Goal: Task Accomplishment & Management: Use online tool/utility

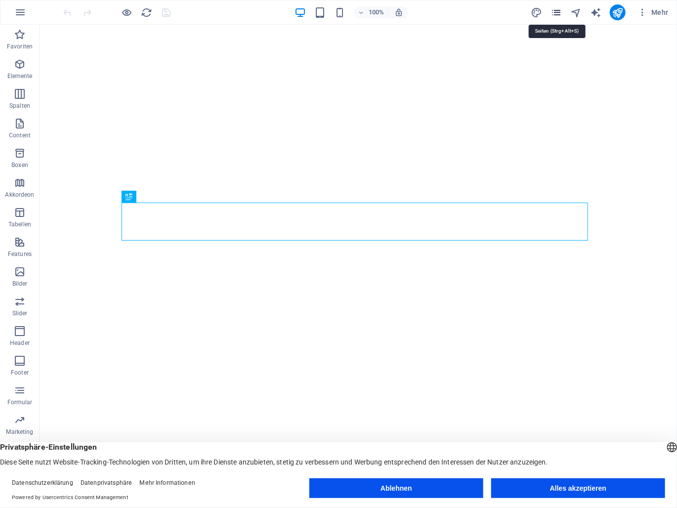
click at [554, 9] on icon "pages" at bounding box center [556, 12] width 11 height 11
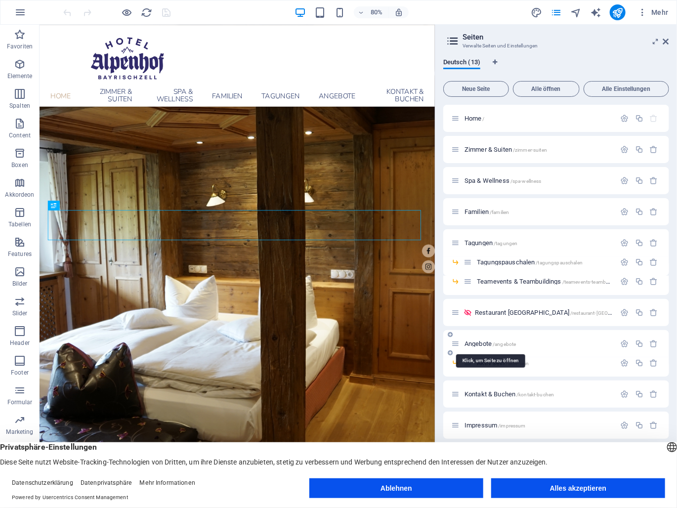
click at [482, 344] on span "Angebote /angebote" at bounding box center [490, 343] width 51 height 7
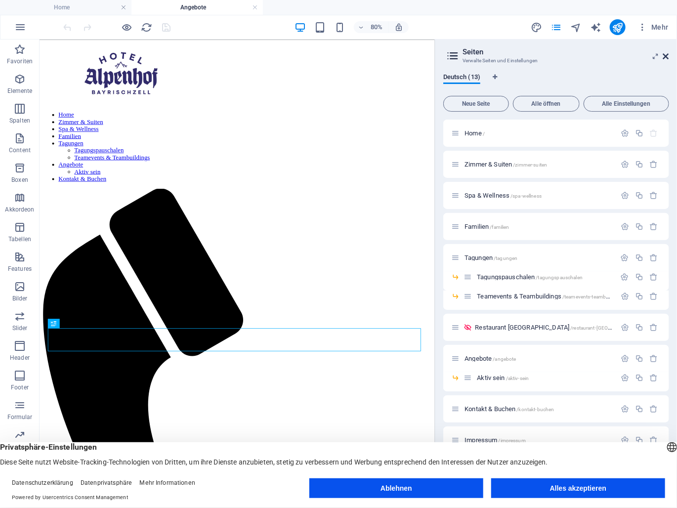
click at [666, 55] on icon at bounding box center [666, 56] width 6 height 8
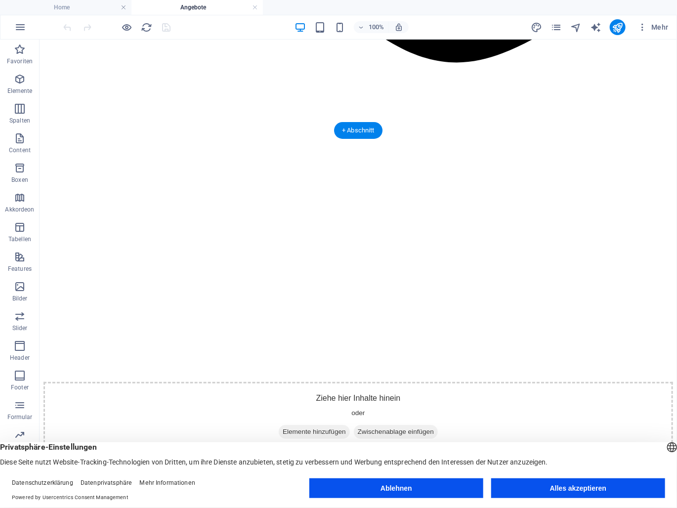
scroll to position [1088, 0]
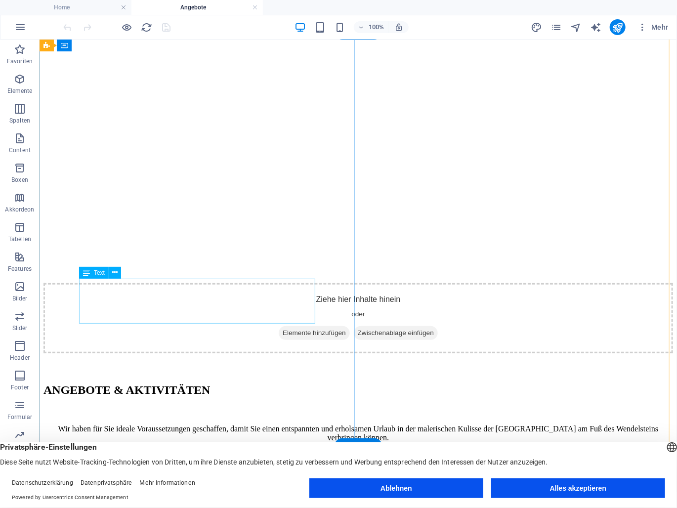
drag, startPoint x: 175, startPoint y: 311, endPoint x: 213, endPoint y: 350, distance: 54.9
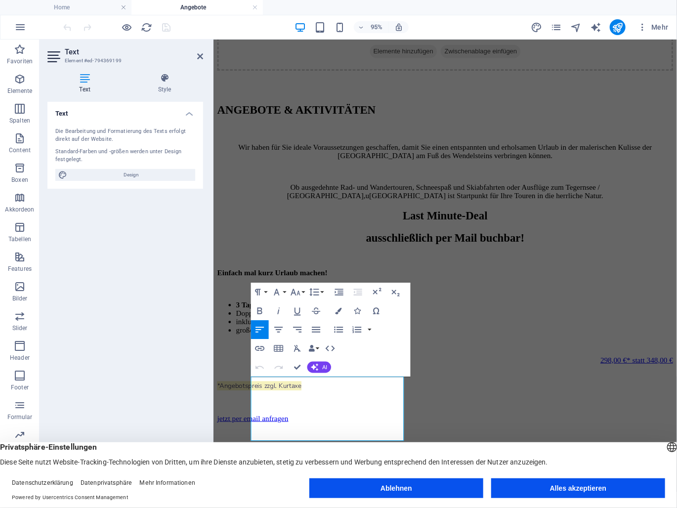
scroll to position [1236, 0]
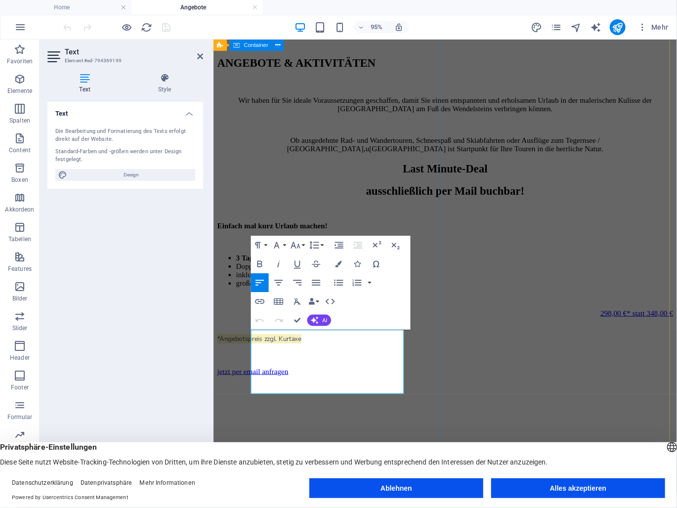
drag, startPoint x: 350, startPoint y: 408, endPoint x: 249, endPoint y: 349, distance: 117.0
copy div "* Familienzimmer (1 Zimmer mit Doppelbett und Sofa/Etagenbett) * 2 Erwachsene u…"
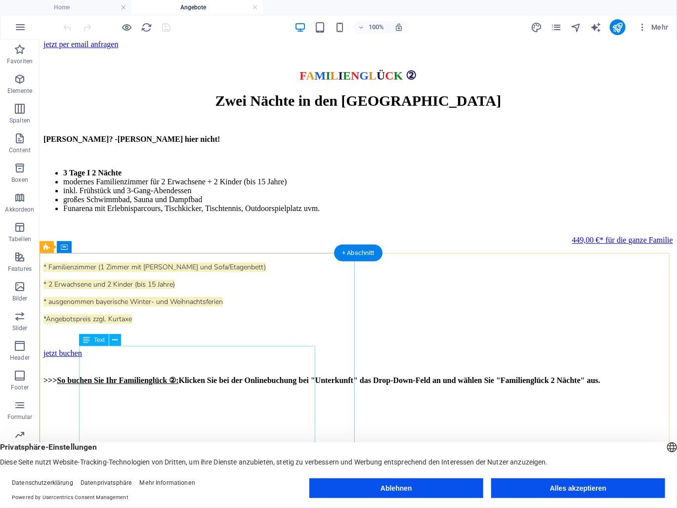
scroll to position [3065, 0]
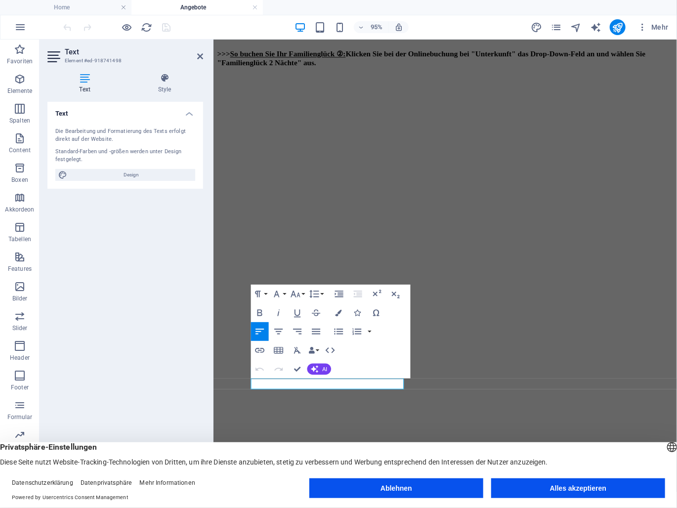
scroll to position [3710, 0]
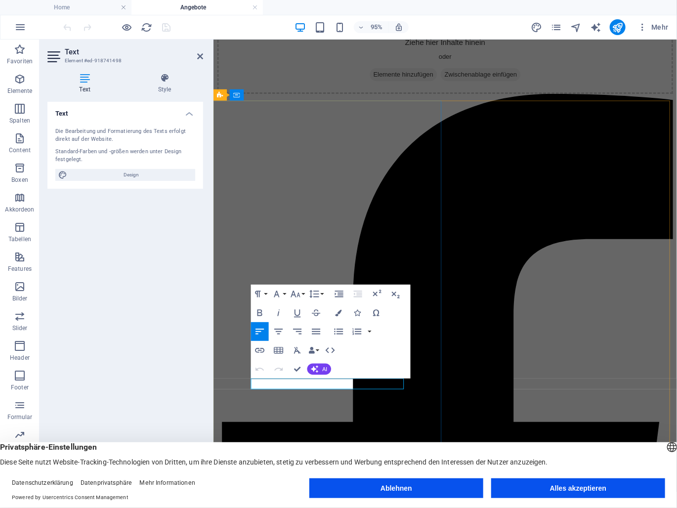
drag, startPoint x: 353, startPoint y: 402, endPoint x: 245, endPoint y: 401, distance: 108.8
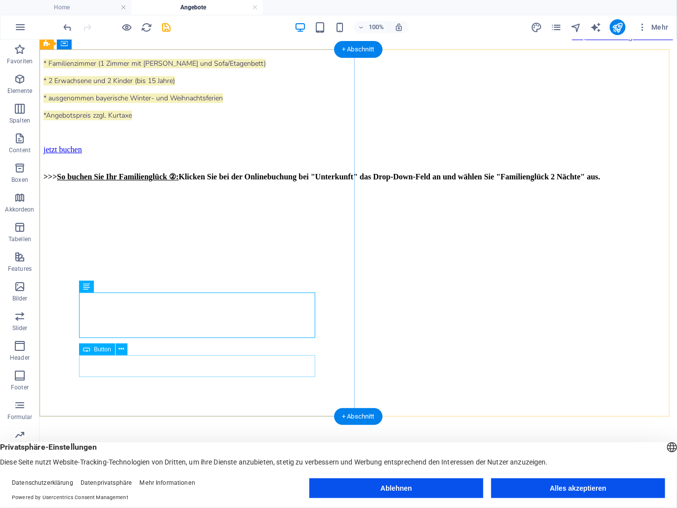
scroll to position [3071, 0]
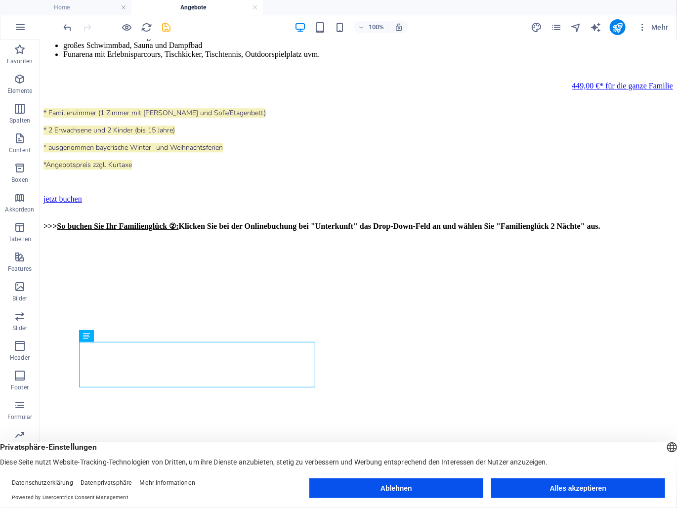
click at [164, 23] on icon "save" at bounding box center [166, 27] width 11 height 11
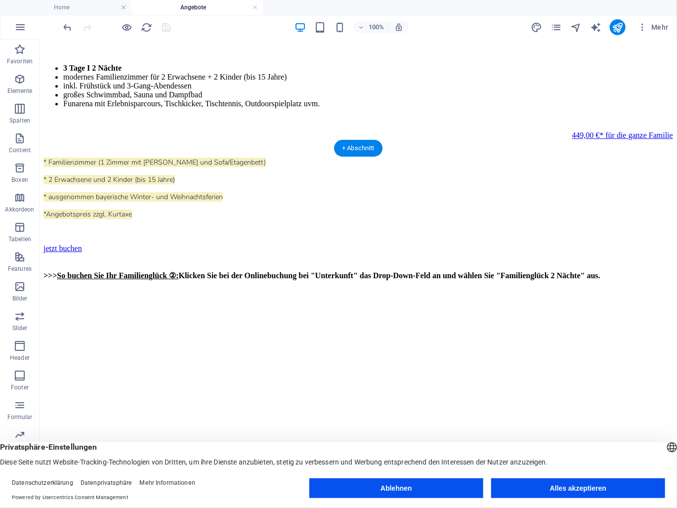
scroll to position [3120, 0]
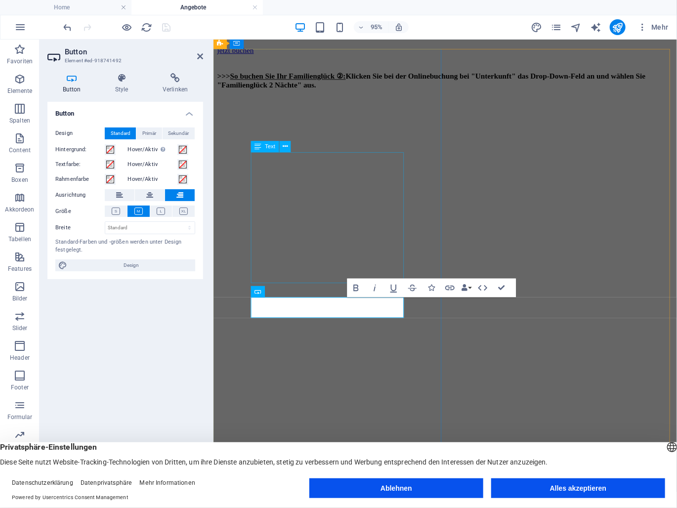
scroll to position [3764, 0]
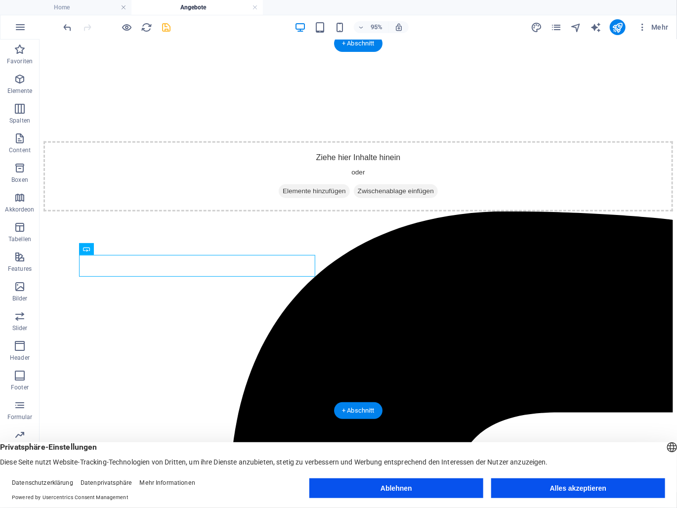
scroll to position [3126, 0]
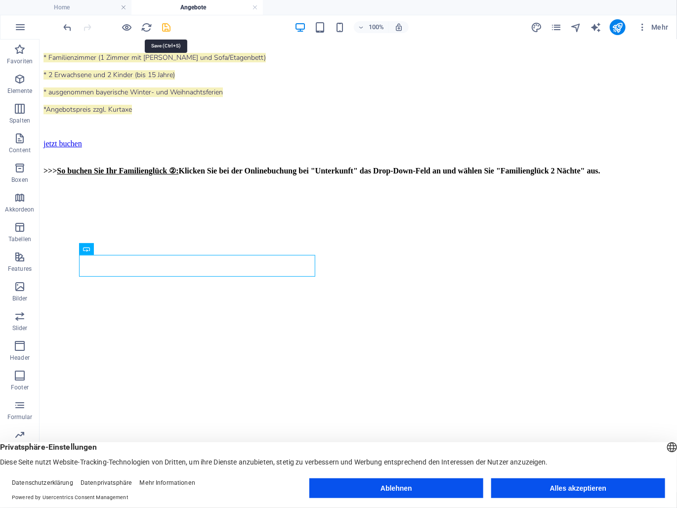
click at [164, 28] on icon "save" at bounding box center [166, 27] width 11 height 11
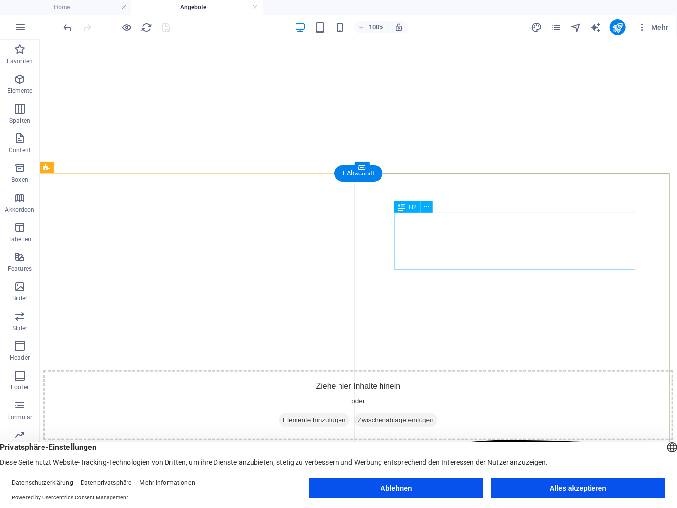
scroll to position [3176, 0]
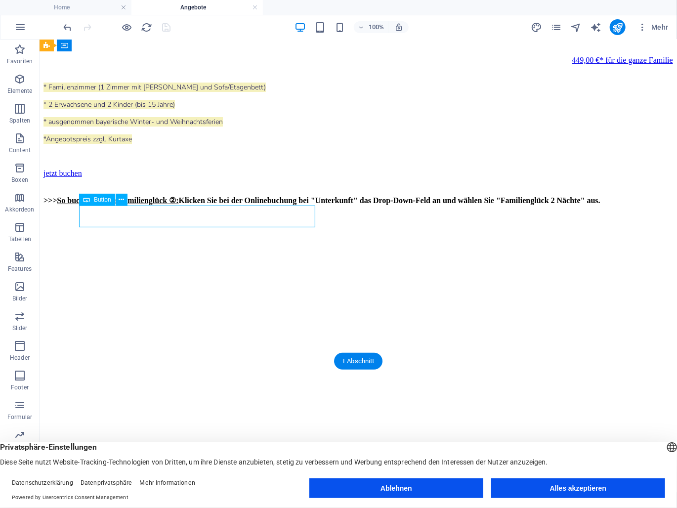
scroll to position [3807, 0]
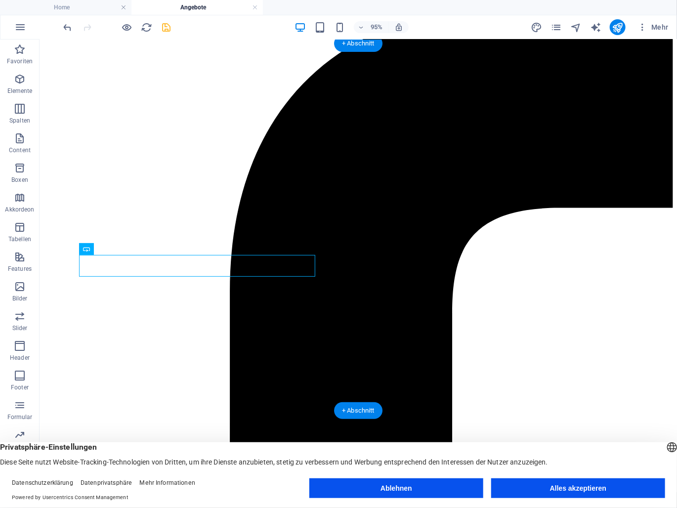
scroll to position [3126, 0]
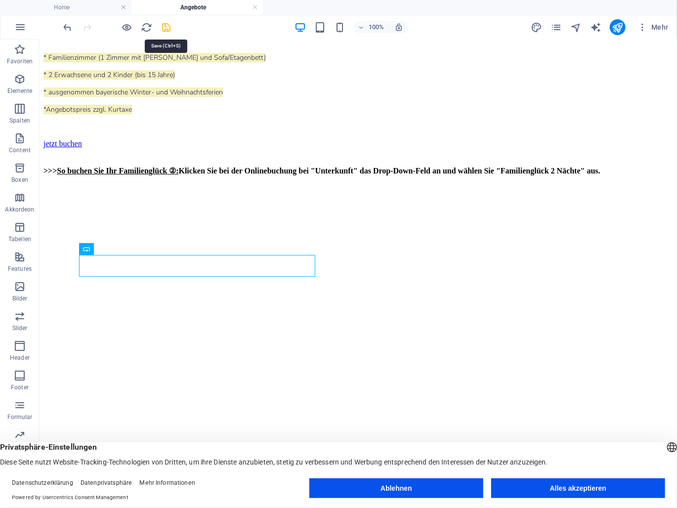
click at [169, 23] on icon "save" at bounding box center [166, 27] width 11 height 11
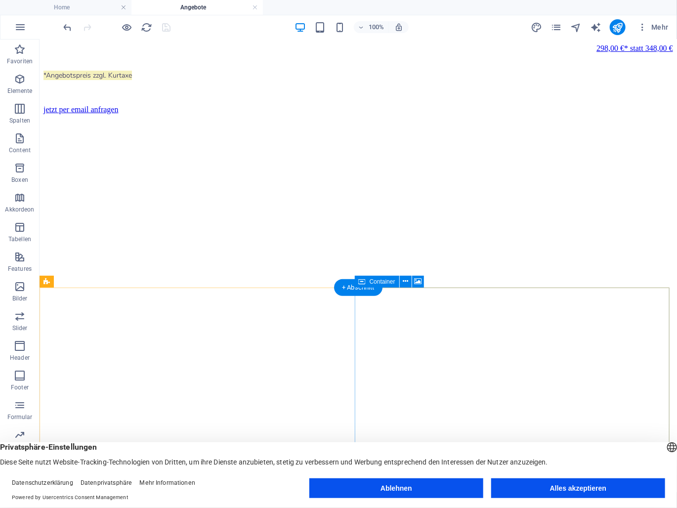
scroll to position [1890, 0]
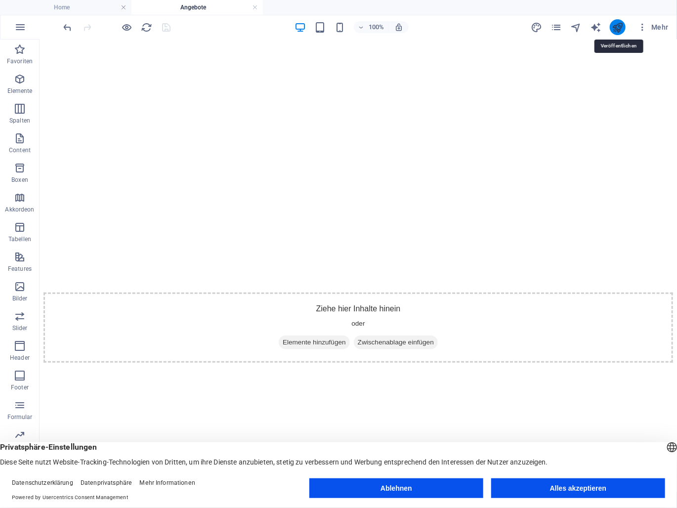
click at [616, 23] on icon "publish" at bounding box center [617, 27] width 11 height 11
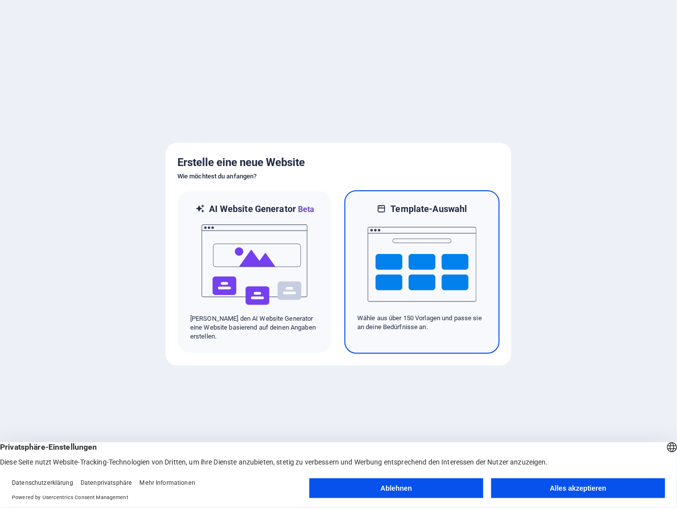
click at [471, 237] on img at bounding box center [422, 264] width 109 height 99
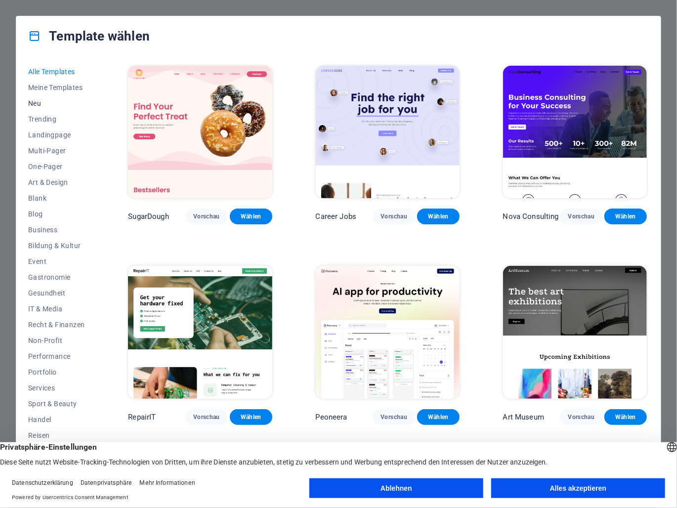
click at [51, 101] on span "Neu" at bounding box center [56, 103] width 56 height 8
click at [35, 103] on span "Neu" at bounding box center [56, 103] width 56 height 8
click at [458, 486] on button "Ablehnen" at bounding box center [396, 489] width 174 height 20
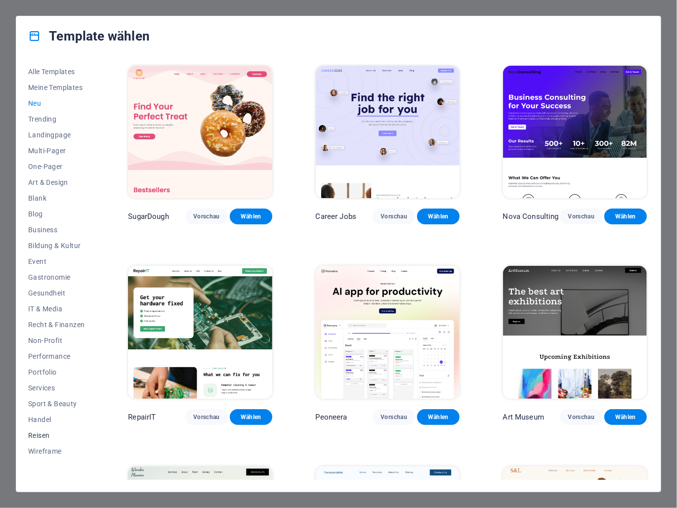
click at [49, 435] on span "Reisen" at bounding box center [56, 436] width 56 height 8
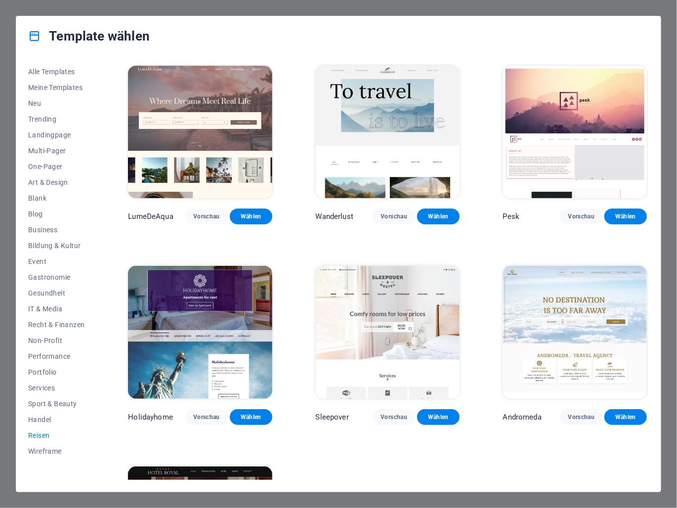
click at [412, 107] on img at bounding box center [388, 132] width 144 height 132
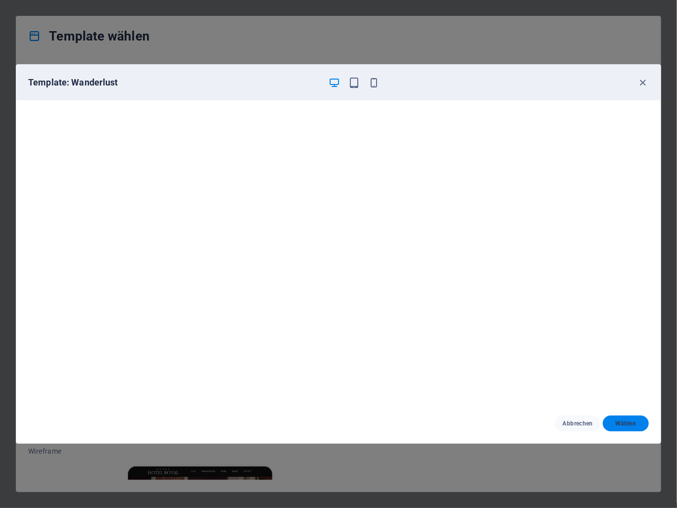
click at [634, 421] on span "Wählen" at bounding box center [626, 424] width 30 height 8
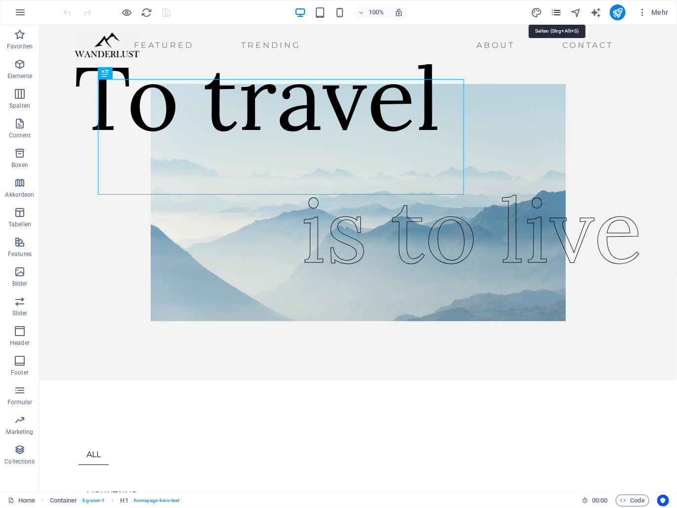
click at [560, 12] on icon "pages" at bounding box center [556, 12] width 11 height 11
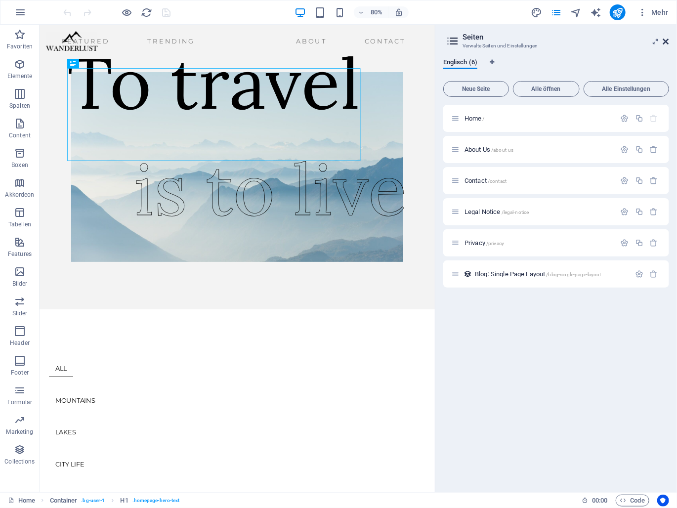
click at [663, 43] on icon at bounding box center [666, 42] width 6 height 8
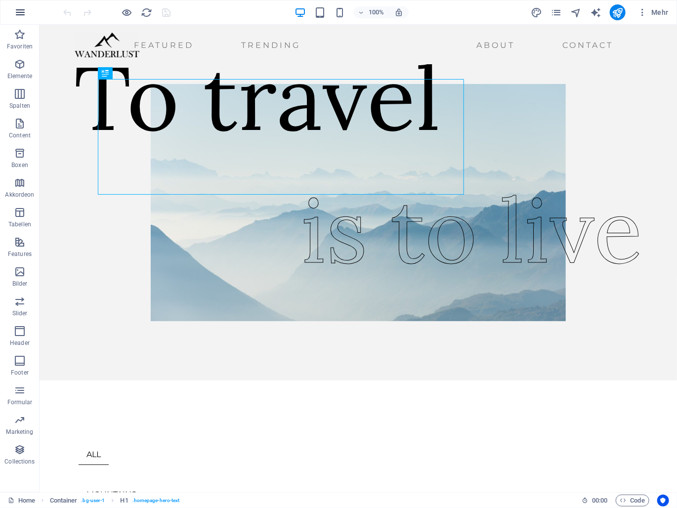
click at [14, 10] on icon "button" at bounding box center [20, 12] width 12 height 12
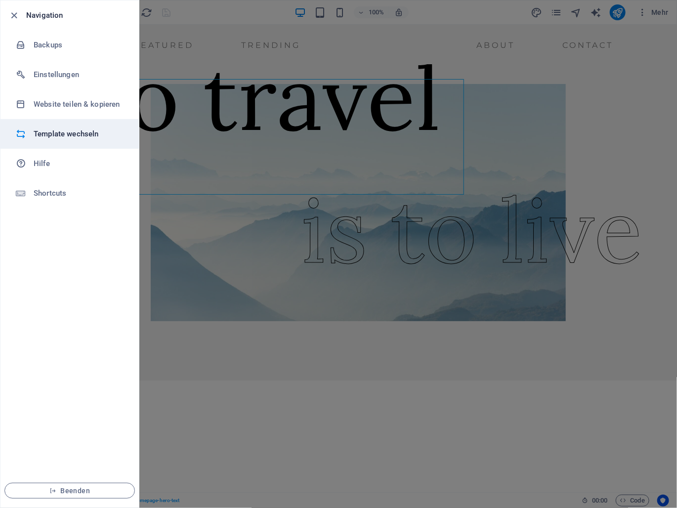
click at [53, 136] on h6 "Template wechseln" at bounding box center [79, 134] width 91 height 12
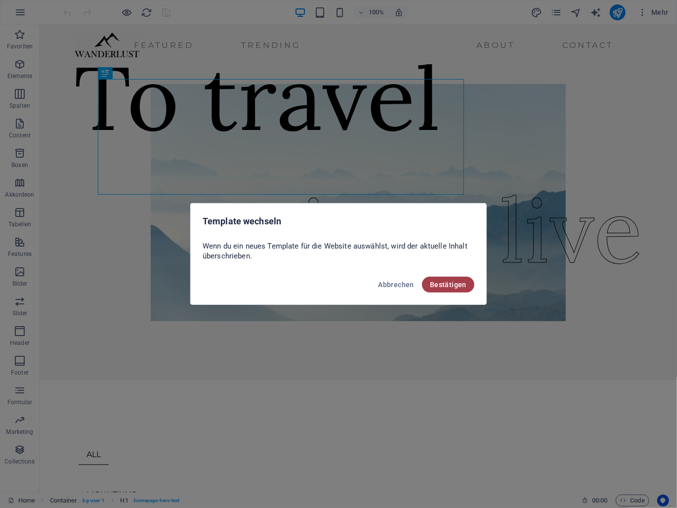
click at [444, 287] on span "Bestätigen" at bounding box center [448, 285] width 37 height 8
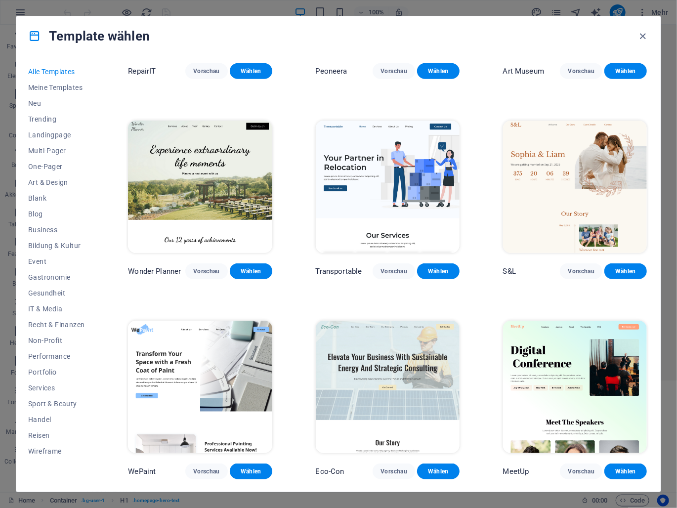
scroll to position [445, 0]
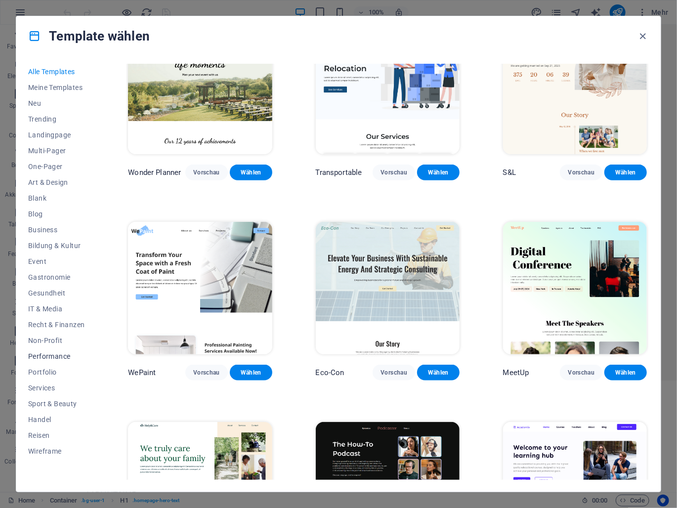
click at [60, 357] on span "Performance" at bounding box center [56, 356] width 56 height 8
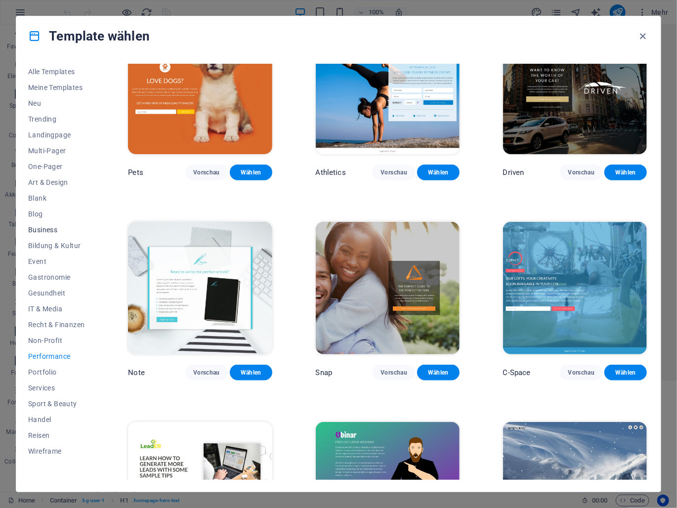
click at [45, 231] on span "Business" at bounding box center [56, 230] width 56 height 8
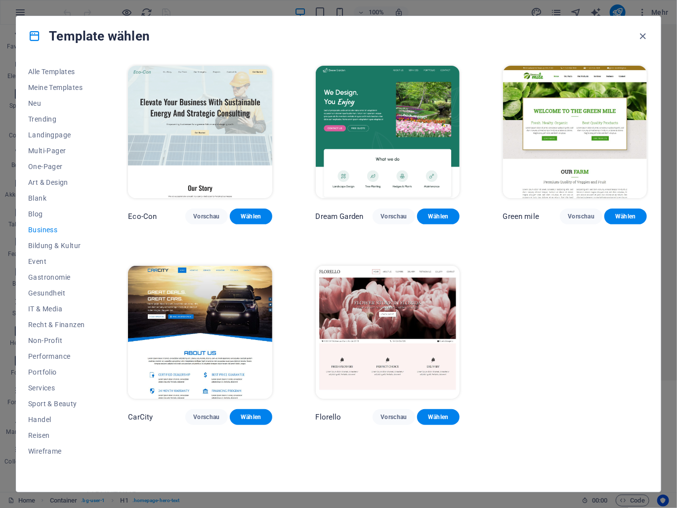
scroll to position [0, 0]
click at [40, 248] on span "Bildung & Kultur" at bounding box center [56, 246] width 56 height 8
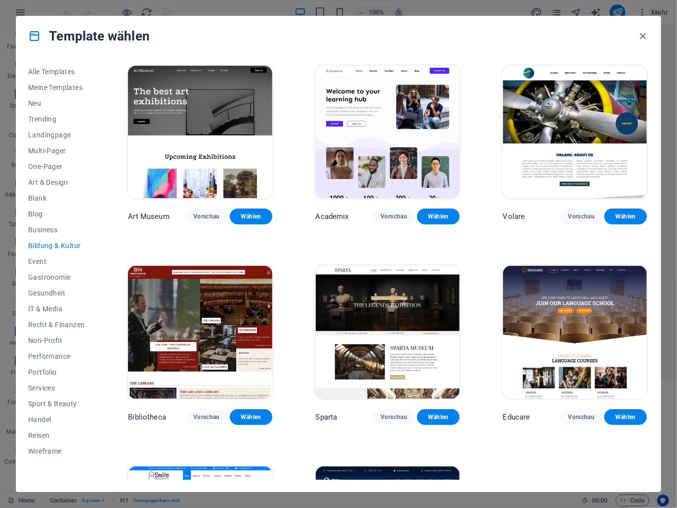
scroll to position [142, 0]
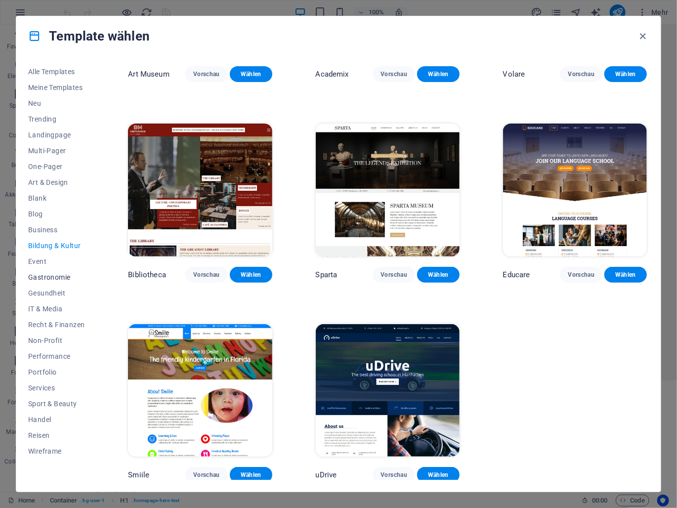
click at [45, 273] on span "Gastronomie" at bounding box center [56, 277] width 56 height 8
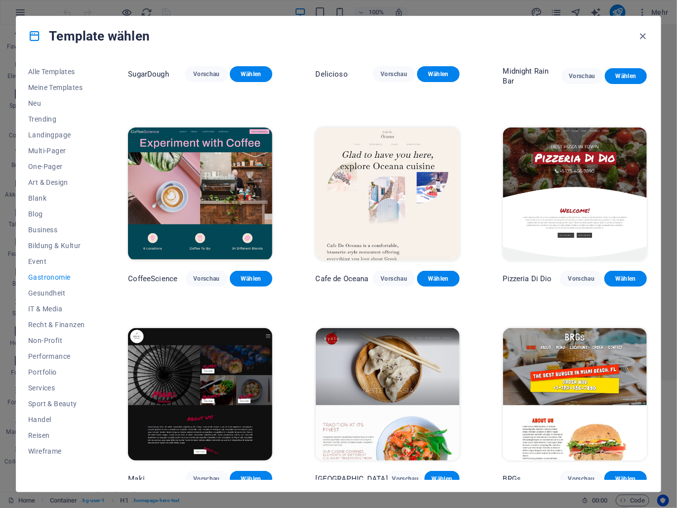
scroll to position [241, 0]
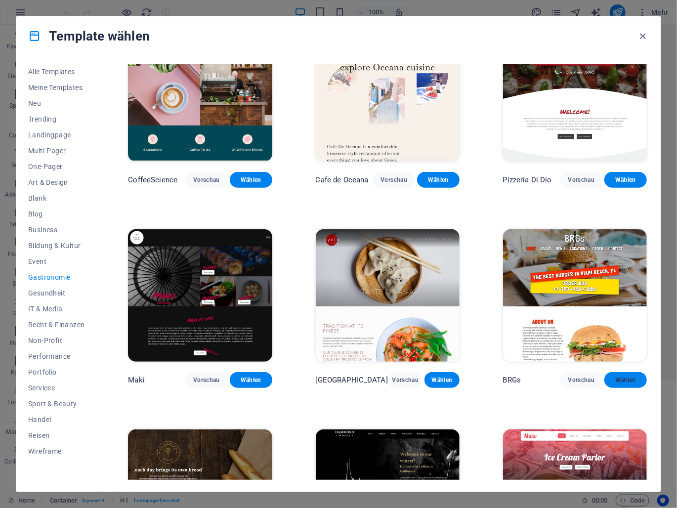
click at [632, 379] on span "Wählen" at bounding box center [626, 380] width 27 height 8
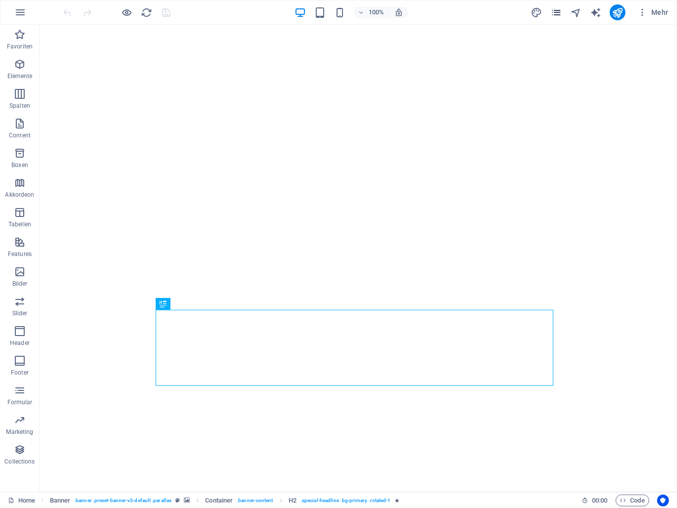
click at [558, 13] on icon "pages" at bounding box center [556, 12] width 11 height 11
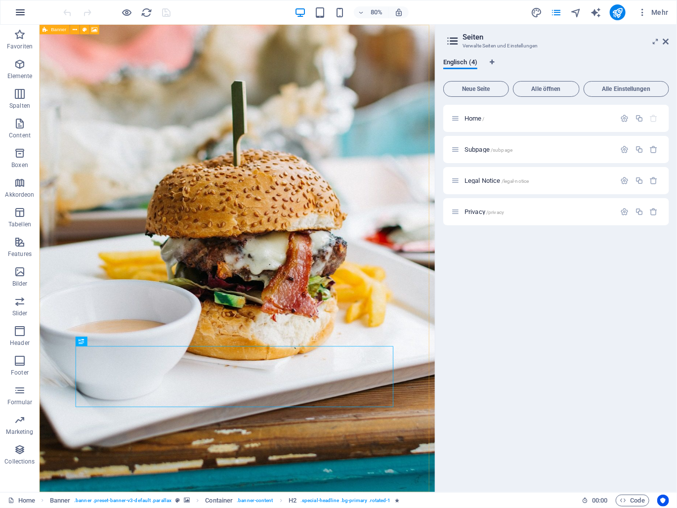
click at [16, 17] on icon "button" at bounding box center [20, 12] width 12 height 12
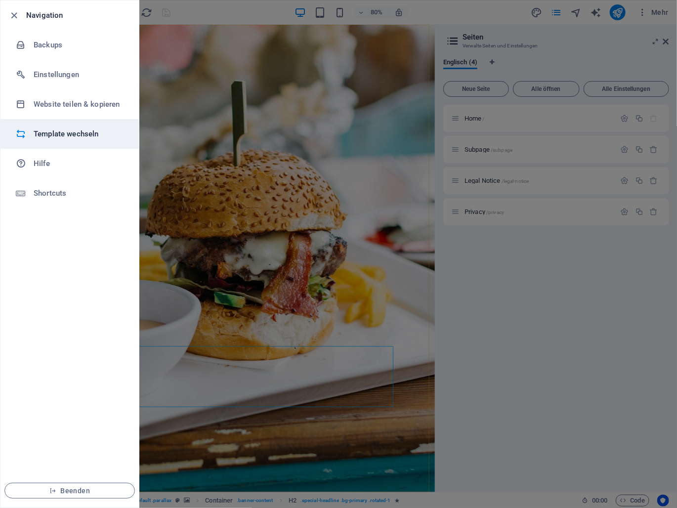
click at [32, 135] on div at bounding box center [25, 134] width 18 height 10
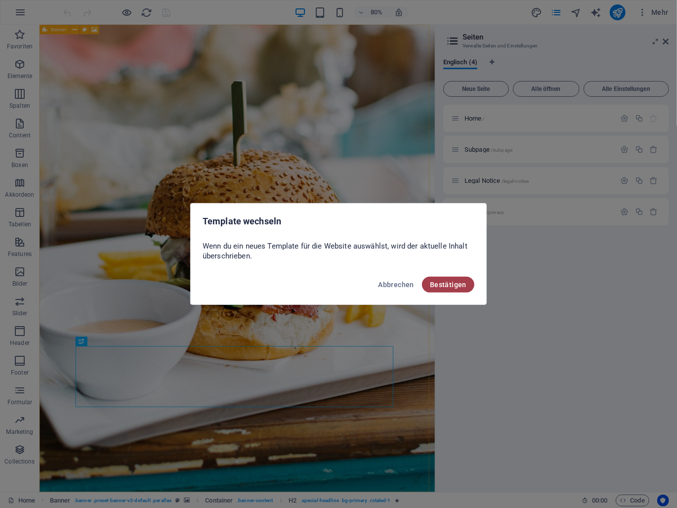
click at [457, 282] on span "Bestätigen" at bounding box center [448, 285] width 37 height 8
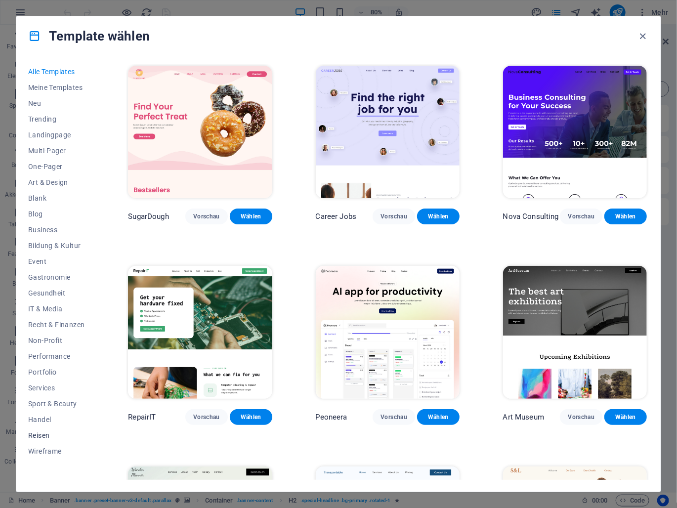
click at [42, 435] on span "Reisen" at bounding box center [56, 436] width 56 height 8
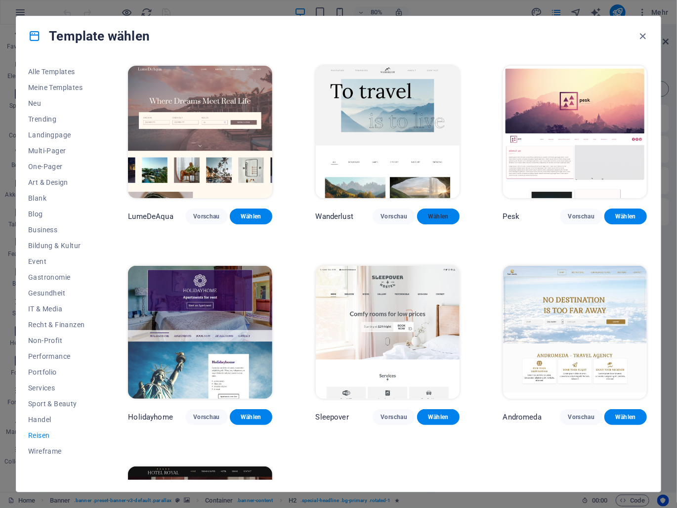
click at [429, 222] on button "Wählen" at bounding box center [438, 217] width 43 height 16
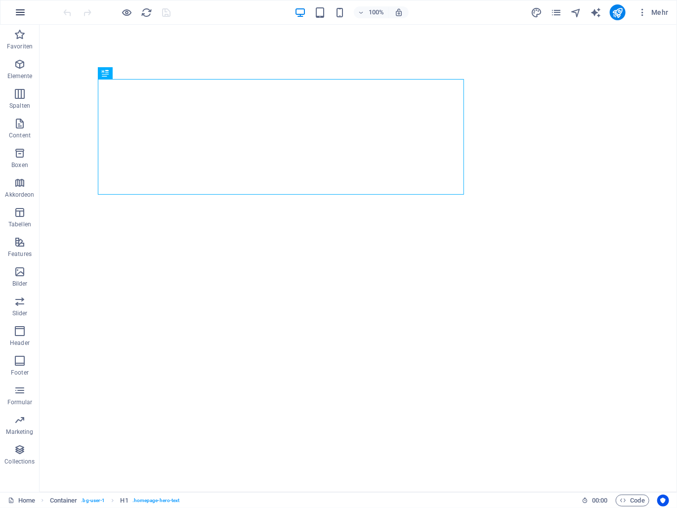
click at [19, 8] on icon "button" at bounding box center [20, 12] width 12 height 12
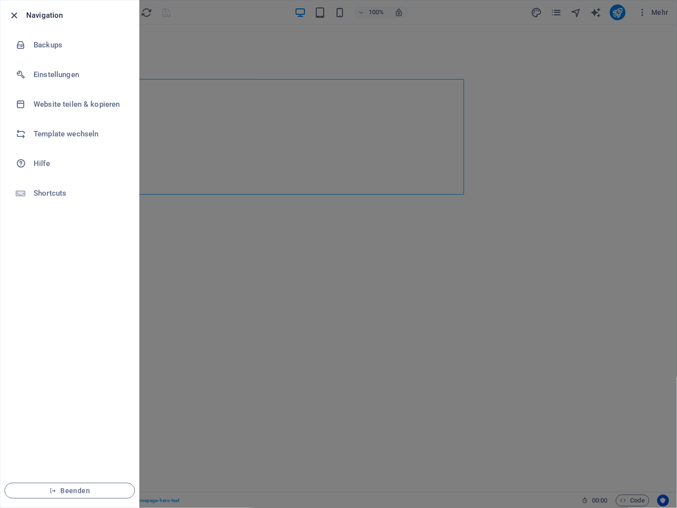
click at [12, 14] on icon "button" at bounding box center [14, 15] width 11 height 11
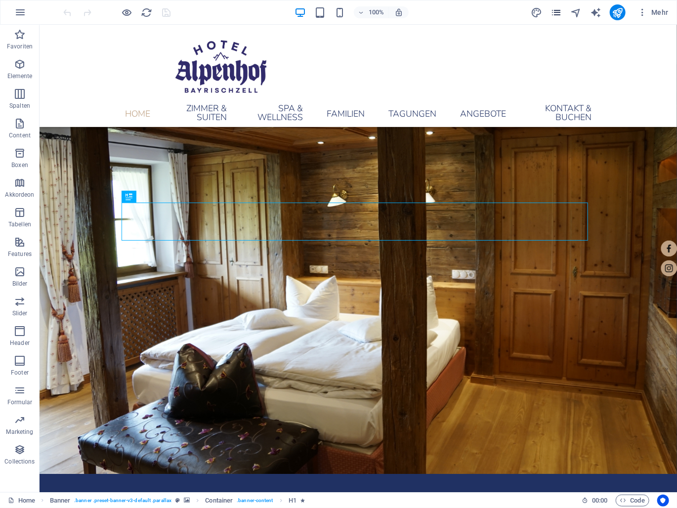
click at [559, 15] on icon "pages" at bounding box center [556, 12] width 11 height 11
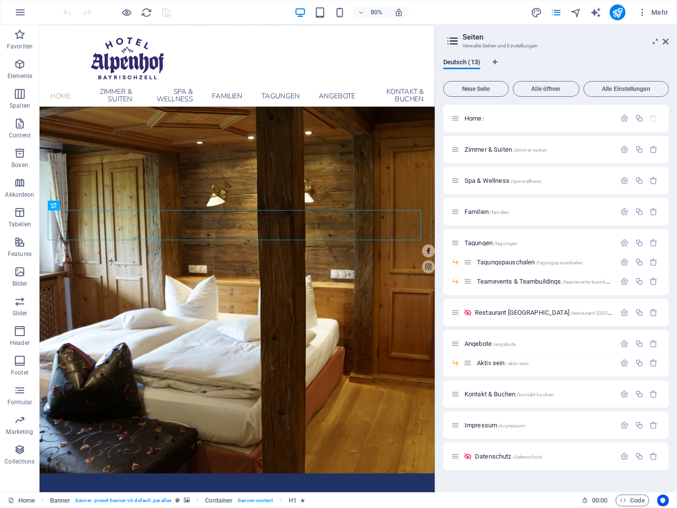
click at [598, 52] on div "Deutsch (13) Neue Seite Alle öffnen Alle Einstellungen Home / Zimmer & Suiten /…" at bounding box center [557, 271] width 242 height 442
click at [666, 41] on icon at bounding box center [666, 42] width 6 height 8
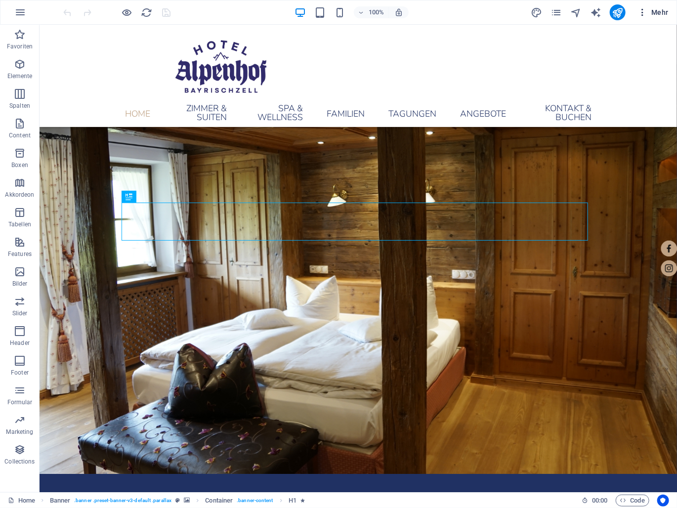
click at [647, 11] on icon "button" at bounding box center [643, 12] width 10 height 10
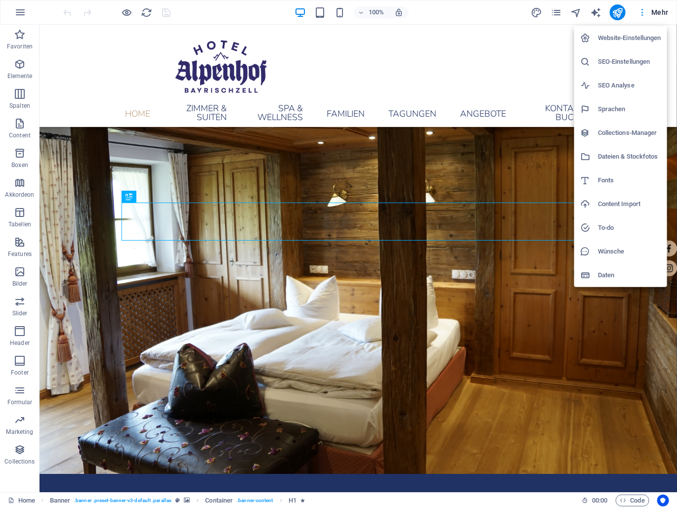
click at [647, 11] on div at bounding box center [338, 254] width 677 height 508
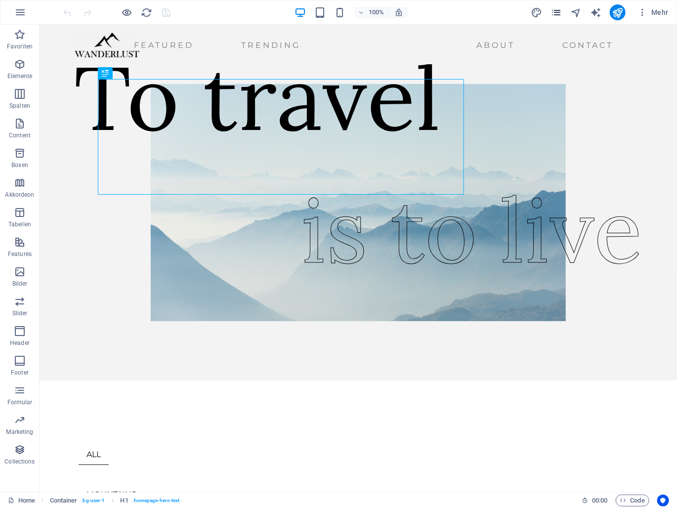
click at [555, 15] on icon "pages" at bounding box center [556, 12] width 11 height 11
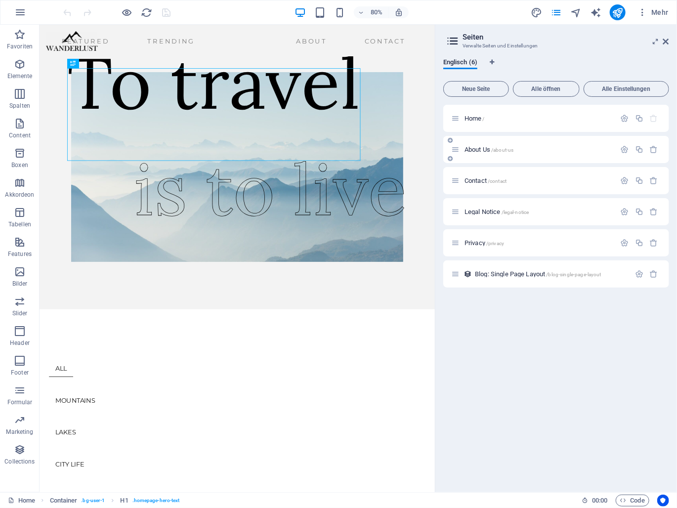
click at [474, 150] on span "About Us /about-us" at bounding box center [489, 149] width 49 height 7
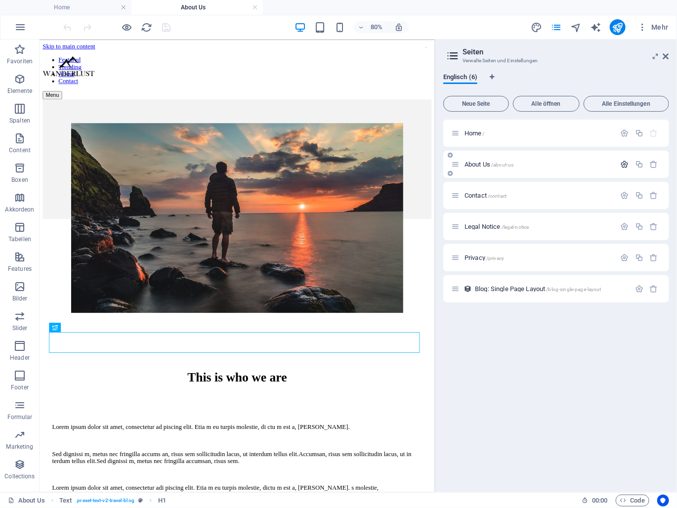
click at [623, 166] on icon "button" at bounding box center [625, 164] width 8 height 8
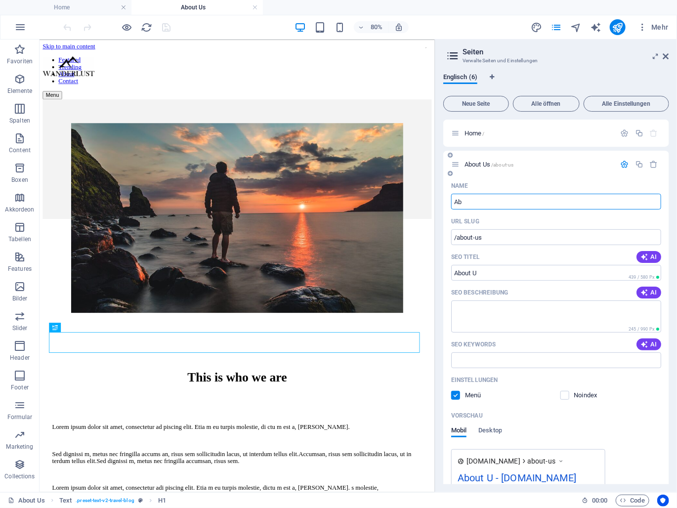
type input "A"
type input "/about-u"
type input "/"
type input "hallo"
type input "/hallo"
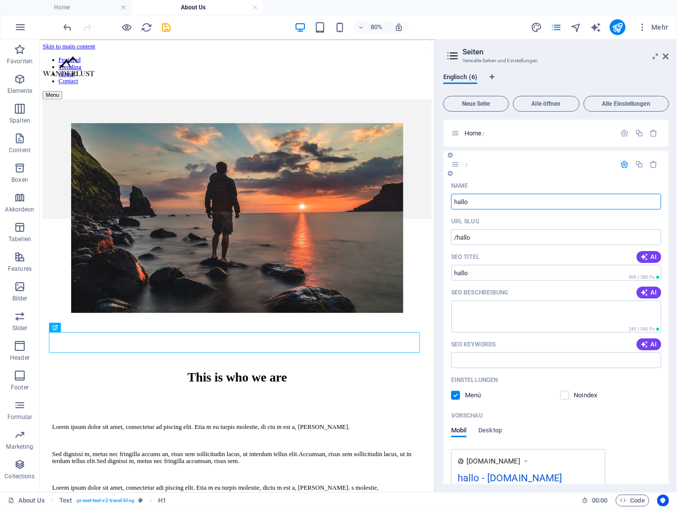
type input "hallo"
click at [479, 163] on span "hallo /hallo" at bounding box center [479, 164] width 28 height 7
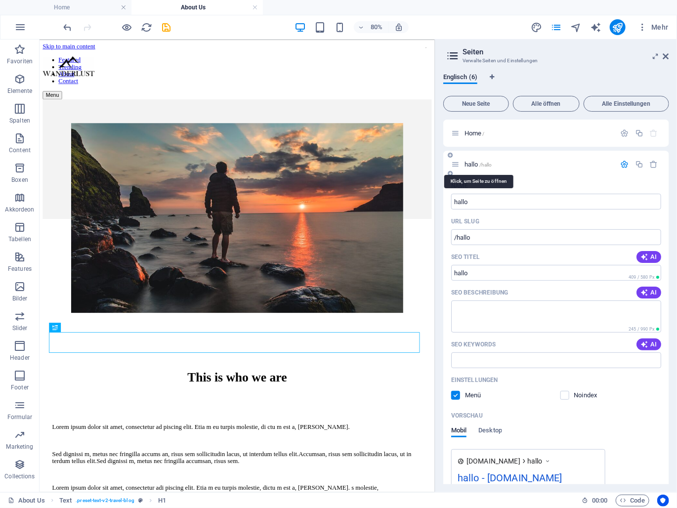
click at [479, 163] on span "hallo /hallo" at bounding box center [479, 164] width 28 height 7
click at [470, 168] on div "hallo /hallo" at bounding box center [533, 164] width 165 height 11
click at [470, 164] on span "hallo /hallo" at bounding box center [479, 164] width 28 height 7
click at [489, 206] on input "hallo" at bounding box center [556, 202] width 210 height 16
click at [496, 237] on input "/hallo" at bounding box center [556, 237] width 210 height 16
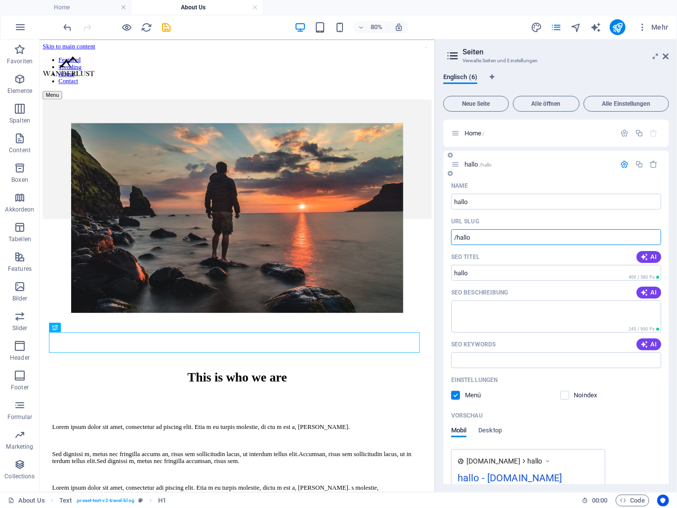
click at [479, 175] on div "hallo /hallo" at bounding box center [556, 164] width 226 height 27
click at [494, 77] on icon "Sprachen-Tabs" at bounding box center [492, 77] width 4 height 6
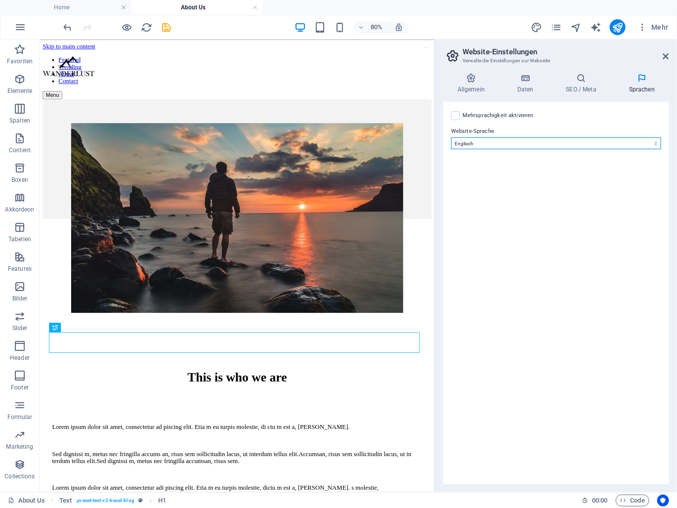
click at [532, 147] on select "Abchasisch Afar Afrikaans Akan Albanisch Amharisch Arabisch Aragonisch Armenisc…" at bounding box center [556, 143] width 210 height 12
select select "31"
click at [451, 137] on select "Abchasisch Afar Afrikaans Akan Albanisch Amharisch Arabisch Aragonisch Armenisc…" at bounding box center [556, 143] width 210 height 12
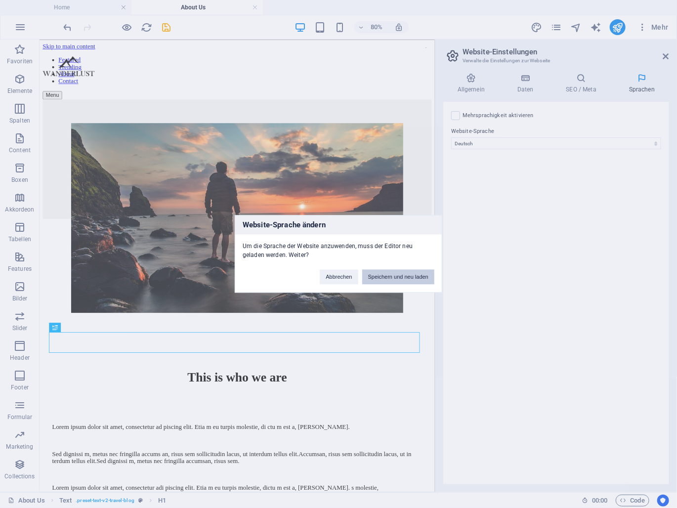
click at [399, 280] on button "Speichern und neu laden" at bounding box center [398, 277] width 72 height 15
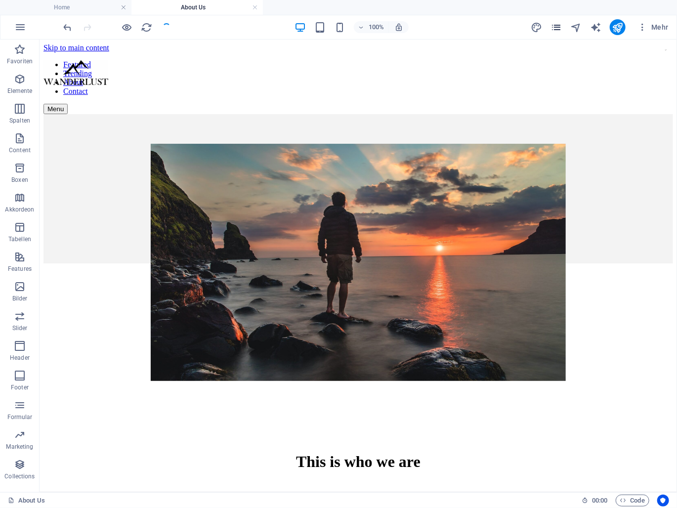
click at [556, 25] on icon "pages" at bounding box center [556, 27] width 11 height 11
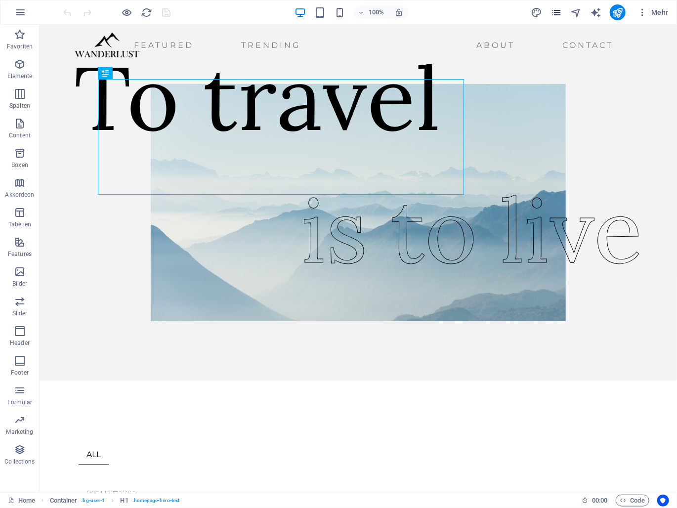
click at [557, 13] on icon "pages" at bounding box center [556, 12] width 11 height 11
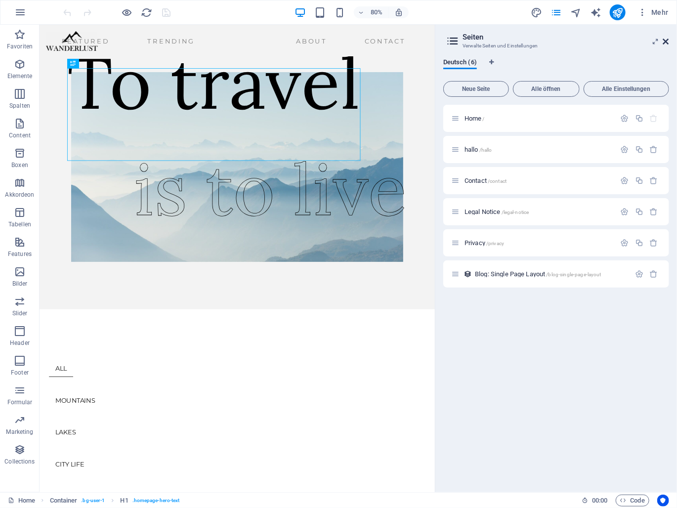
click at [666, 41] on icon at bounding box center [666, 42] width 6 height 8
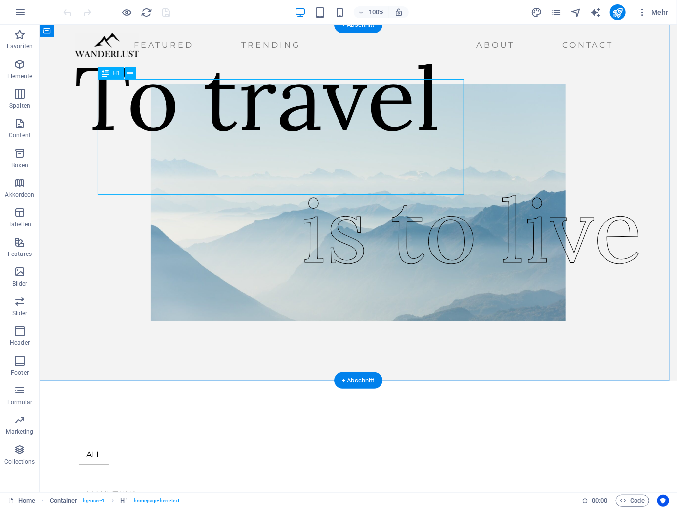
click at [178, 136] on div "To travel" at bounding box center [257, 97] width 367 height 116
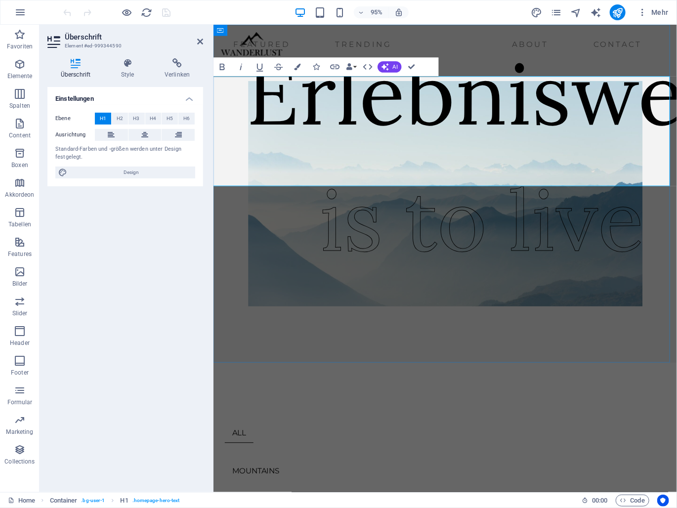
scroll to position [0, 75]
click at [199, 42] on icon at bounding box center [200, 42] width 6 height 8
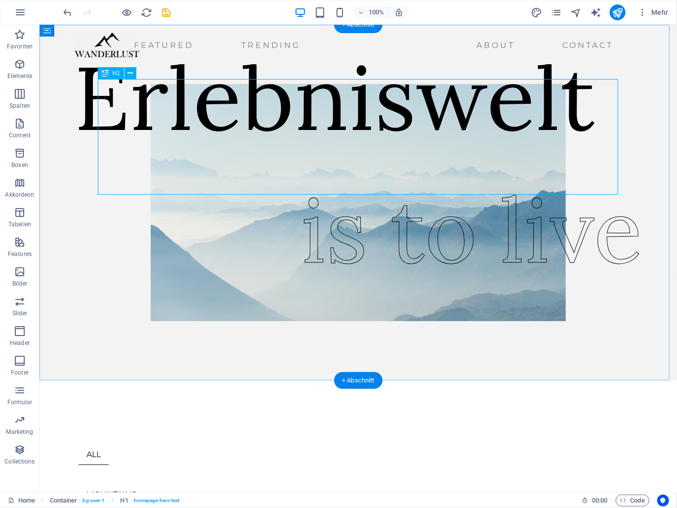
click at [305, 155] on div "Erlebniswelt" at bounding box center [335, 97] width 522 height 116
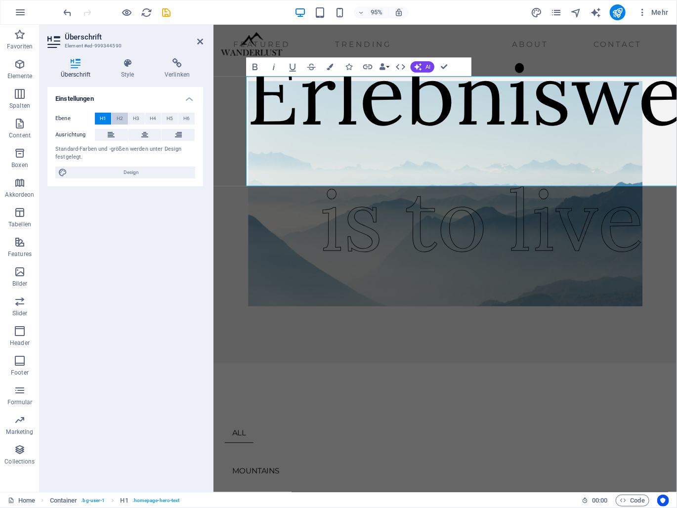
click at [121, 118] on span "H2" at bounding box center [120, 119] width 6 height 12
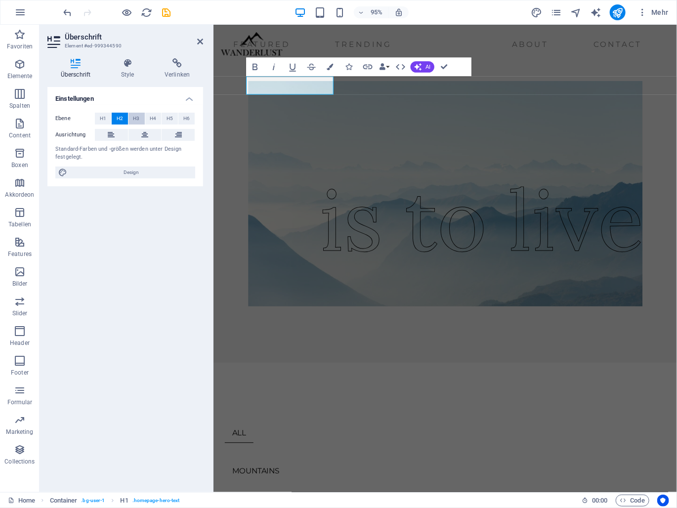
click at [136, 117] on span "H3" at bounding box center [136, 119] width 6 height 12
click at [152, 119] on span "H4" at bounding box center [153, 119] width 6 height 12
click at [106, 119] on button "H1" at bounding box center [103, 119] width 16 height 12
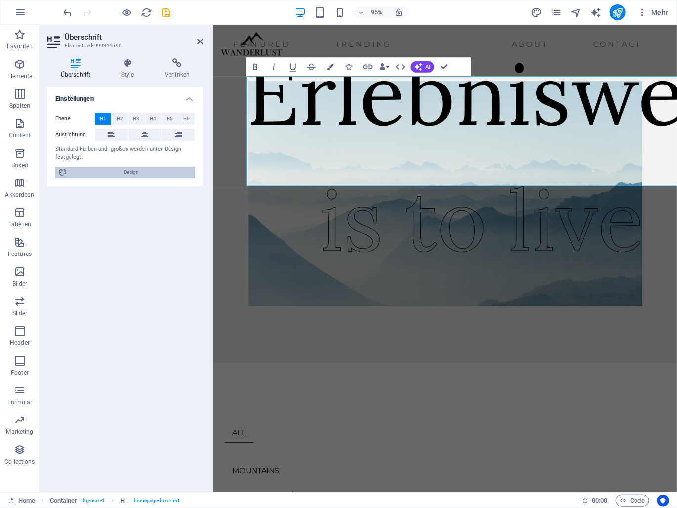
click at [111, 172] on span "Design" at bounding box center [131, 173] width 122 height 12
select select "ease-in-out"
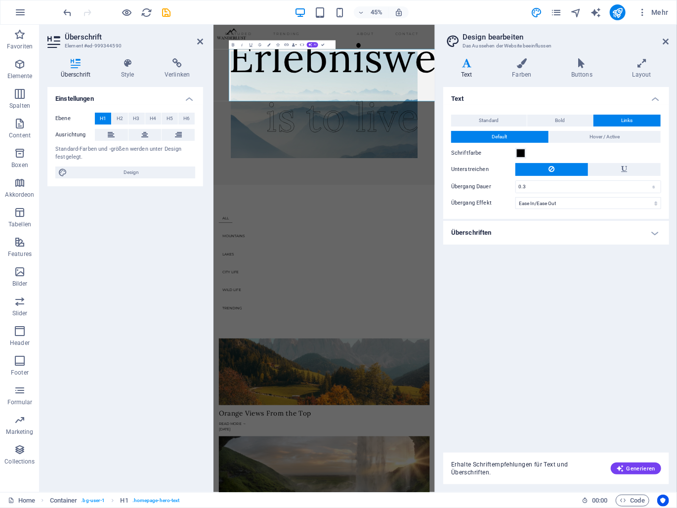
click at [469, 62] on icon at bounding box center [466, 63] width 47 height 10
click at [483, 228] on h4 "Überschriften" at bounding box center [556, 233] width 226 height 24
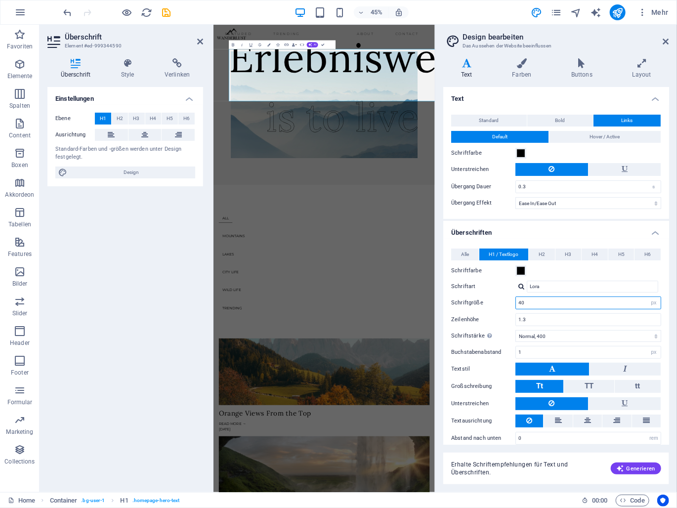
drag, startPoint x: 528, startPoint y: 301, endPoint x: 510, endPoint y: 302, distance: 17.8
click at [510, 302] on div "Schriftgröße 40 rem px em %" at bounding box center [556, 303] width 210 height 13
click at [532, 319] on input "1.3" at bounding box center [588, 320] width 145 height 12
click at [531, 304] on input "30" at bounding box center [588, 303] width 145 height 12
drag, startPoint x: 523, startPoint y: 305, endPoint x: 510, endPoint y: 305, distance: 13.3
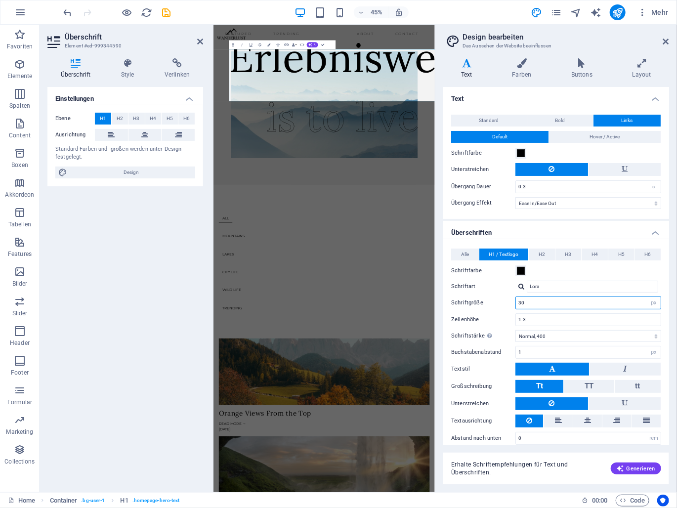
click at [510, 305] on div "Schriftgröße 30 rem px em %" at bounding box center [556, 303] width 210 height 13
type input "20"
click at [666, 40] on icon at bounding box center [666, 42] width 6 height 8
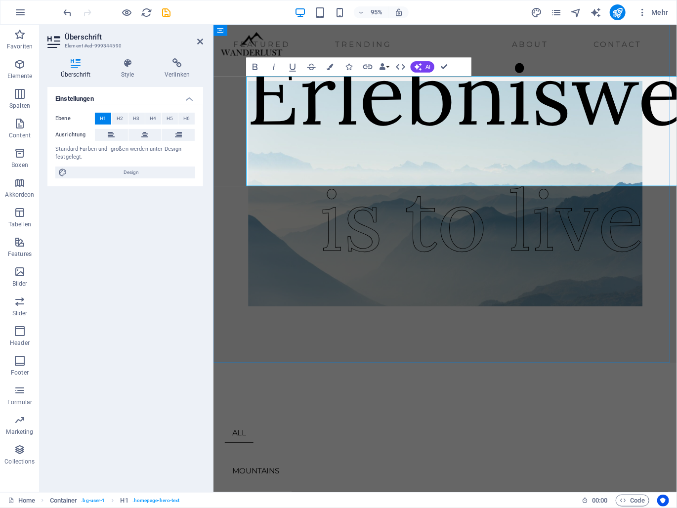
click at [299, 143] on h1 "Erlebniswelt" at bounding box center [509, 97] width 522 height 116
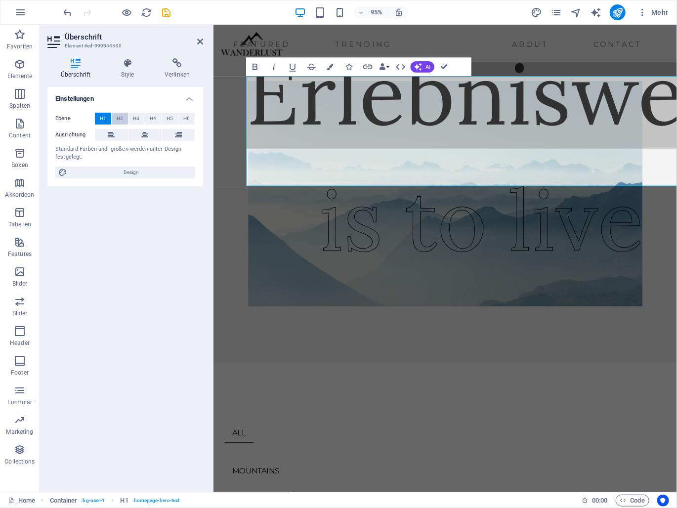
click at [118, 120] on span "H2" at bounding box center [120, 119] width 6 height 12
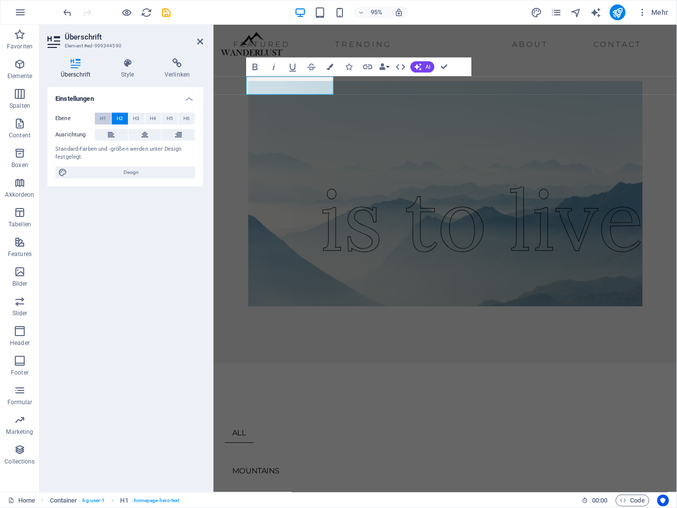
click at [101, 116] on span "H1" at bounding box center [103, 119] width 6 height 12
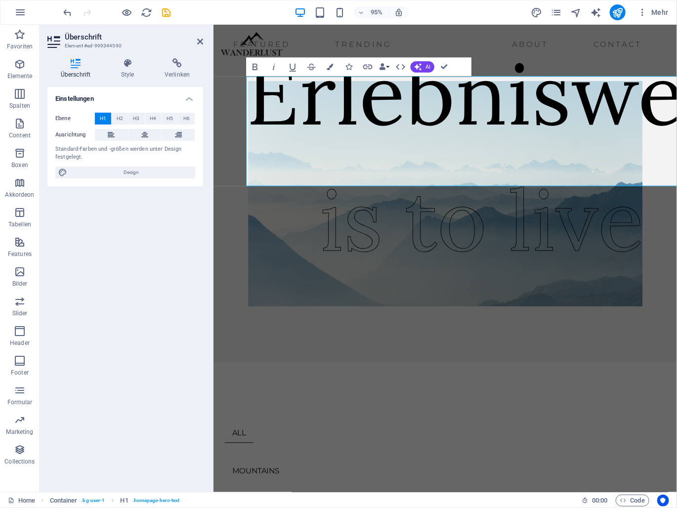
click at [130, 166] on div "Ebene H1 H2 H3 H4 H5 H6 Ausrichtung Standard-Farben und -größen werden unter De…" at bounding box center [125, 146] width 156 height 82
click at [131, 173] on span "Design" at bounding box center [131, 173] width 122 height 12
select select "ease-in-out"
select select "px"
select select "400"
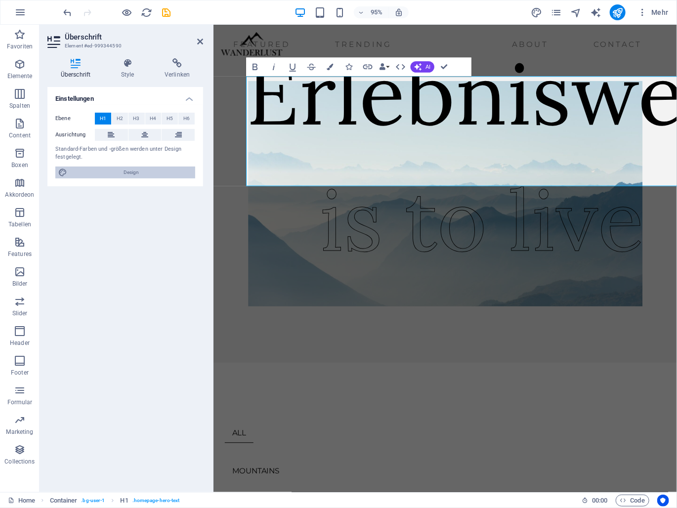
select select "px"
select select "rem"
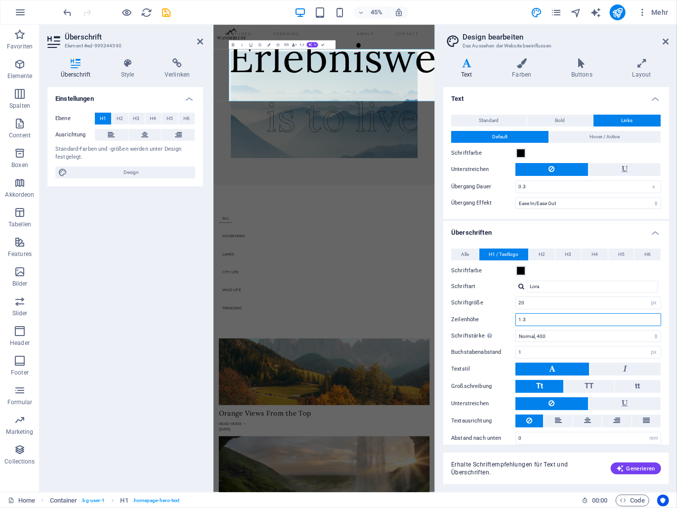
click at [554, 320] on input "1.3" at bounding box center [588, 320] width 145 height 12
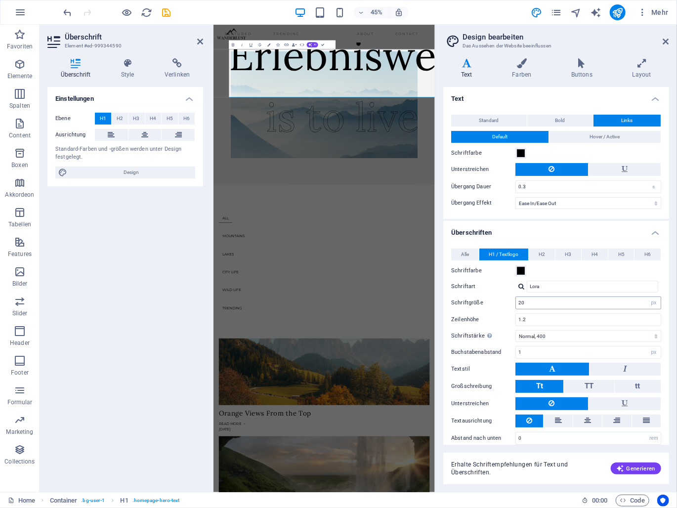
click at [558, 308] on div "20 rem px em %" at bounding box center [589, 303] width 146 height 13
click at [551, 320] on input "1.2" at bounding box center [588, 320] width 145 height 12
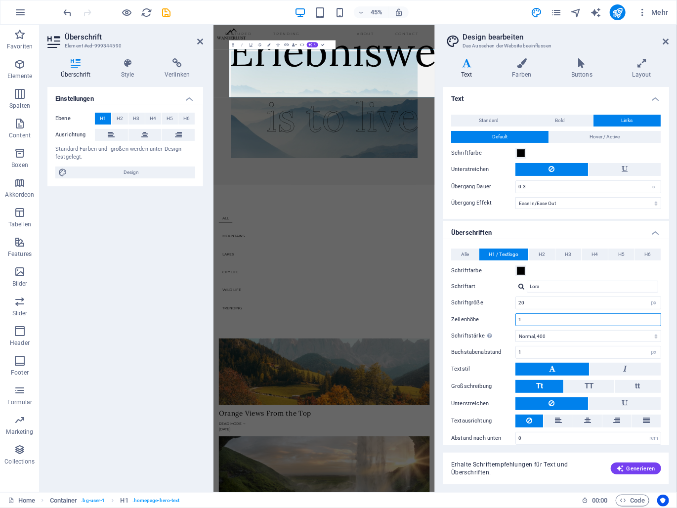
type input "1"
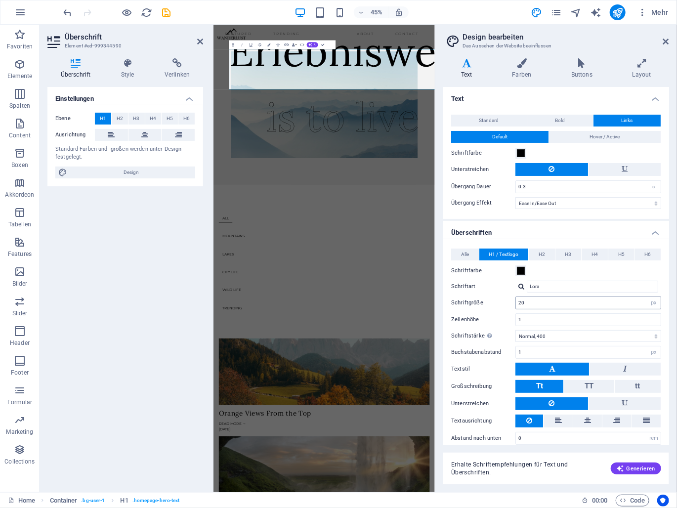
drag, startPoint x: 547, startPoint y: 310, endPoint x: 545, endPoint y: 304, distance: 6.3
click at [546, 308] on div "Alle H1 / Textlogo H2 H3 H4 H5 H6 Schriftfarbe Schriftart Lora Zeilenhöhe 1.5 S…" at bounding box center [556, 347] width 230 height 216
click at [544, 301] on input "20" at bounding box center [588, 303] width 145 height 12
click at [662, 44] on header "Design bearbeiten Das Aussehen der Website beeinflussen" at bounding box center [557, 38] width 224 height 26
click at [665, 39] on icon at bounding box center [666, 42] width 6 height 8
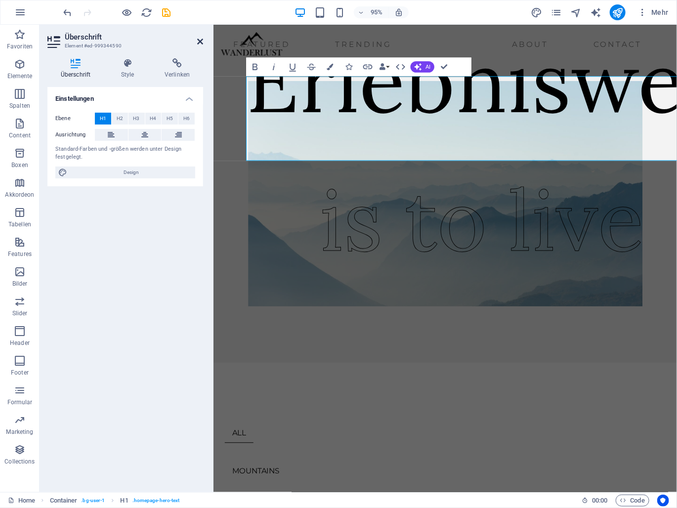
click at [201, 43] on icon at bounding box center [200, 42] width 6 height 8
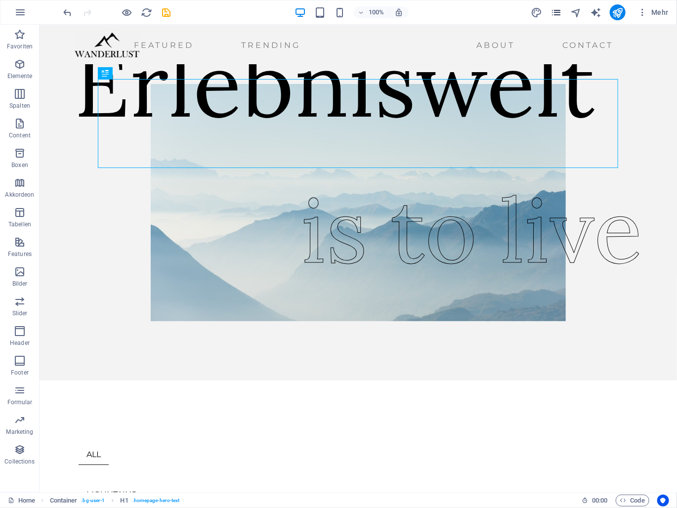
click at [557, 9] on icon "pages" at bounding box center [556, 12] width 11 height 11
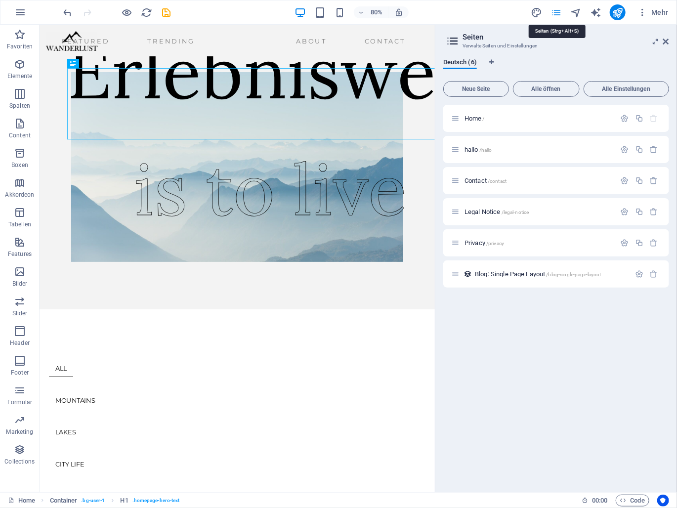
click at [559, 12] on icon "pages" at bounding box center [556, 12] width 11 height 11
click at [537, 13] on icon "design" at bounding box center [536, 12] width 11 height 11
select select "ease-in-out"
select select "px"
select select "400"
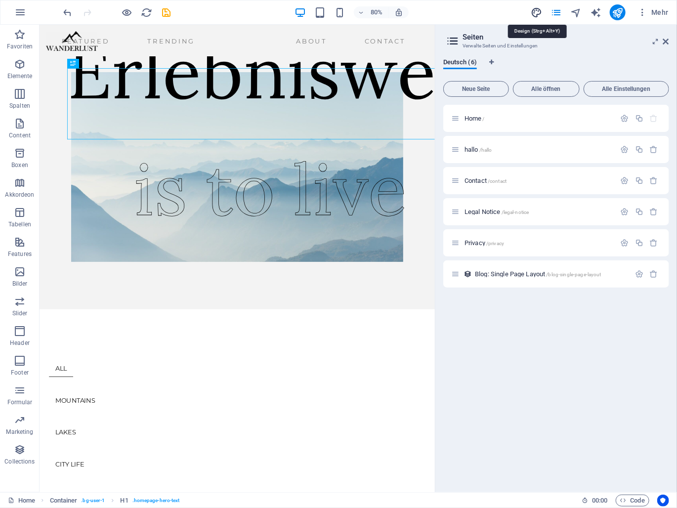
select select "px"
select select "rem"
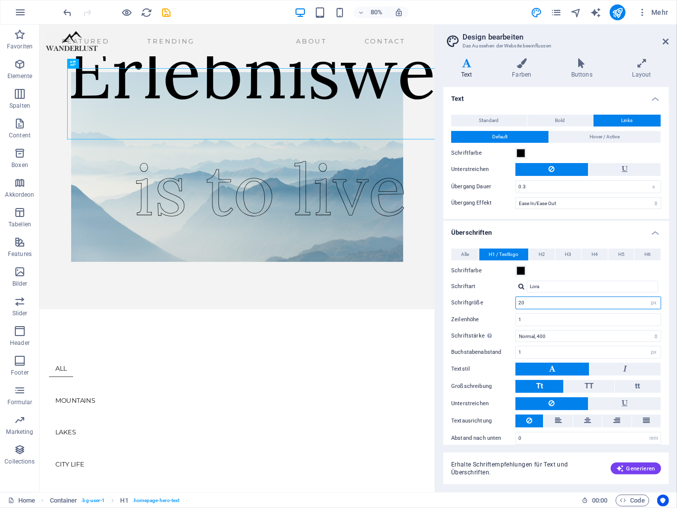
click at [540, 305] on input "20" at bounding box center [588, 303] width 145 height 12
click at [464, 253] on span "Alle" at bounding box center [465, 255] width 8 height 12
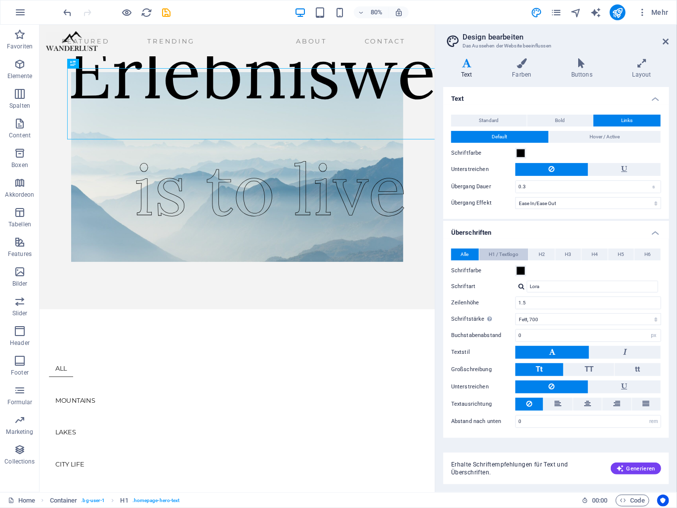
click at [513, 259] on span "H1 / Textlogo" at bounding box center [504, 255] width 30 height 12
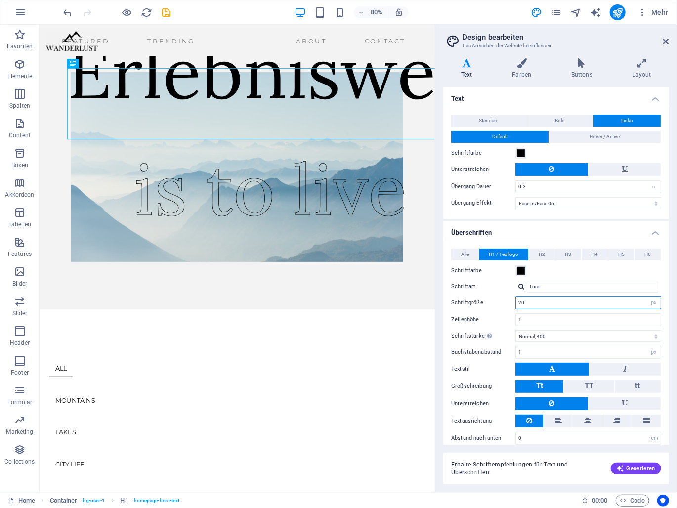
drag, startPoint x: 536, startPoint y: 302, endPoint x: 511, endPoint y: 302, distance: 24.7
click at [511, 302] on div "Schriftgröße 20 rem px em %" at bounding box center [556, 303] width 210 height 13
type input "10"
click at [545, 284] on input "Lora" at bounding box center [592, 287] width 131 height 12
click at [535, 306] on input "10" at bounding box center [588, 303] width 145 height 12
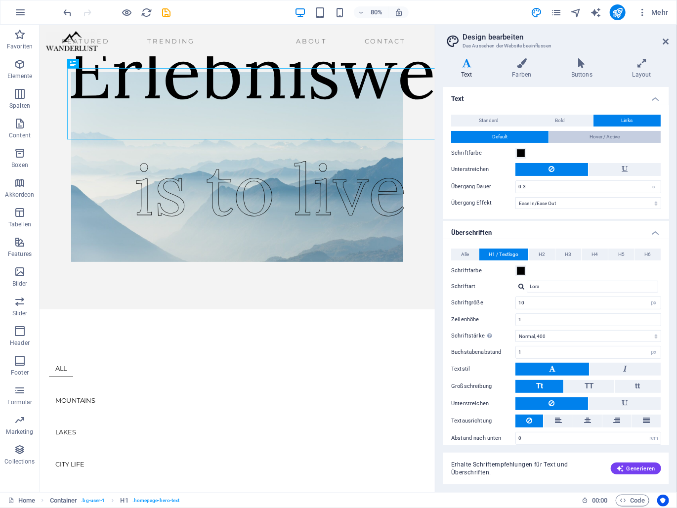
click at [567, 133] on button "Hover / Active" at bounding box center [605, 137] width 112 height 12
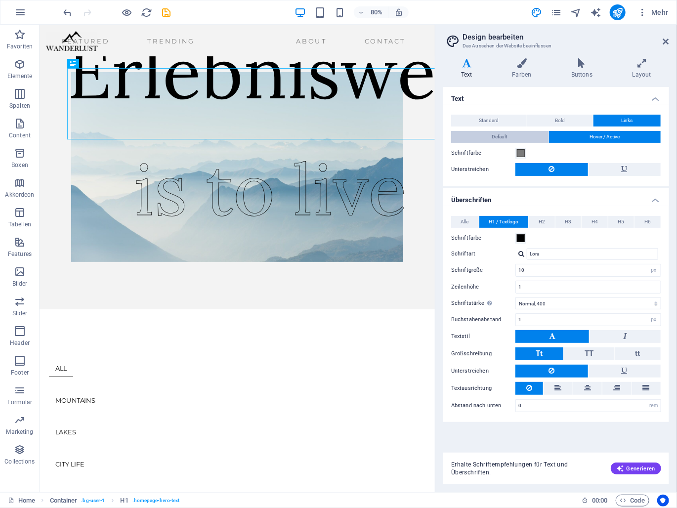
click at [508, 140] on button "Default" at bounding box center [499, 137] width 97 height 12
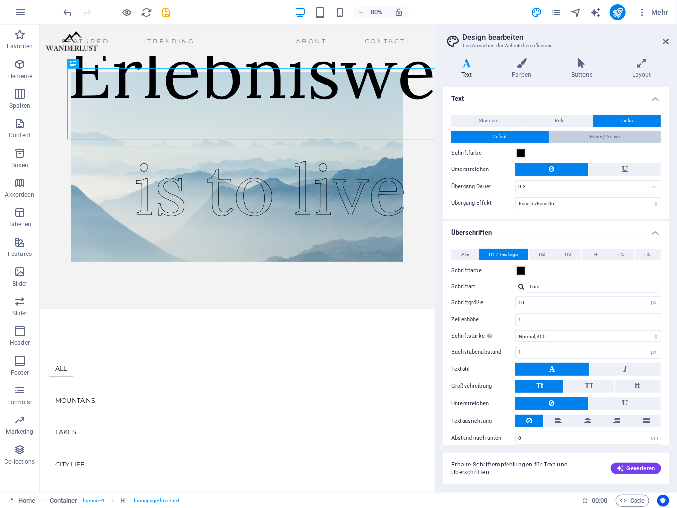
click at [568, 136] on button "Hover / Active" at bounding box center [605, 137] width 112 height 12
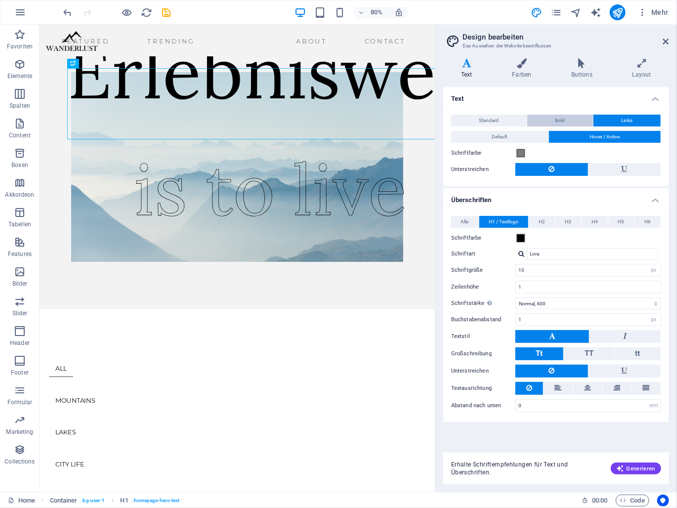
click at [569, 123] on button "Bold" at bounding box center [560, 121] width 66 height 12
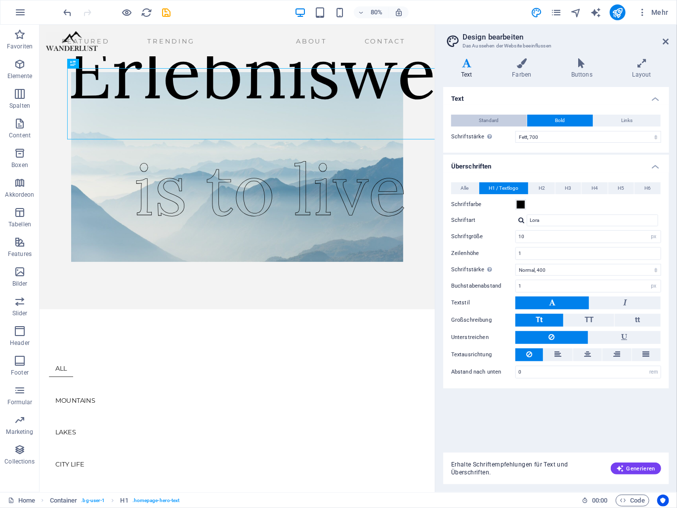
click at [502, 118] on button "Standard" at bounding box center [489, 121] width 76 height 12
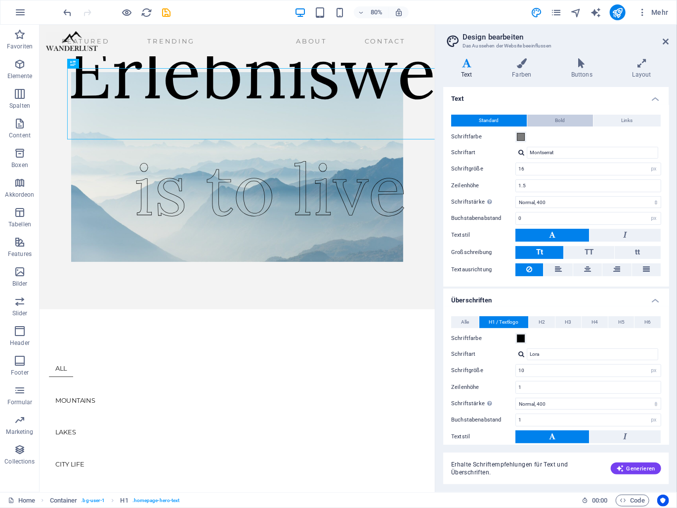
click at [551, 119] on button "Bold" at bounding box center [560, 121] width 66 height 12
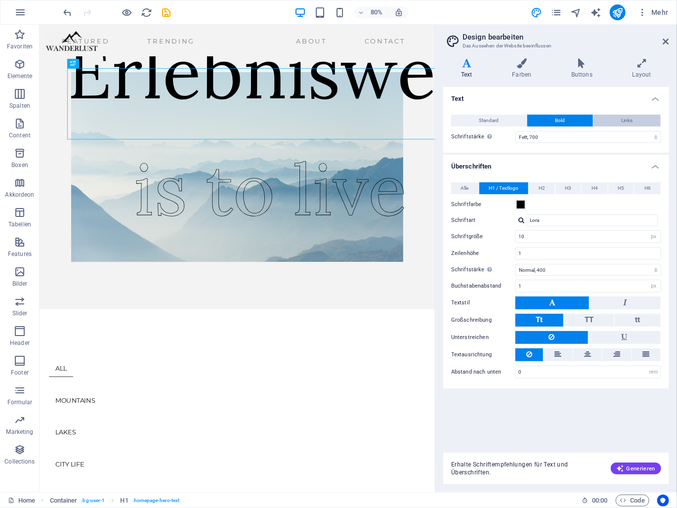
click at [615, 117] on button "Links" at bounding box center [627, 121] width 67 height 12
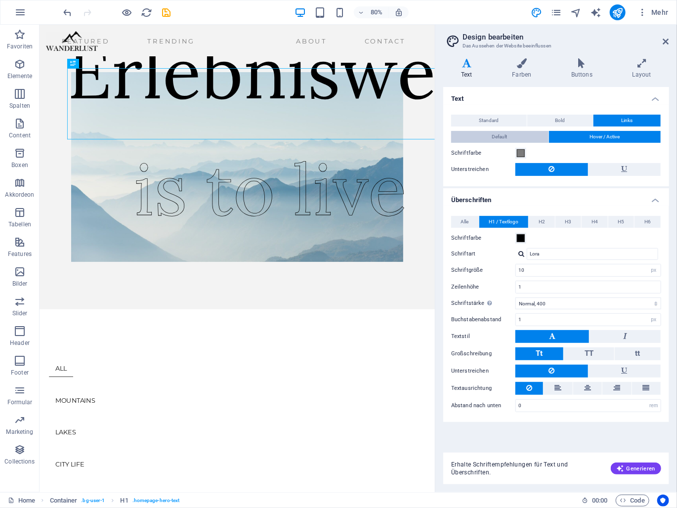
click at [484, 138] on button "Default" at bounding box center [499, 137] width 97 height 12
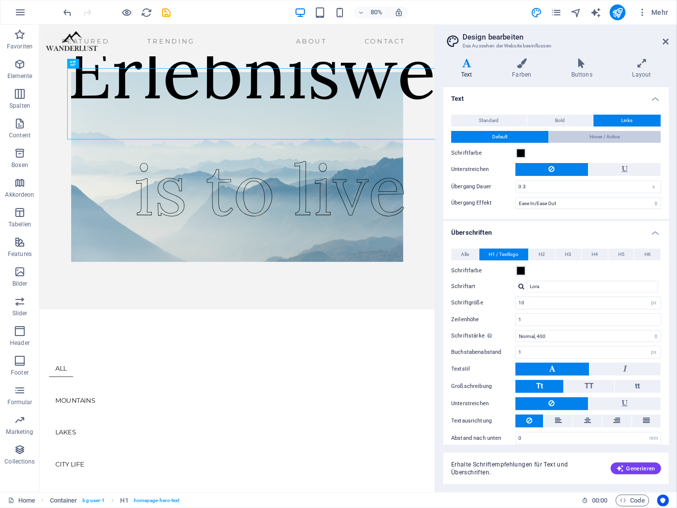
click at [576, 134] on button "Hover / Active" at bounding box center [605, 137] width 112 height 12
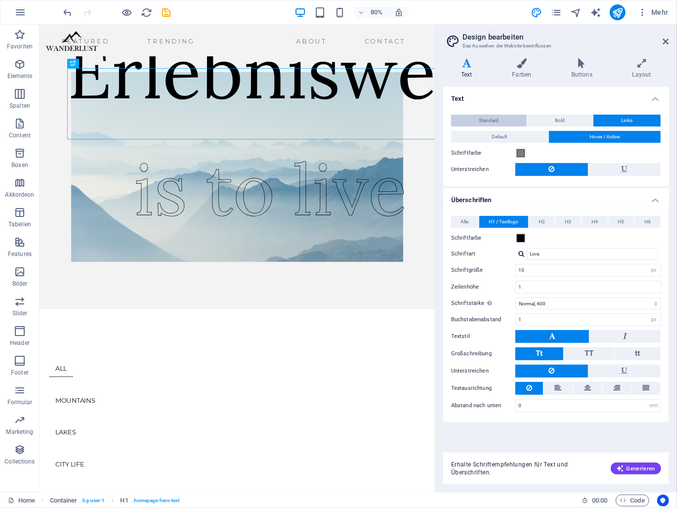
click at [505, 122] on button "Standard" at bounding box center [489, 121] width 76 height 12
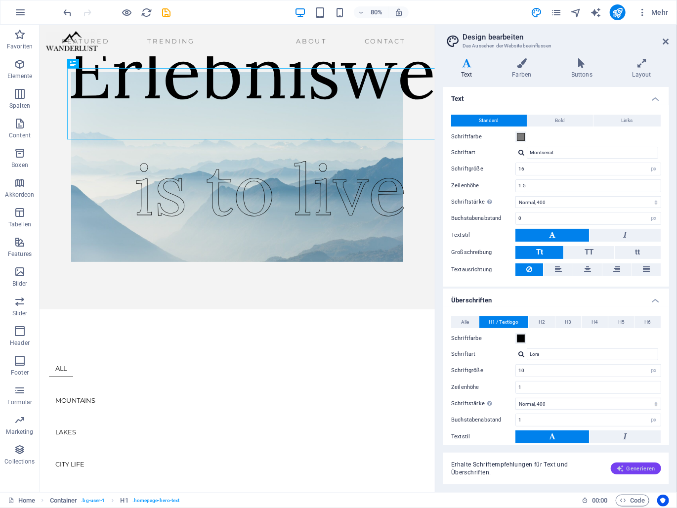
click at [639, 468] on span "Generieren" at bounding box center [636, 469] width 39 height 8
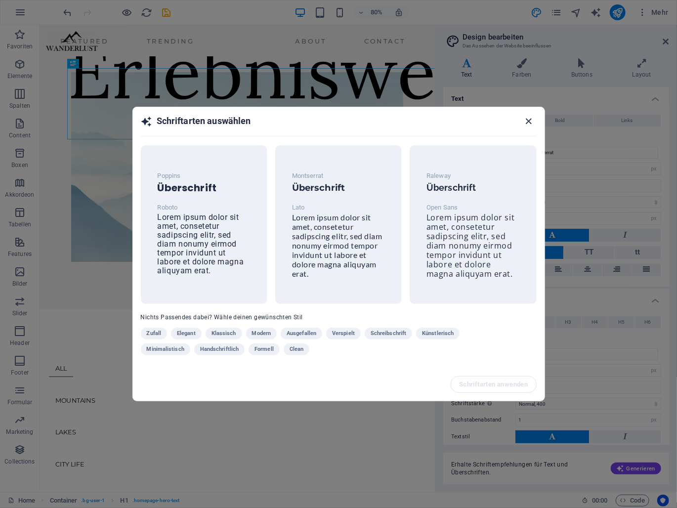
click at [528, 120] on icon "button" at bounding box center [528, 121] width 11 height 11
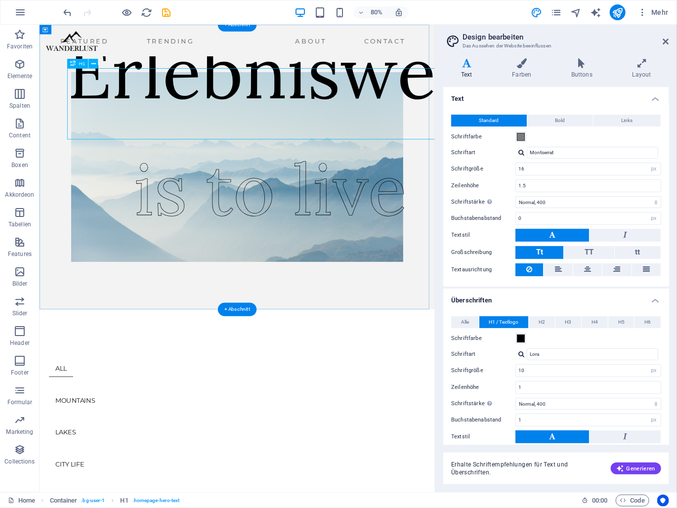
click at [338, 128] on div "Erlebniswelt" at bounding box center [335, 83] width 522 height 89
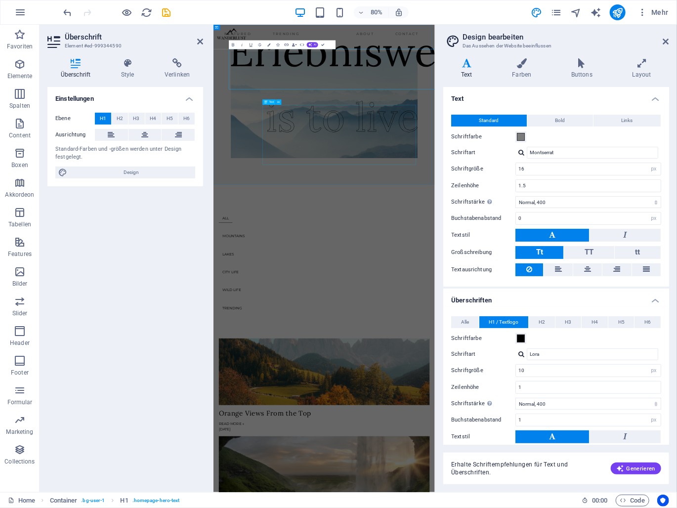
click at [357, 255] on div "is to live" at bounding box center [500, 230] width 342 height 134
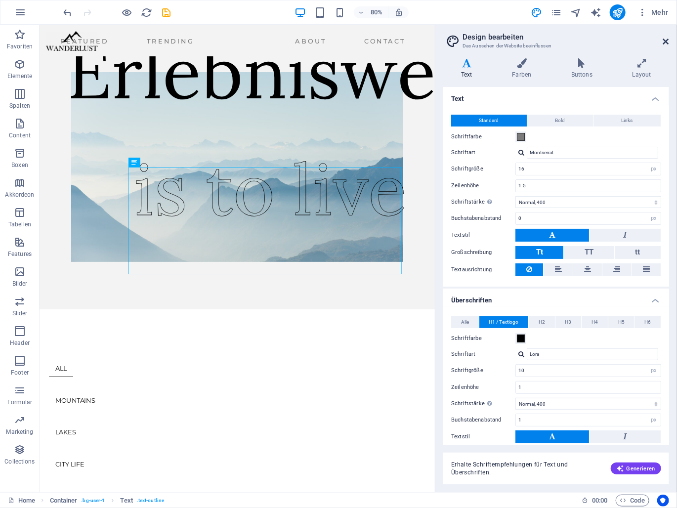
click at [664, 42] on icon at bounding box center [666, 42] width 6 height 8
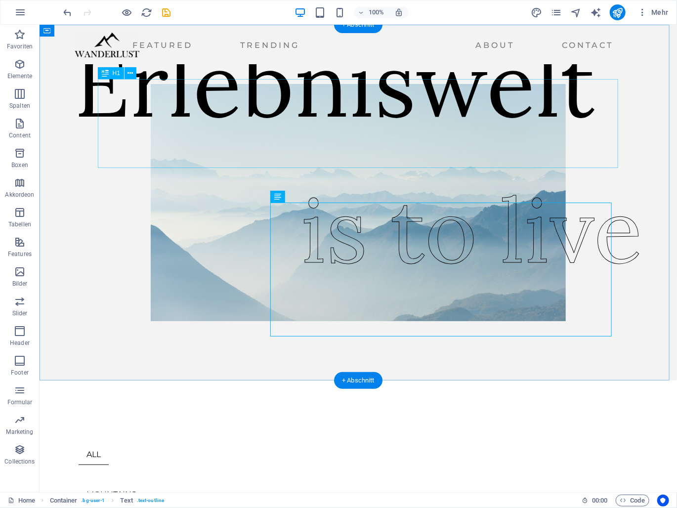
click at [423, 128] on div "Erlebniswelt" at bounding box center [335, 83] width 522 height 89
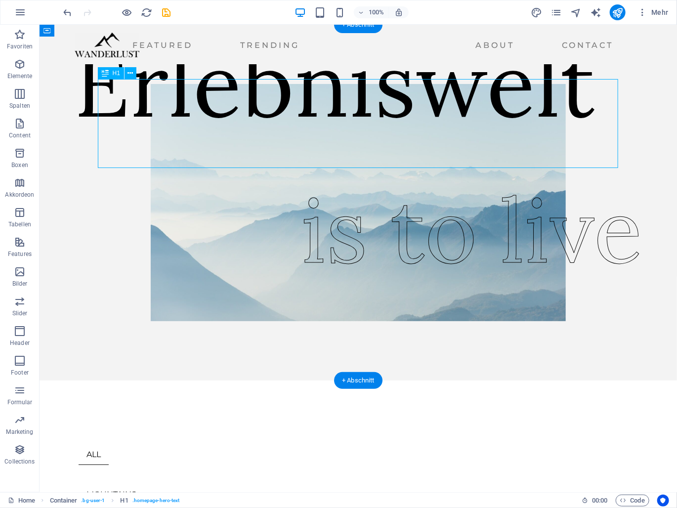
click at [423, 128] on div "Erlebniswelt" at bounding box center [335, 83] width 522 height 89
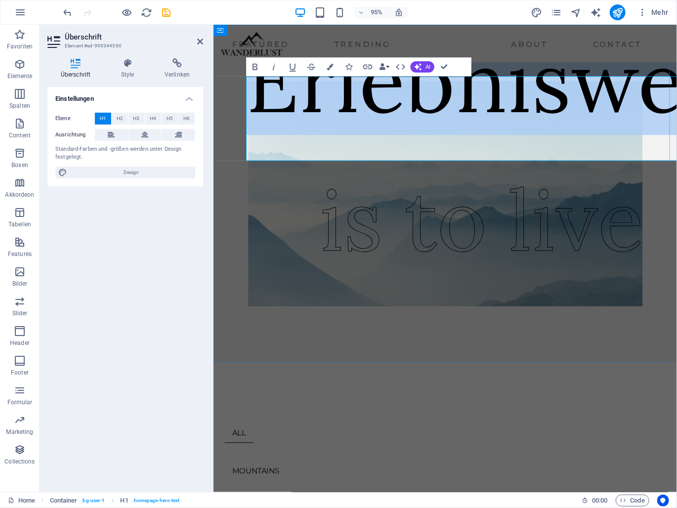
click at [434, 133] on div "Erlebniswelt is to live" at bounding box center [457, 222] width 488 height 316
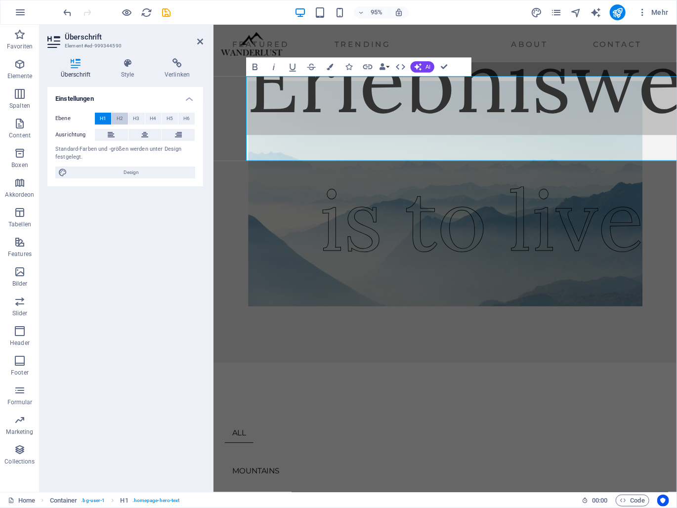
click at [119, 120] on span "H2" at bounding box center [120, 119] width 6 height 12
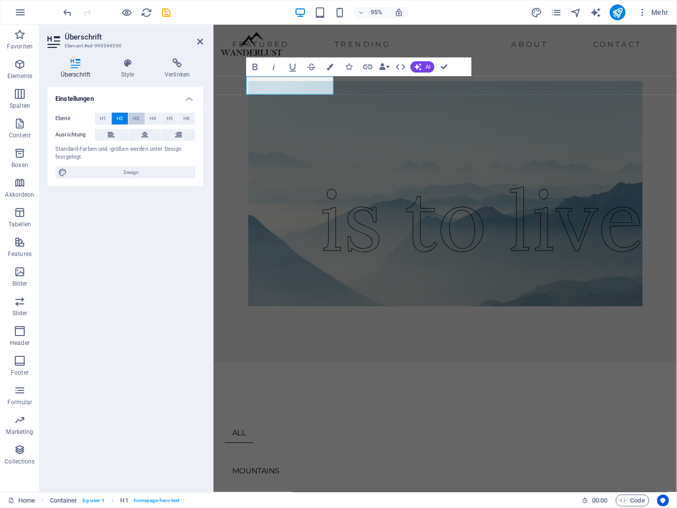
click at [134, 118] on span "H3" at bounding box center [136, 119] width 6 height 12
click at [153, 118] on span "H4" at bounding box center [153, 119] width 6 height 12
click at [188, 118] on span "H6" at bounding box center [186, 119] width 6 height 12
click at [104, 118] on span "H1" at bounding box center [103, 119] width 6 height 12
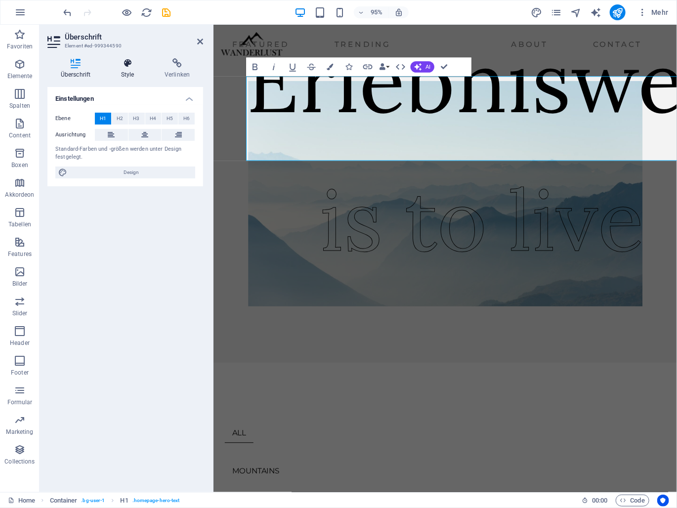
click at [128, 69] on h4 "Style" at bounding box center [130, 68] width 44 height 21
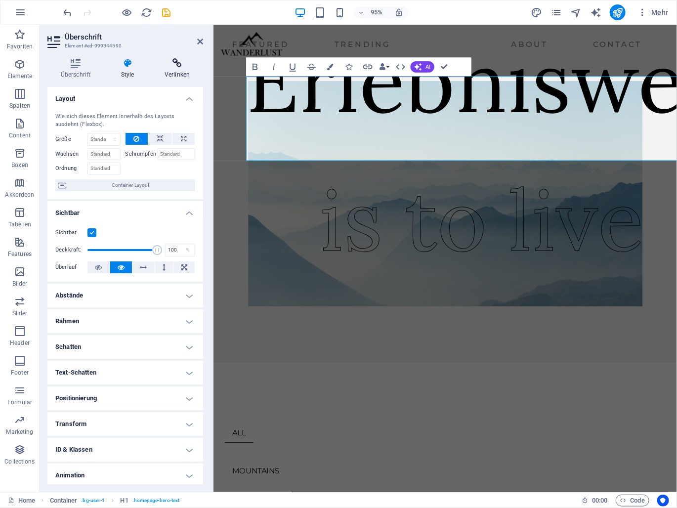
click at [180, 69] on h4 "Verlinken" at bounding box center [177, 68] width 52 height 21
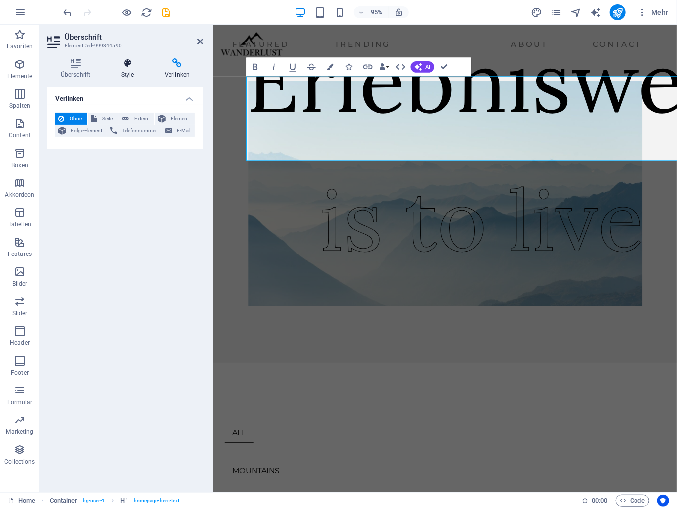
click at [132, 75] on h4 "Style" at bounding box center [130, 68] width 44 height 21
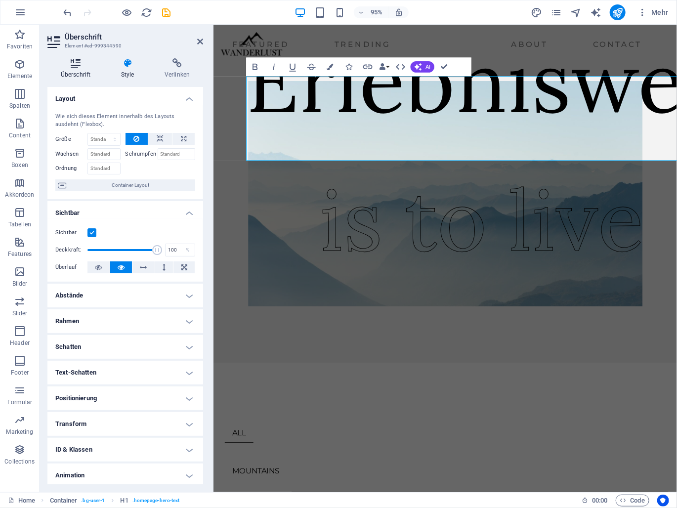
click at [76, 66] on icon at bounding box center [75, 63] width 56 height 10
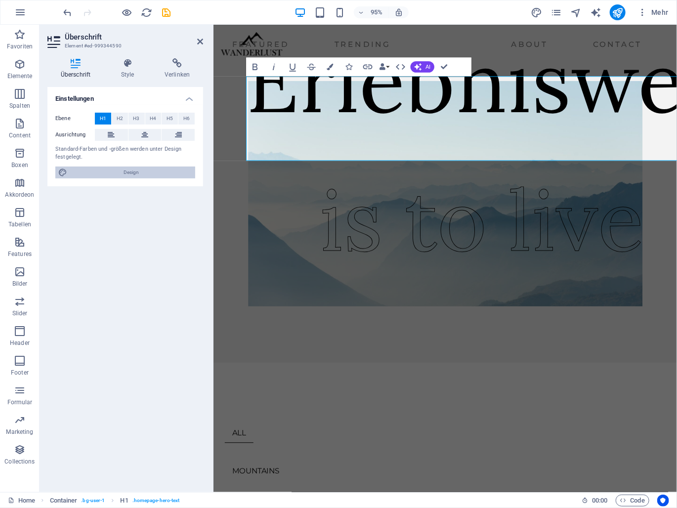
click at [111, 175] on span "Design" at bounding box center [131, 173] width 122 height 12
select select "px"
select select "400"
select select "px"
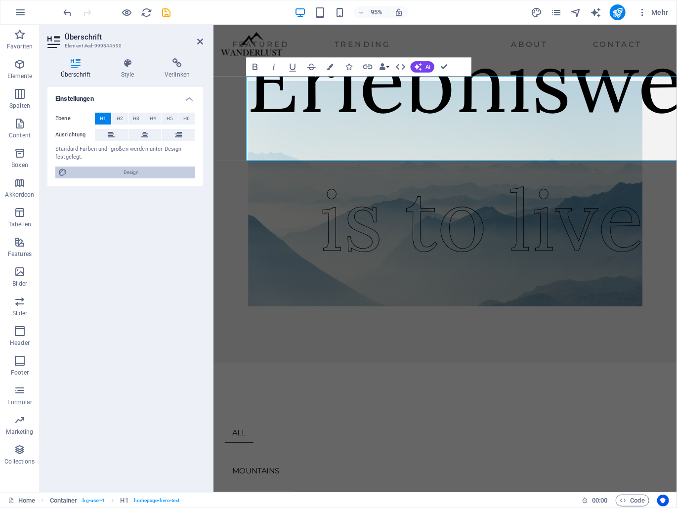
select select "400"
select select "px"
select select "rem"
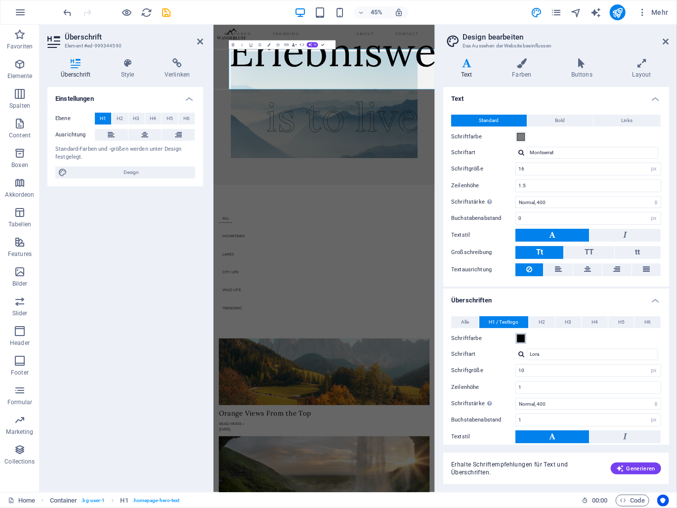
click at [518, 340] on span at bounding box center [521, 339] width 8 height 8
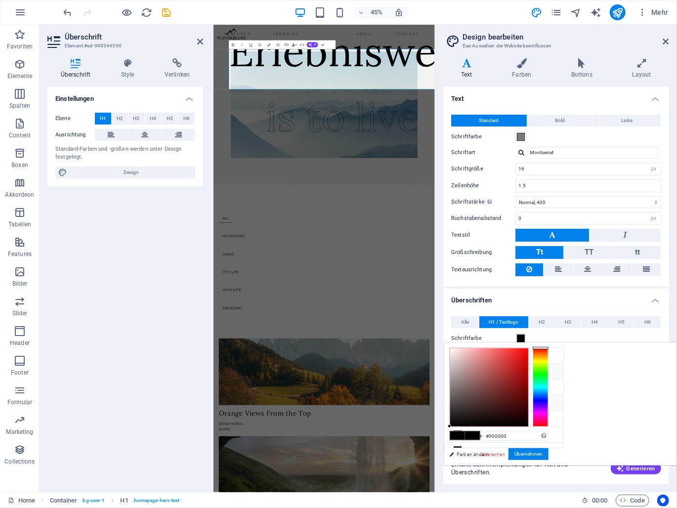
click at [458, 399] on icon at bounding box center [457, 402] width 7 height 7
type input "#7b7b7b"
click at [549, 452] on button "Übernehmen" at bounding box center [529, 454] width 40 height 12
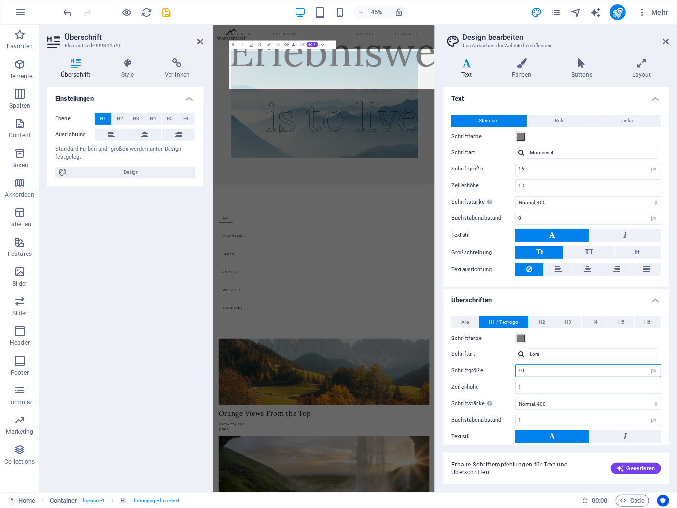
click at [533, 366] on input "10" at bounding box center [588, 371] width 145 height 12
type input "1"
click at [535, 391] on input "1" at bounding box center [588, 388] width 145 height 12
click at [540, 371] on input "400" at bounding box center [588, 371] width 145 height 12
drag, startPoint x: 528, startPoint y: 370, endPoint x: 487, endPoint y: 366, distance: 41.2
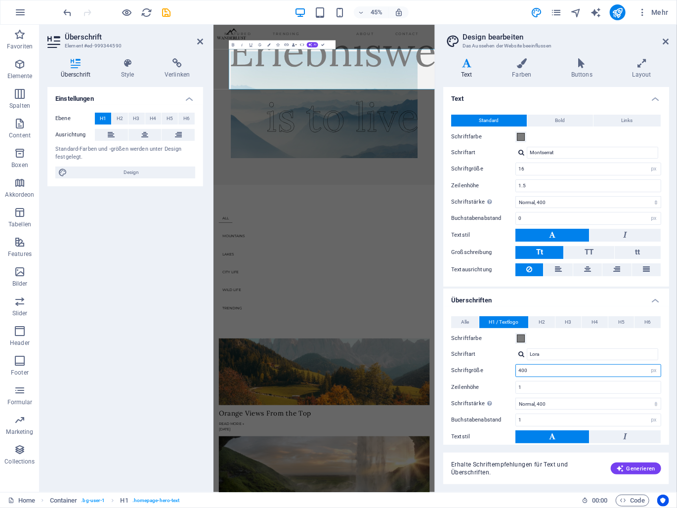
click at [490, 367] on div "Schriftgröße 400 rem px em %" at bounding box center [556, 370] width 210 height 13
type input "1"
click at [558, 354] on input "Lora" at bounding box center [592, 355] width 131 height 12
click at [558, 385] on input "1" at bounding box center [588, 388] width 145 height 12
click at [558, 369] on input "20" at bounding box center [588, 371] width 145 height 12
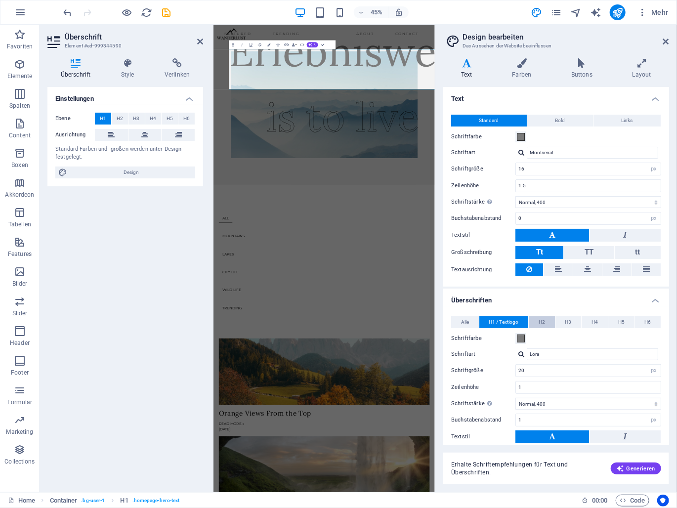
click at [533, 316] on button "H2" at bounding box center [542, 322] width 26 height 12
click at [520, 322] on button "H1 / Textlogo" at bounding box center [504, 322] width 49 height 12
click at [535, 320] on button "H2" at bounding box center [542, 322] width 26 height 12
click at [582, 321] on button "H4" at bounding box center [595, 322] width 26 height 12
click at [624, 320] on button "H5" at bounding box center [622, 322] width 26 height 12
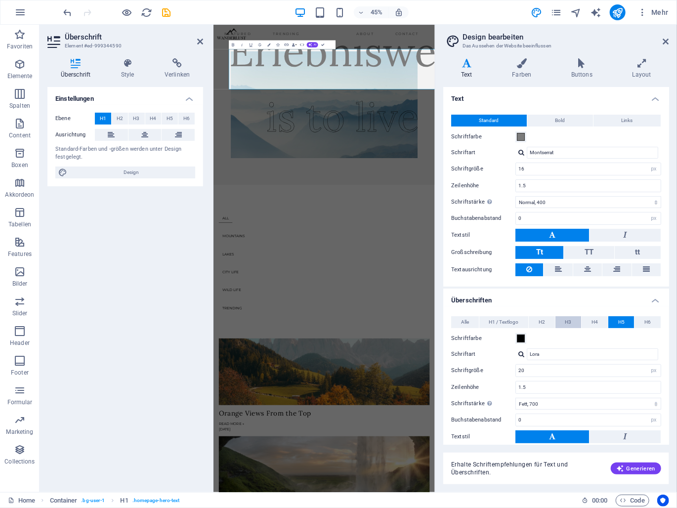
click at [571, 323] on button "H3" at bounding box center [569, 322] width 26 height 12
click at [538, 321] on button "H2" at bounding box center [542, 322] width 26 height 12
click at [507, 324] on span "H1 / Textlogo" at bounding box center [504, 322] width 30 height 12
click at [551, 318] on button "H2" at bounding box center [542, 322] width 26 height 12
click at [570, 320] on span "H3" at bounding box center [569, 322] width 6 height 12
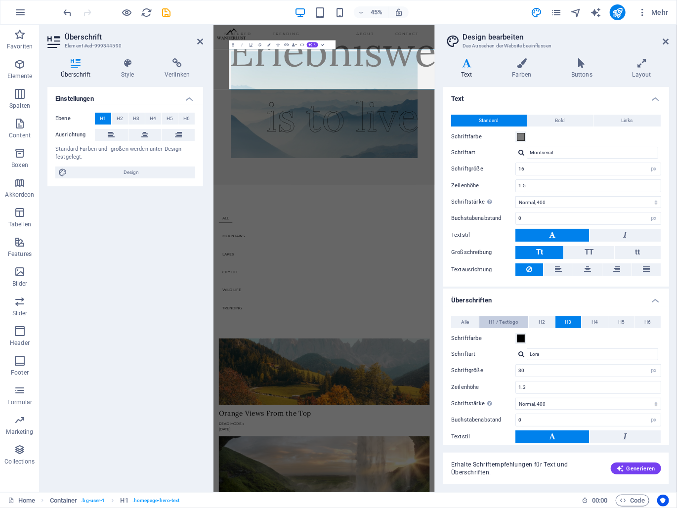
click at [516, 321] on span "H1 / Textlogo" at bounding box center [504, 322] width 30 height 12
drag, startPoint x: 528, startPoint y: 365, endPoint x: 540, endPoint y: 368, distance: 12.6
click at [528, 365] on input "20" at bounding box center [588, 371] width 145 height 12
drag, startPoint x: 522, startPoint y: 368, endPoint x: 512, endPoint y: 368, distance: 9.9
click at [512, 368] on div "Schriftgröße 20 rem px em %" at bounding box center [556, 370] width 210 height 13
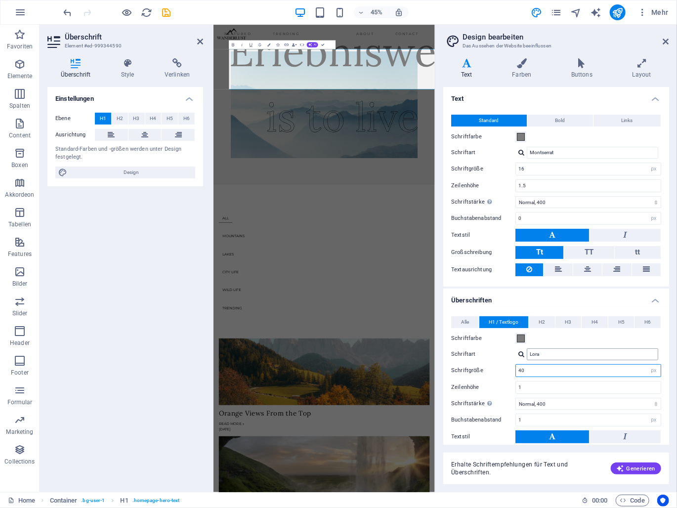
type input "40"
click at [550, 351] on input "Lora" at bounding box center [592, 355] width 131 height 12
click at [667, 40] on icon at bounding box center [666, 42] width 6 height 8
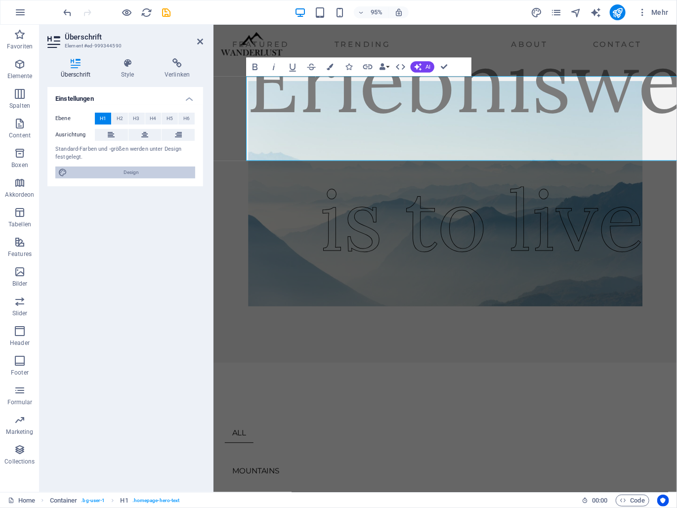
click at [107, 169] on span "Design" at bounding box center [131, 173] width 122 height 12
select select "px"
select select "400"
select select "px"
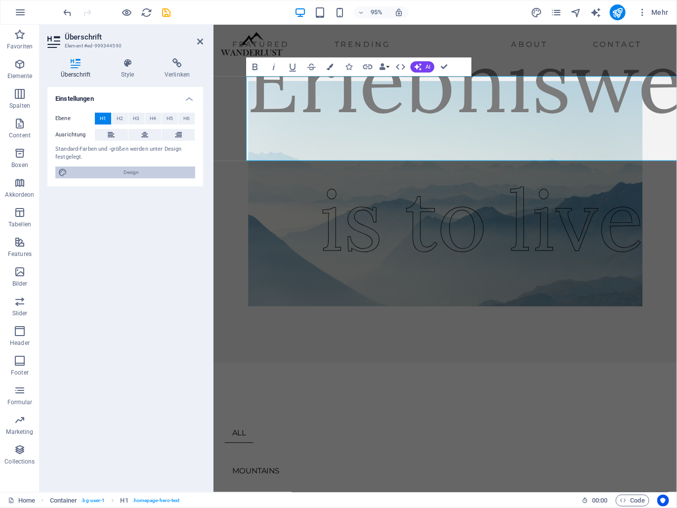
select select "400"
select select "px"
select select "rem"
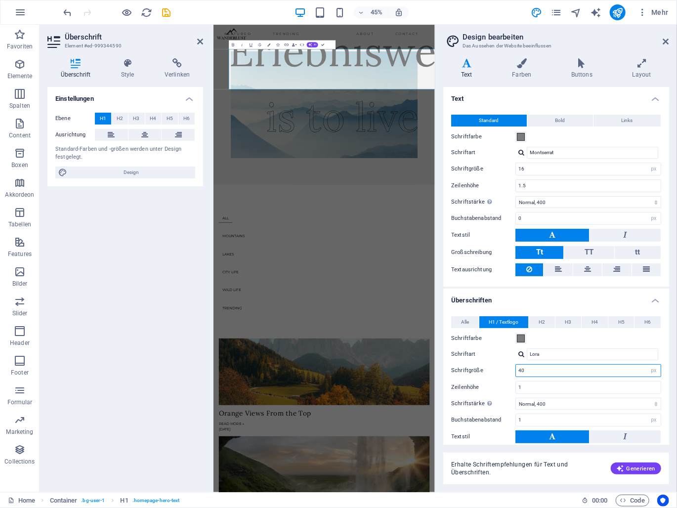
drag, startPoint x: 532, startPoint y: 369, endPoint x: 510, endPoint y: 368, distance: 22.3
click at [510, 368] on div "Schriftgröße 40 rem px em %" at bounding box center [556, 370] width 210 height 13
type input "30"
click at [666, 42] on icon at bounding box center [666, 42] width 6 height 8
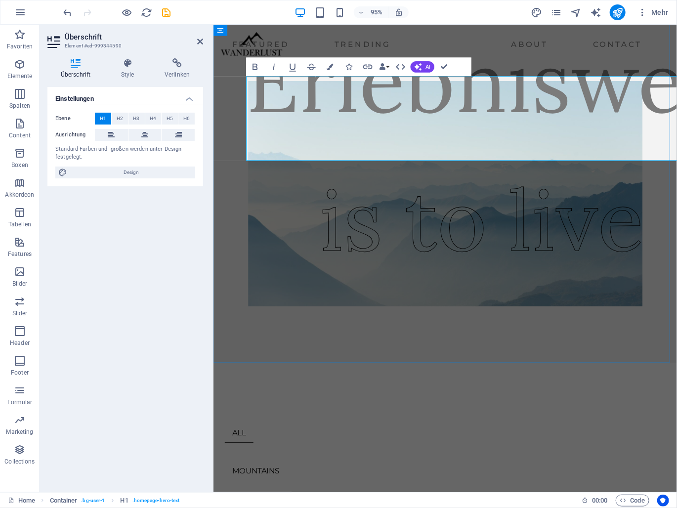
click at [524, 128] on h1 "Erlebniswelt" at bounding box center [509, 83] width 522 height 89
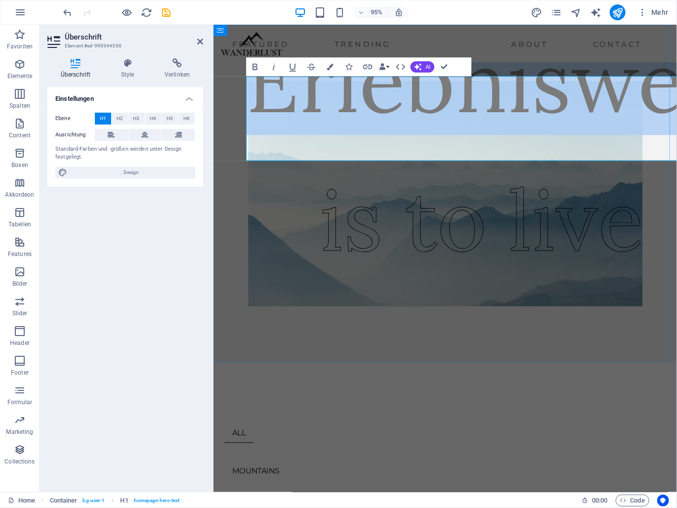
click at [524, 128] on h1 "Erlebniswelt" at bounding box center [509, 83] width 522 height 89
click at [434, 128] on h1 "Erlebniswelt" at bounding box center [509, 83] width 522 height 89
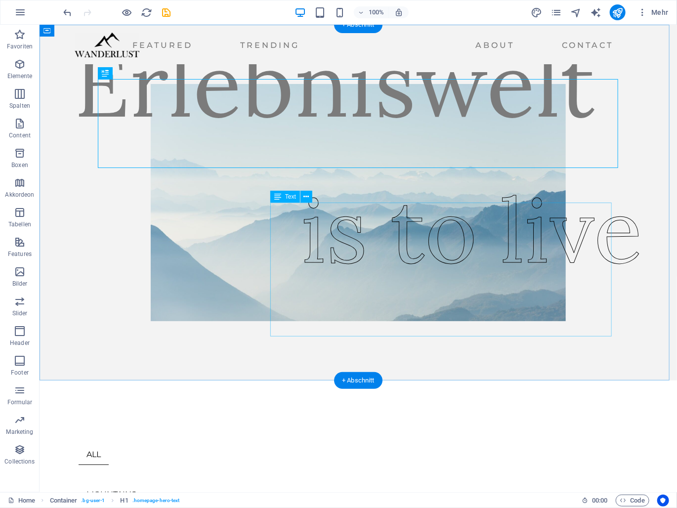
click at [397, 286] on div "is to live" at bounding box center [472, 230] width 342 height 134
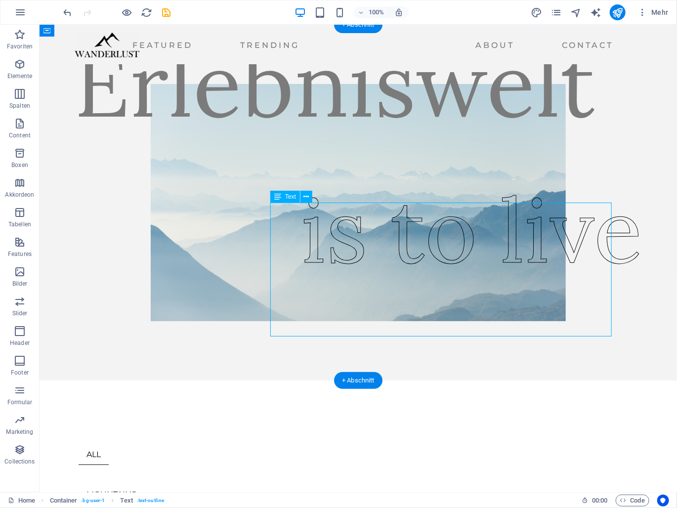
click at [397, 286] on div "is to live" at bounding box center [472, 230] width 342 height 134
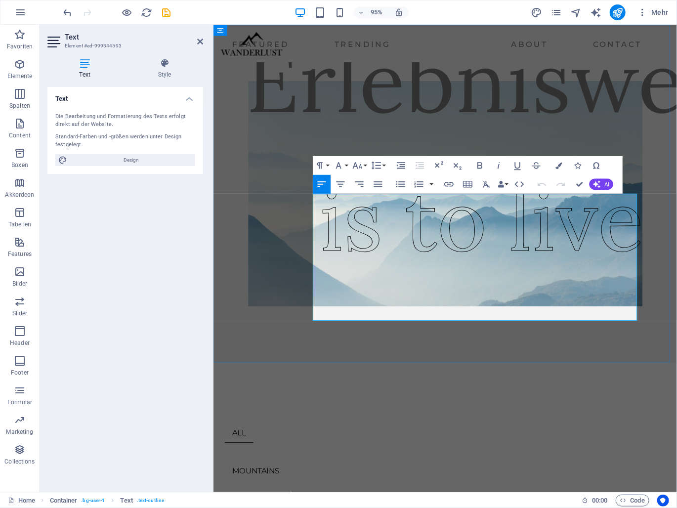
click at [420, 271] on span "is to live" at bounding box center [496, 230] width 342 height 114
click at [489, 278] on span "is to live" at bounding box center [496, 230] width 342 height 114
click at [532, 274] on span "is to live" at bounding box center [496, 230] width 342 height 114
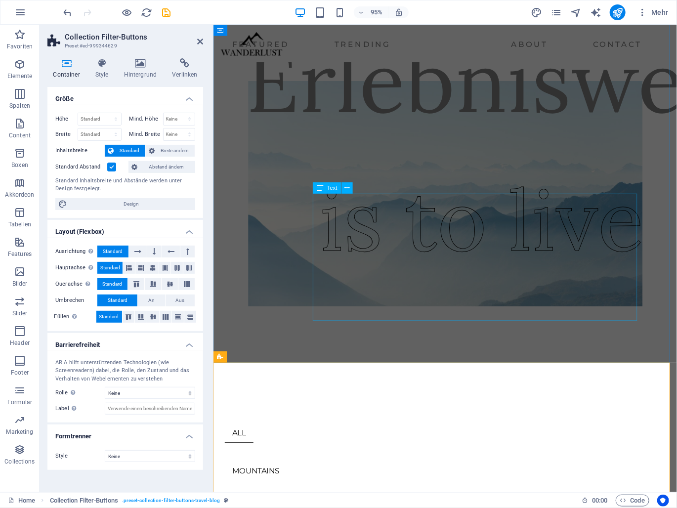
click at [536, 286] on div "is to live" at bounding box center [496, 230] width 342 height 134
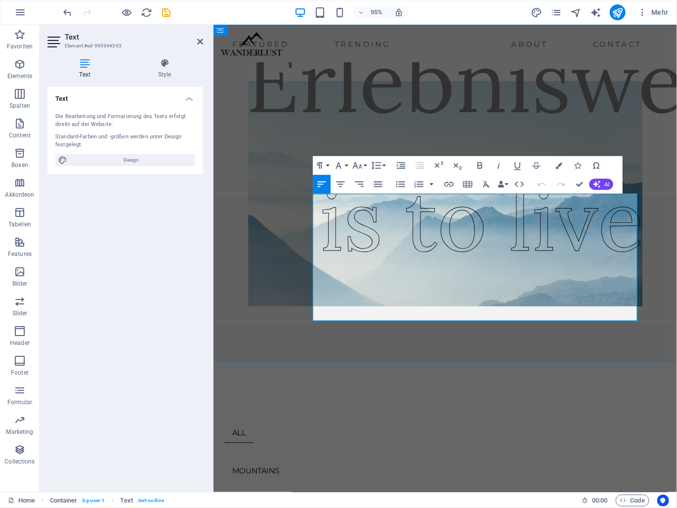
click at [536, 286] on span "is to live" at bounding box center [496, 230] width 342 height 114
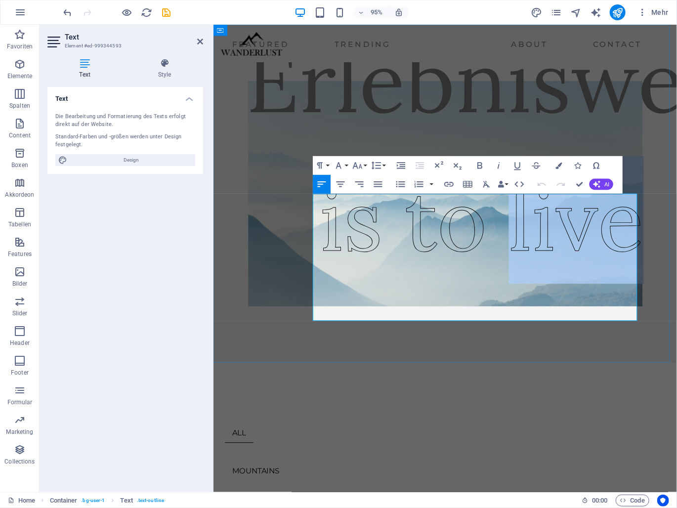
click at [536, 286] on span "is to live" at bounding box center [496, 230] width 342 height 114
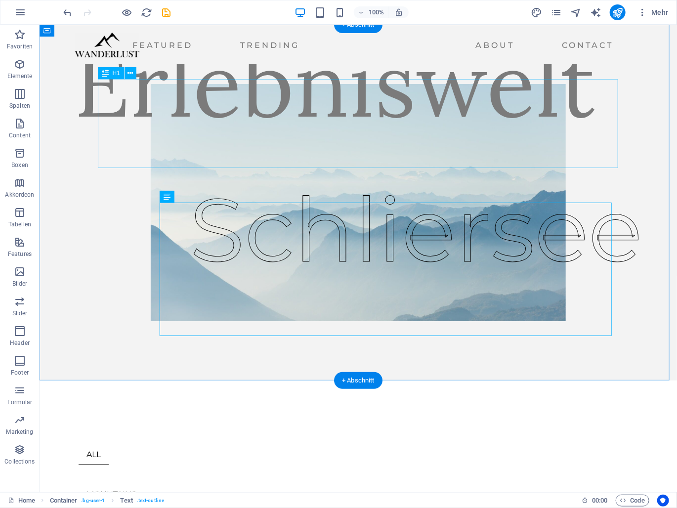
click at [299, 88] on div "Erlebniswelt" at bounding box center [335, 83] width 522 height 89
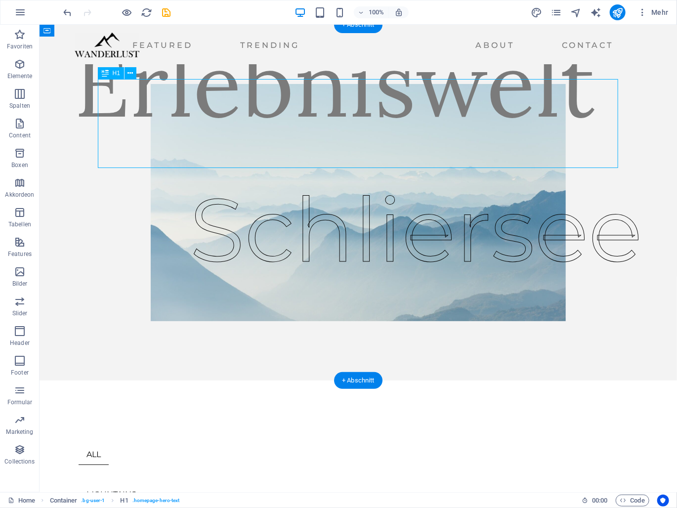
click at [299, 88] on div "Erlebniswelt" at bounding box center [335, 83] width 522 height 89
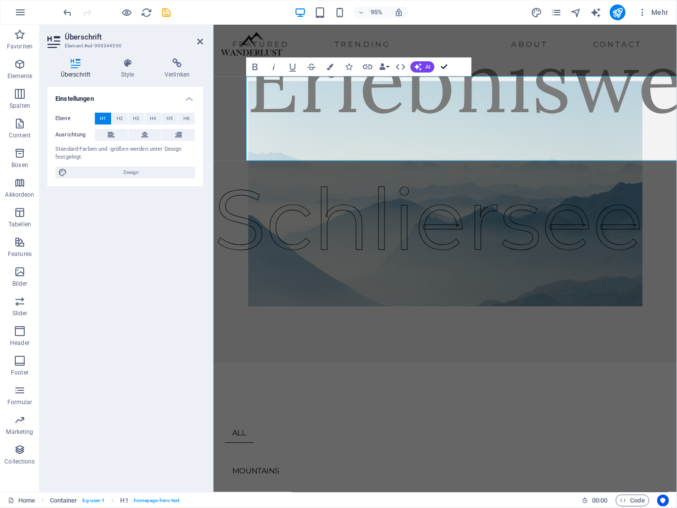
drag, startPoint x: 441, startPoint y: 64, endPoint x: 402, endPoint y: 40, distance: 46.0
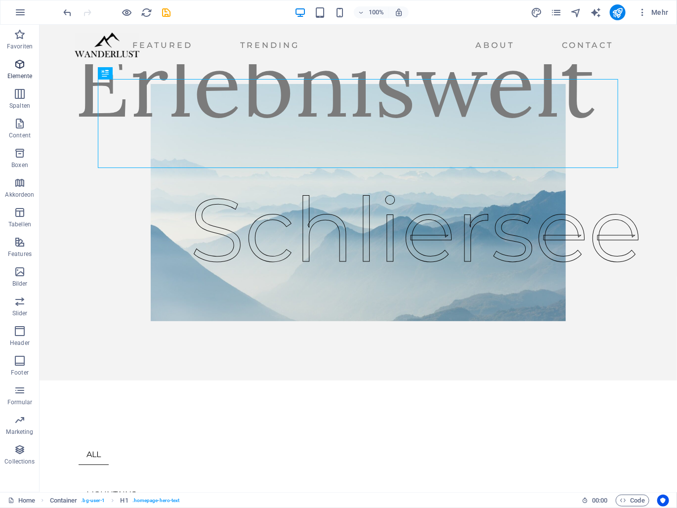
click at [14, 62] on icon "button" at bounding box center [20, 64] width 12 height 12
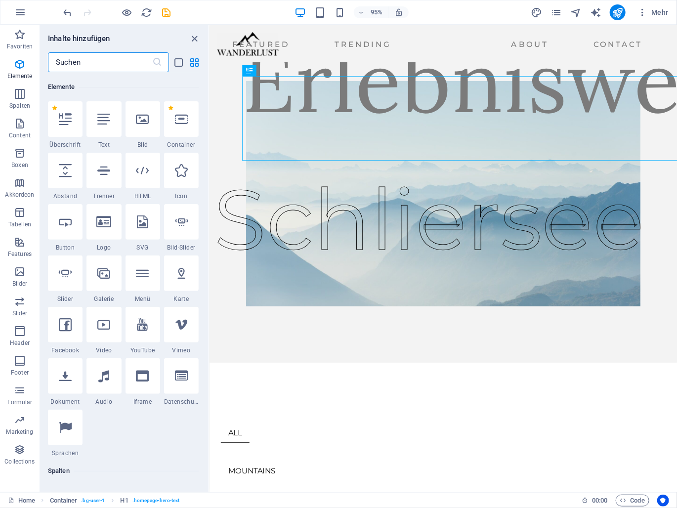
scroll to position [105, 0]
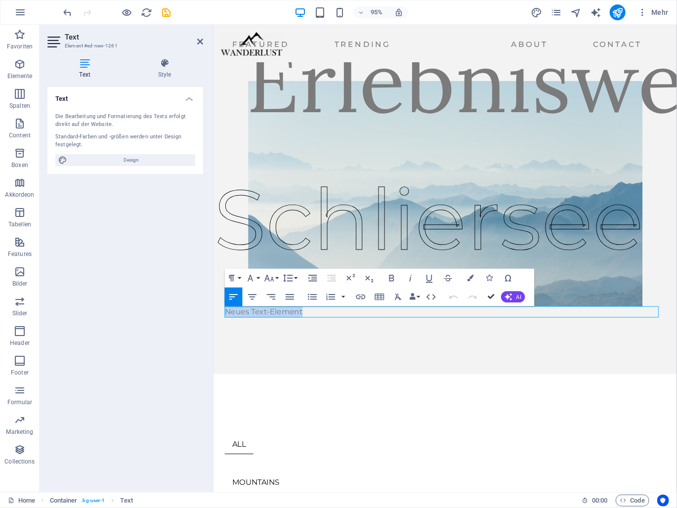
drag, startPoint x: 492, startPoint y: 296, endPoint x: 453, endPoint y: 271, distance: 46.6
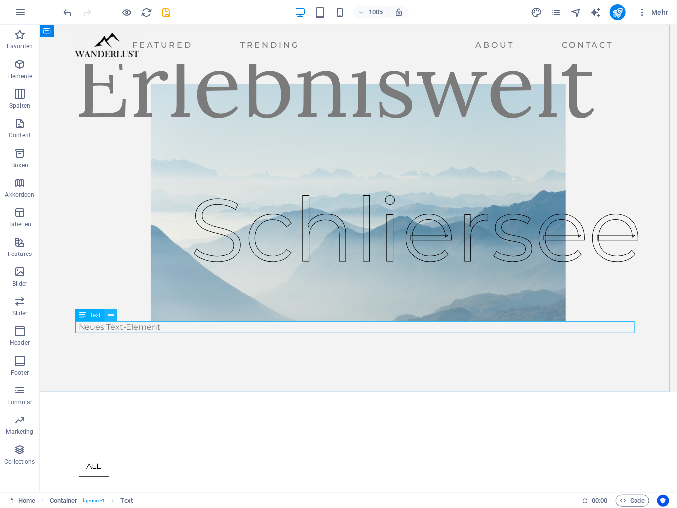
click at [113, 313] on icon at bounding box center [110, 315] width 5 height 10
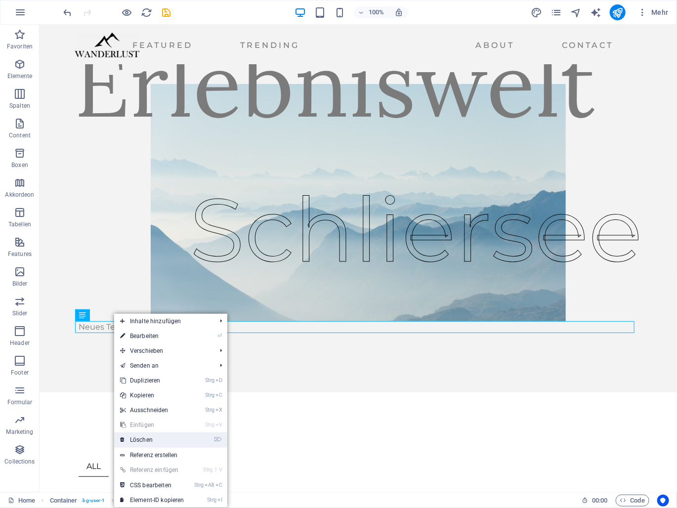
click at [164, 438] on link "⌦ Löschen" at bounding box center [152, 440] width 76 height 15
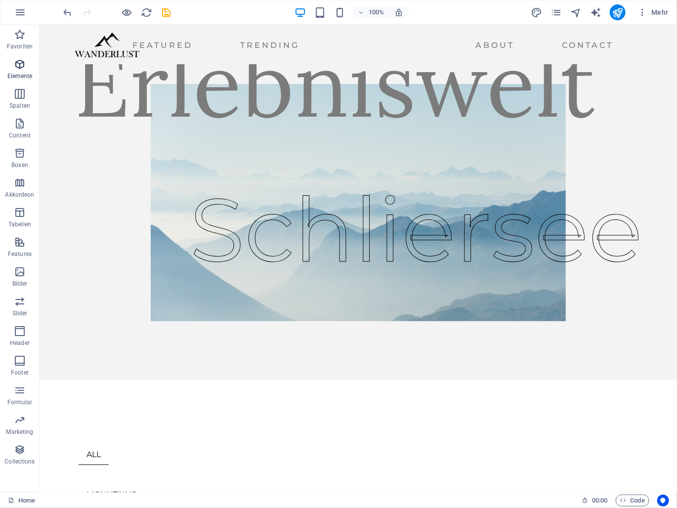
click at [26, 73] on p "Elemente" at bounding box center [19, 76] width 25 height 8
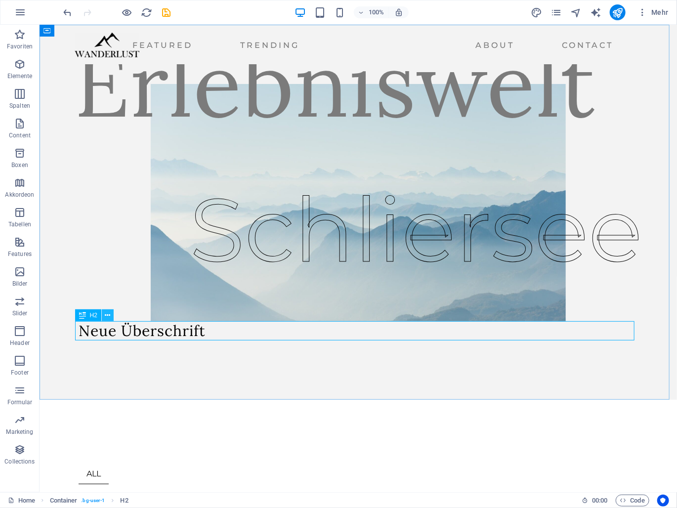
click at [109, 315] on icon at bounding box center [107, 315] width 5 height 10
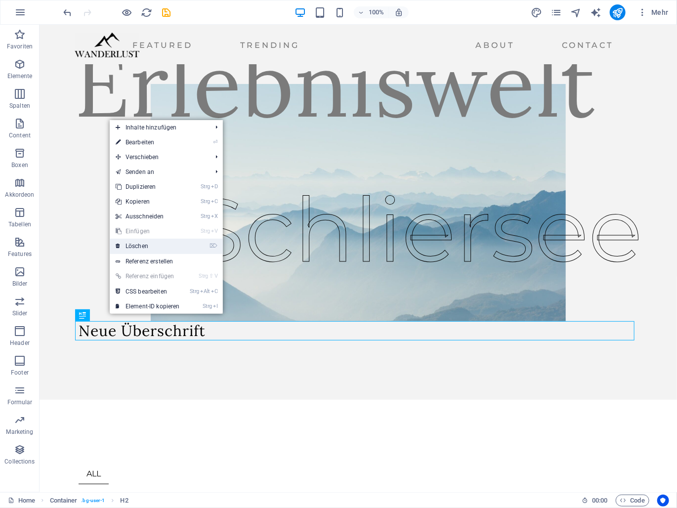
click at [163, 247] on link "⌦ Löschen" at bounding box center [148, 246] width 76 height 15
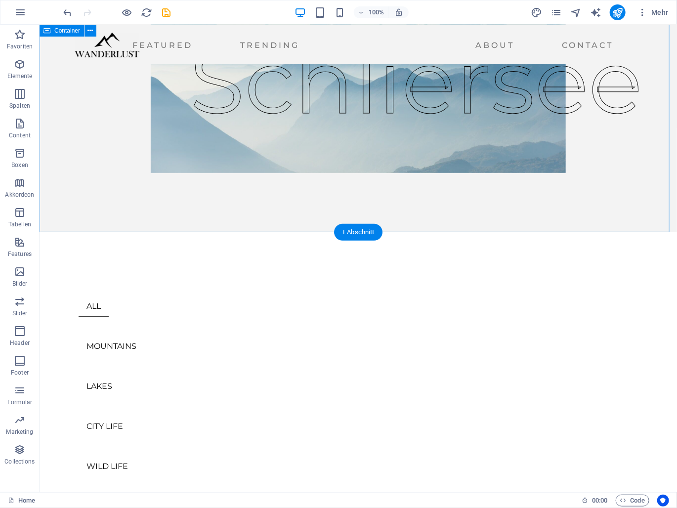
scroll to position [0, 0]
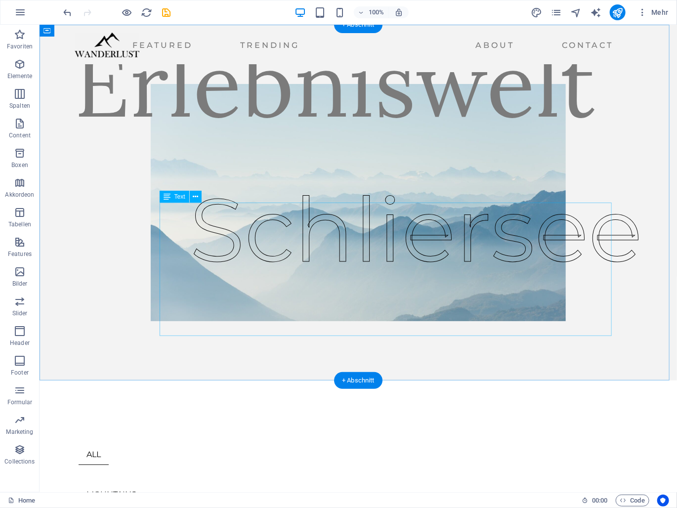
click at [431, 274] on div "Schliersee" at bounding box center [415, 229] width 453 height 133
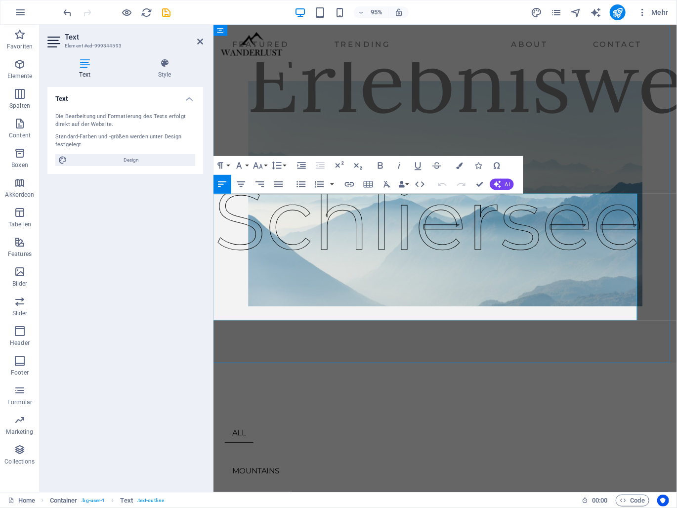
click at [596, 278] on p "Schliersee" at bounding box center [440, 229] width 453 height 133
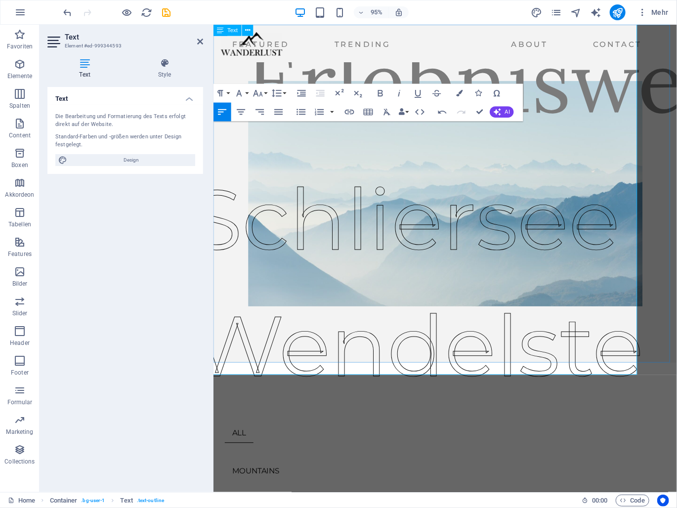
scroll to position [210, 0]
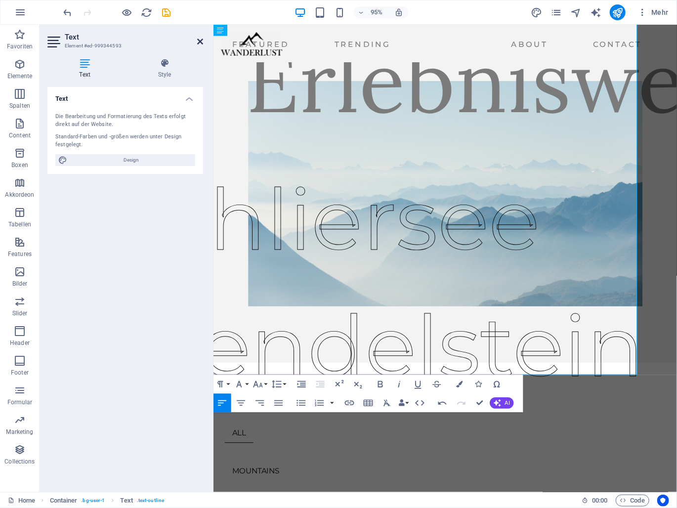
click at [201, 44] on icon at bounding box center [200, 42] width 6 height 8
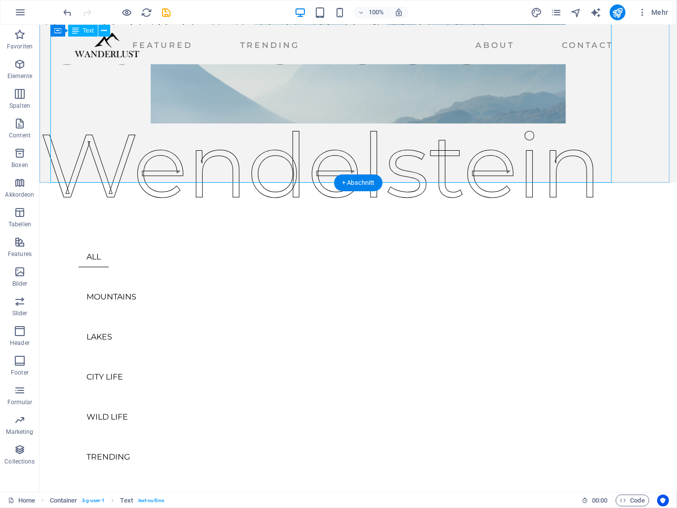
scroll to position [0, 0]
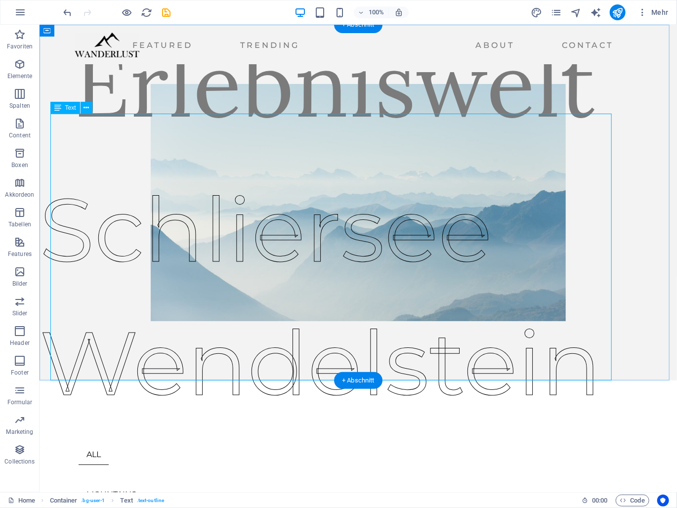
click at [485, 163] on div "Schliersee Wendelstein" at bounding box center [340, 296] width 603 height 267
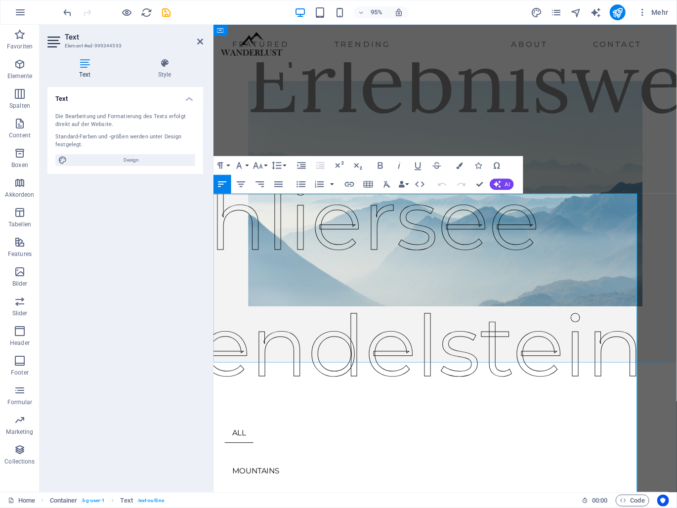
click at [471, 263] on p "Schliersee Wendelstein" at bounding box center [385, 296] width 562 height 267
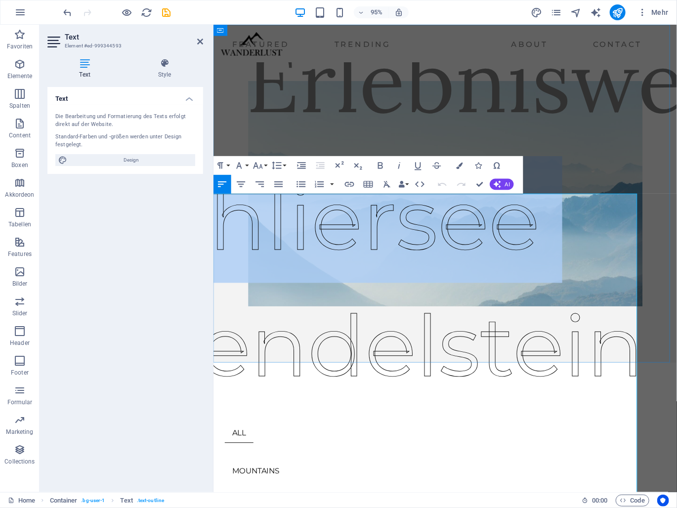
click at [471, 263] on p "Schliersee Wendelstein" at bounding box center [385, 296] width 562 height 267
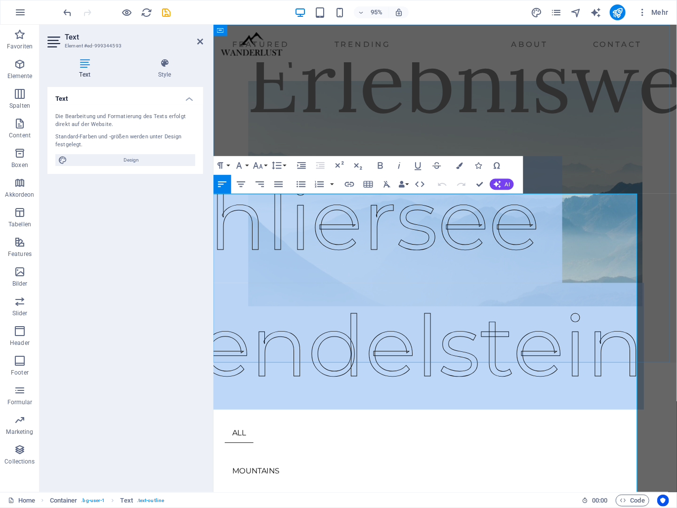
click at [471, 263] on p "Schliersee Wendelstein" at bounding box center [385, 296] width 562 height 267
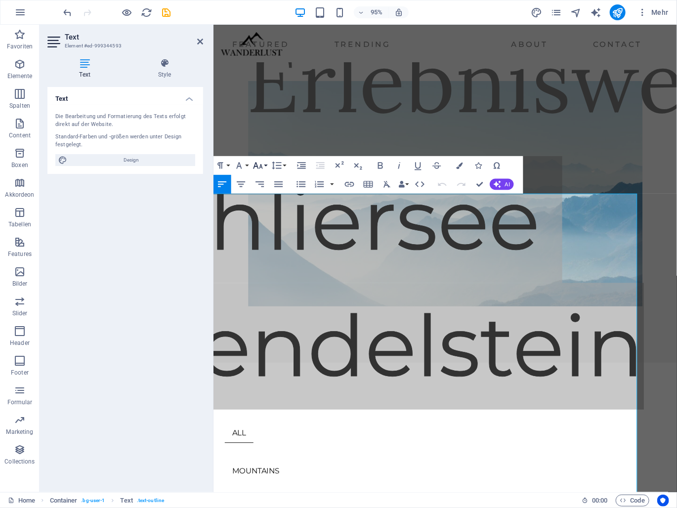
click at [267, 165] on button "Font Size" at bounding box center [260, 165] width 18 height 19
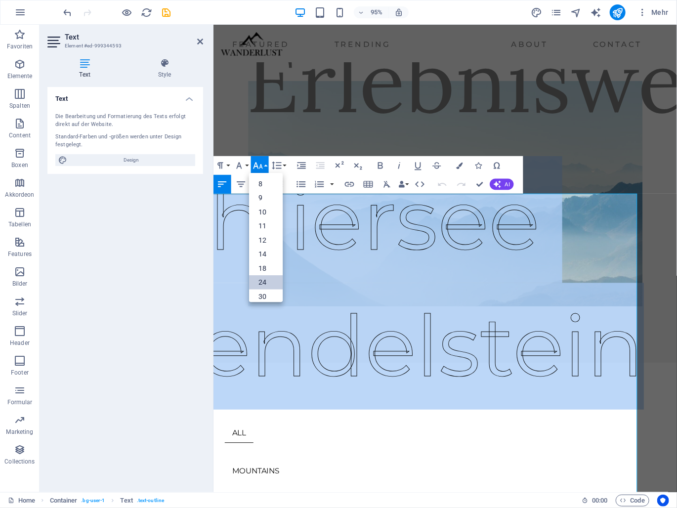
click at [264, 279] on link "24" at bounding box center [266, 282] width 34 height 14
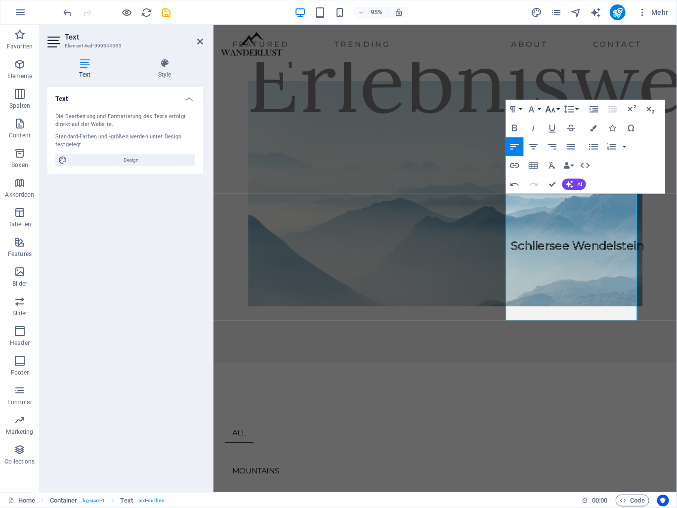
click at [558, 107] on button "Font Size" at bounding box center [553, 109] width 18 height 19
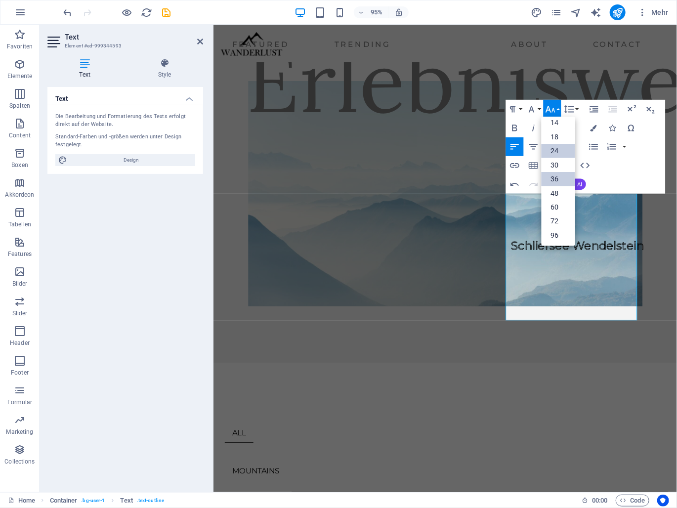
click at [561, 181] on link "36" at bounding box center [559, 179] width 34 height 14
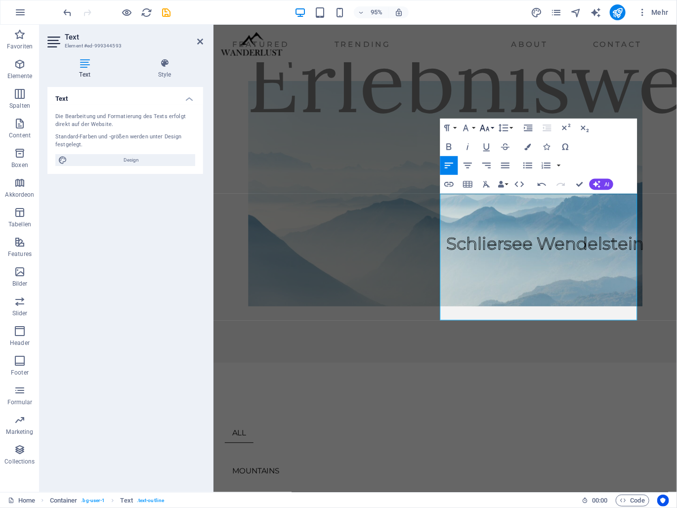
click at [490, 128] on icon "button" at bounding box center [485, 128] width 11 height 11
click at [493, 237] on link "72" at bounding box center [493, 240] width 34 height 14
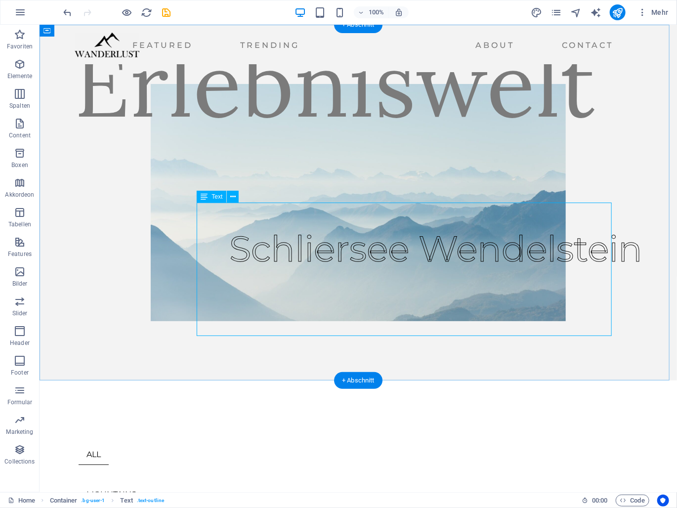
click at [335, 294] on div "Schliersee Wendelstein" at bounding box center [435, 229] width 413 height 133
drag, startPoint x: 335, startPoint y: 294, endPoint x: 167, endPoint y: 309, distance: 168.8
click at [335, 295] on div "Schliersee Wendelstein" at bounding box center [435, 229] width 413 height 133
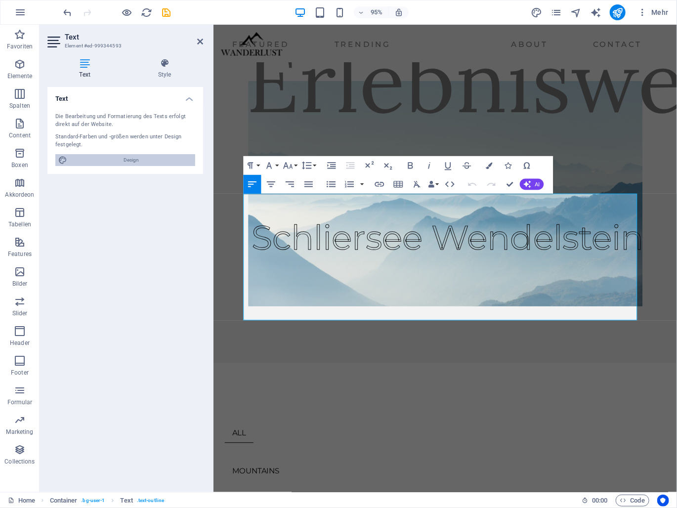
click at [135, 158] on span "Design" at bounding box center [131, 160] width 122 height 12
select select "px"
select select "400"
select select "px"
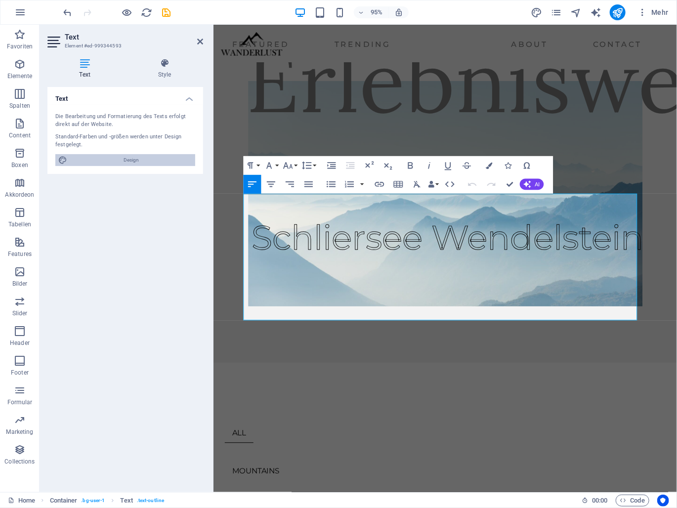
select select "400"
select select "px"
select select "rem"
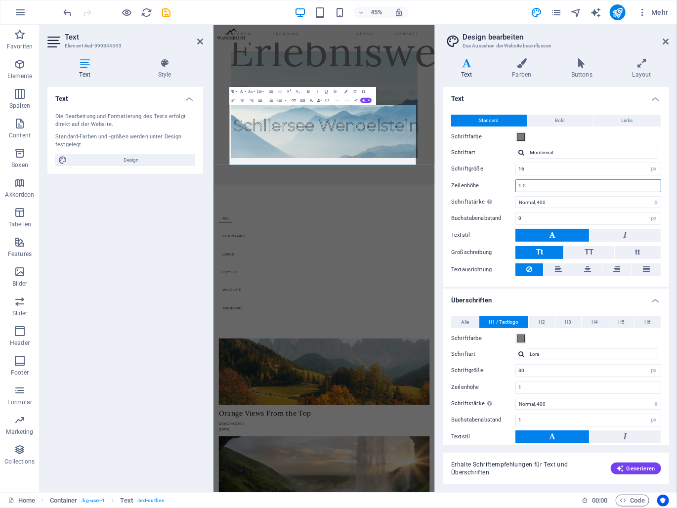
click at [536, 186] on input "1.5" at bounding box center [588, 186] width 145 height 12
drag, startPoint x: 534, startPoint y: 185, endPoint x: 516, endPoint y: 185, distance: 17.8
click at [516, 185] on input "1.5" at bounding box center [588, 186] width 145 height 12
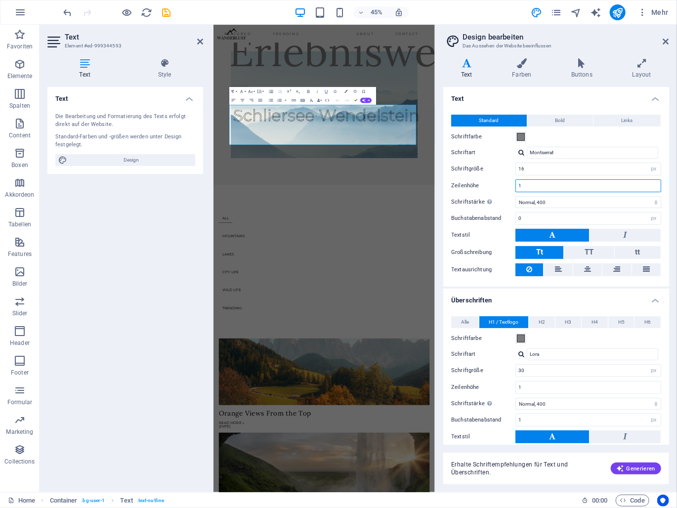
click at [549, 182] on input "1" at bounding box center [588, 186] width 145 height 12
type input "1"
click at [560, 167] on input "16" at bounding box center [588, 169] width 145 height 12
click at [568, 122] on button "Bold" at bounding box center [560, 121] width 66 height 12
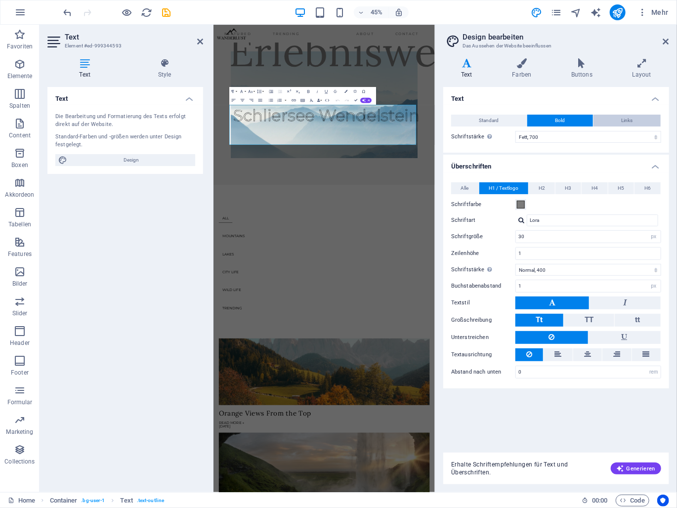
click at [628, 122] on span "Links" at bounding box center [627, 121] width 11 height 12
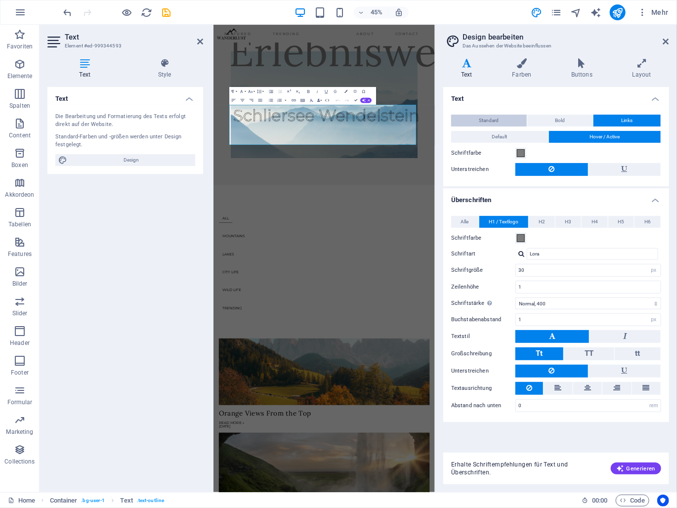
click at [498, 120] on span "Standard" at bounding box center [490, 121] width 20 height 12
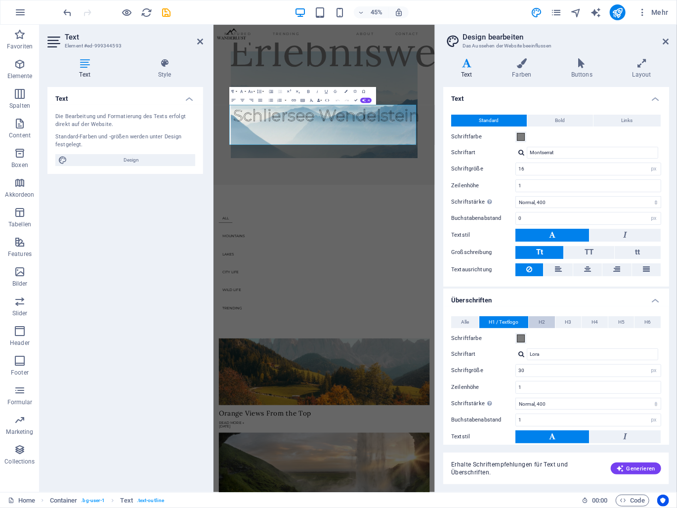
click at [538, 324] on button "H2" at bounding box center [542, 322] width 26 height 12
click at [567, 319] on span "H3" at bounding box center [569, 322] width 6 height 12
click at [595, 320] on span "H4" at bounding box center [595, 322] width 6 height 12
click at [646, 325] on span "H6" at bounding box center [648, 322] width 6 height 12
click at [200, 39] on icon at bounding box center [200, 42] width 6 height 8
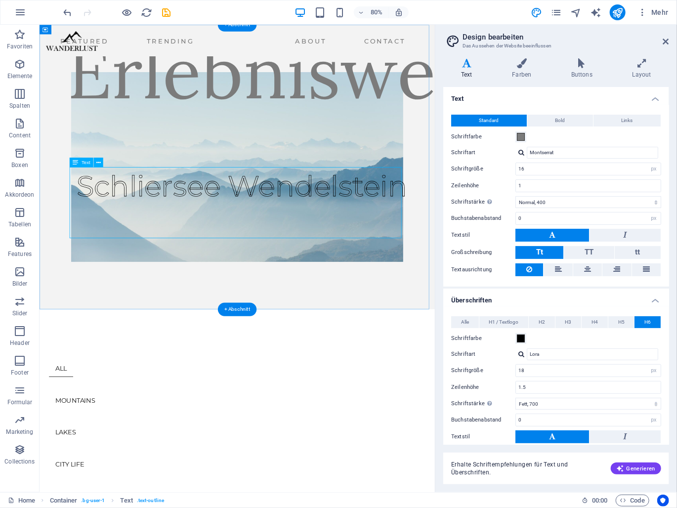
click at [277, 252] on div "Schliersee Wendelstein" at bounding box center [292, 207] width 413 height 89
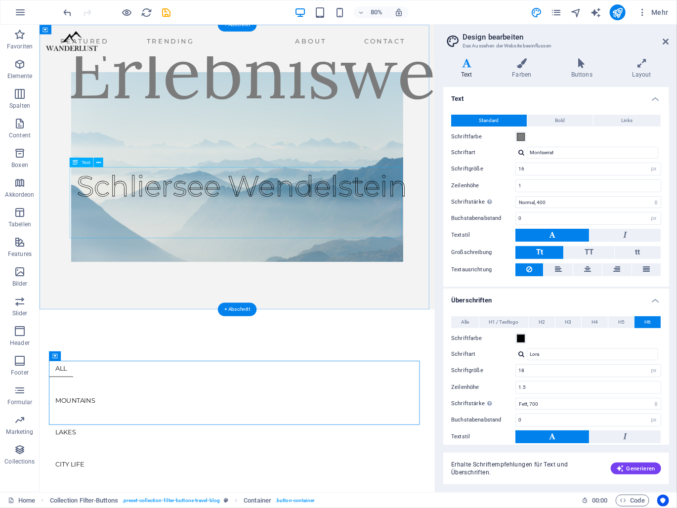
click at [352, 252] on div "Schliersee Wendelstein" at bounding box center [292, 207] width 413 height 89
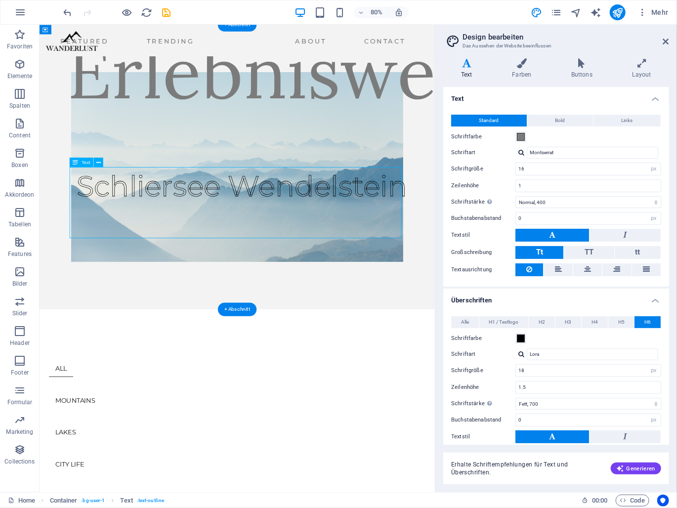
click at [364, 252] on div "Schliersee Wendelstein" at bounding box center [292, 207] width 413 height 89
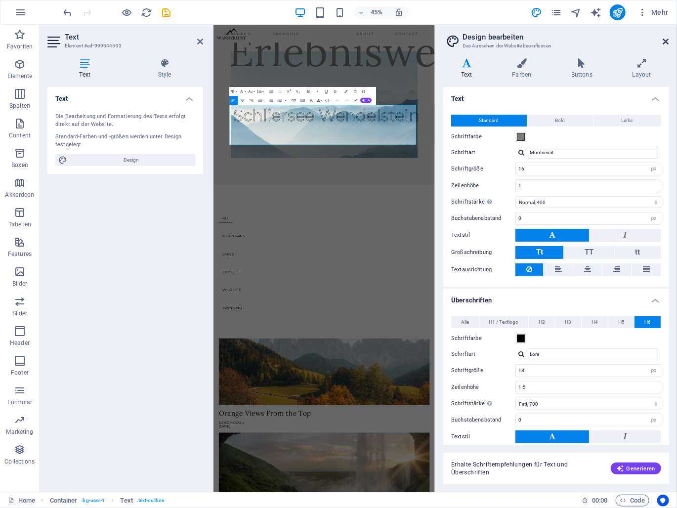
drag, startPoint x: 668, startPoint y: 42, endPoint x: 479, endPoint y: 16, distance: 191.5
click at [668, 42] on icon at bounding box center [666, 42] width 6 height 8
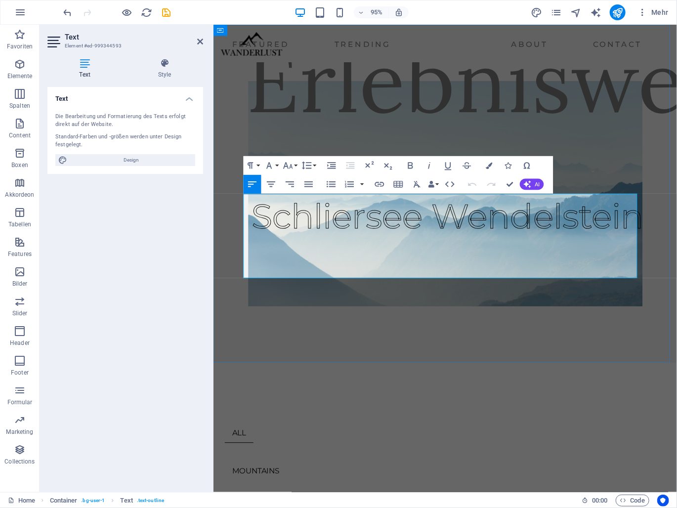
click at [548, 248] on span "Schliersee Wendelstein" at bounding box center [459, 226] width 413 height 44
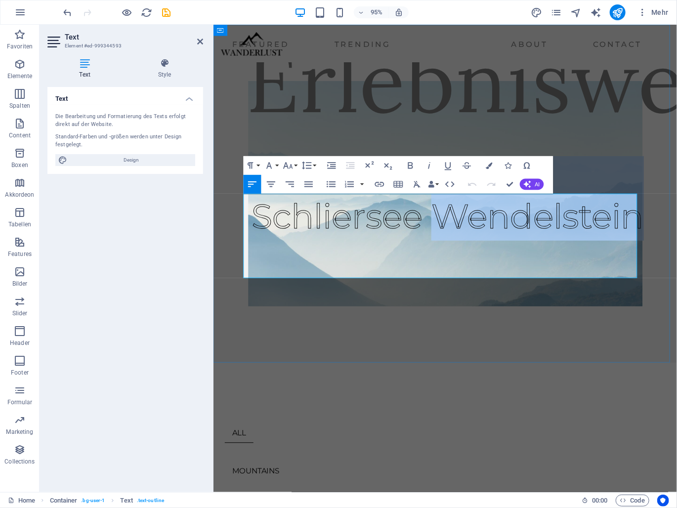
click at [548, 248] on span "Schliersee Wendelstein" at bounding box center [459, 226] width 413 height 44
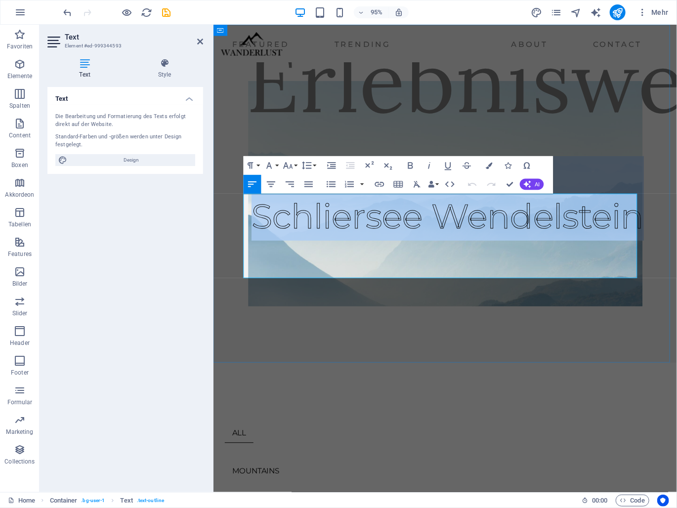
click at [548, 248] on span "Schliersee Wendelstein" at bounding box center [459, 226] width 413 height 44
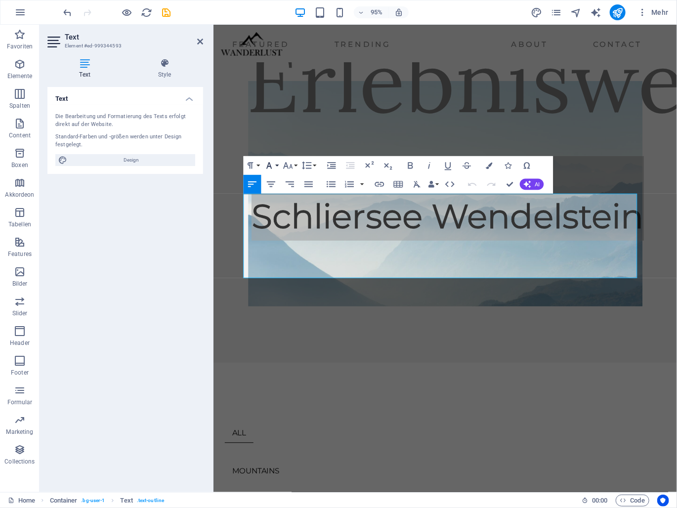
click at [277, 167] on button "Font Family" at bounding box center [271, 165] width 18 height 19
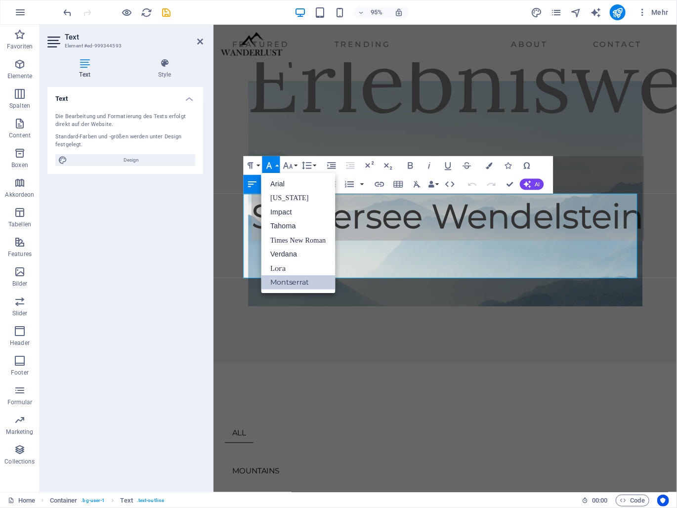
scroll to position [0, 0]
click at [324, 359] on div "Erlebniswelt Schliersee Wendelstein" at bounding box center [457, 202] width 488 height 356
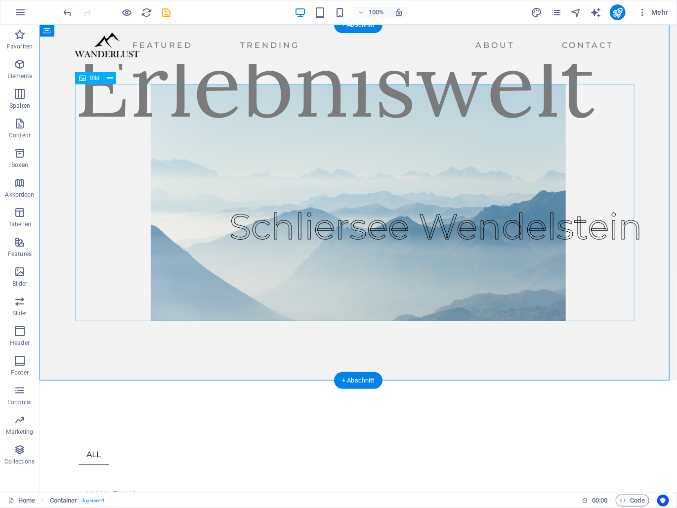
click at [162, 201] on figure at bounding box center [358, 202] width 560 height 237
select select "px"
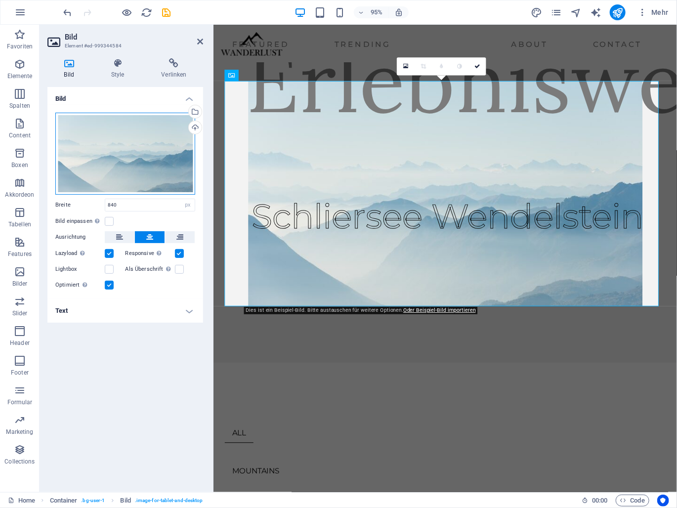
drag, startPoint x: 142, startPoint y: 158, endPoint x: 117, endPoint y: 144, distance: 29.0
click at [117, 144] on div "Ziehe Dateien zum Hochladen hierher oder klicke hier, um aus Dateien oder koste…" at bounding box center [125, 154] width 140 height 82
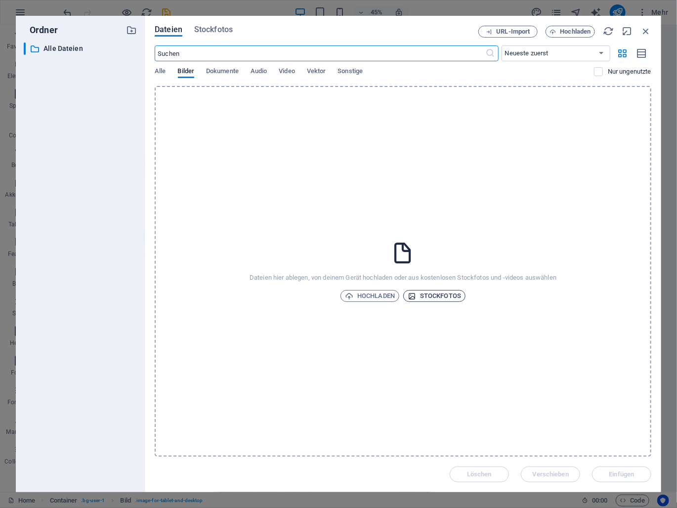
click at [455, 292] on span "Stockfotos" at bounding box center [434, 296] width 53 height 12
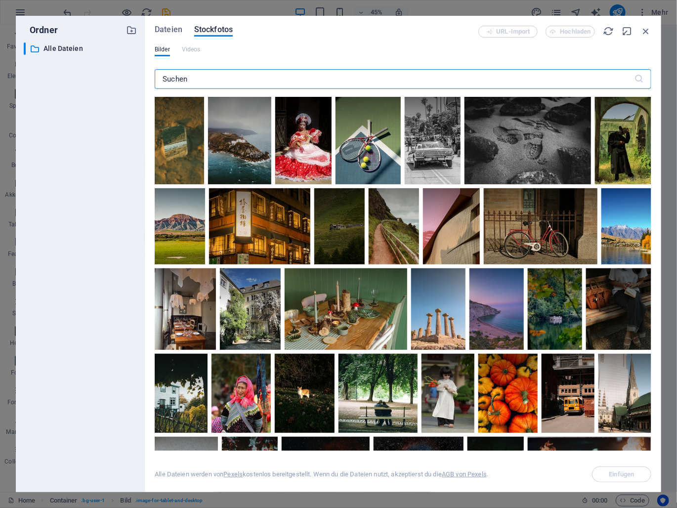
click at [463, 77] on input "text" at bounding box center [395, 79] width 480 height 20
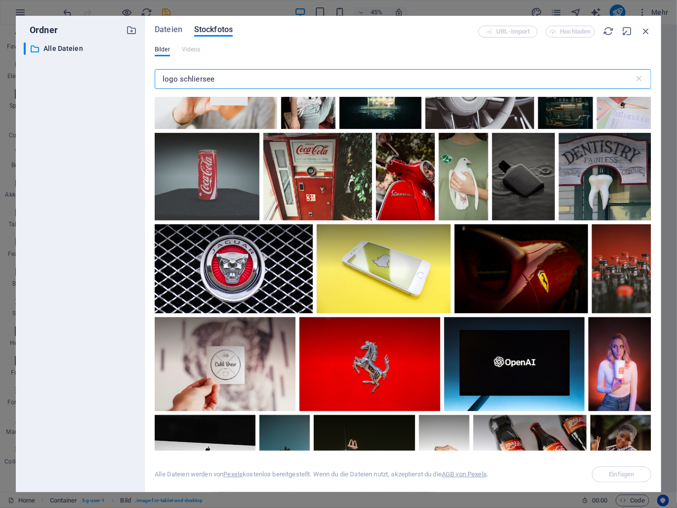
scroll to position [791, 0]
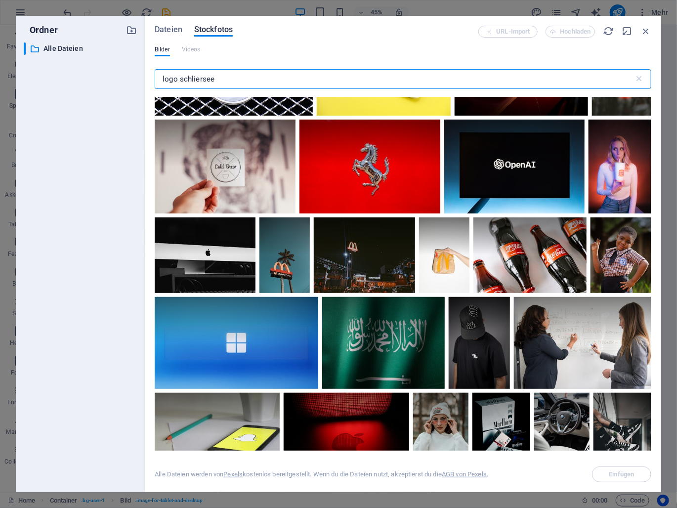
drag, startPoint x: 202, startPoint y: 83, endPoint x: 181, endPoint y: 80, distance: 21.0
click at [181, 80] on input "logo schliersee" at bounding box center [395, 79] width 480 height 20
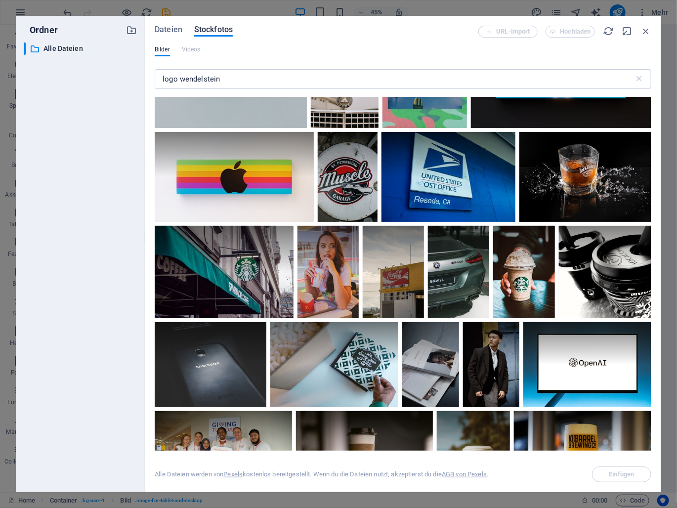
scroll to position [1730, 0]
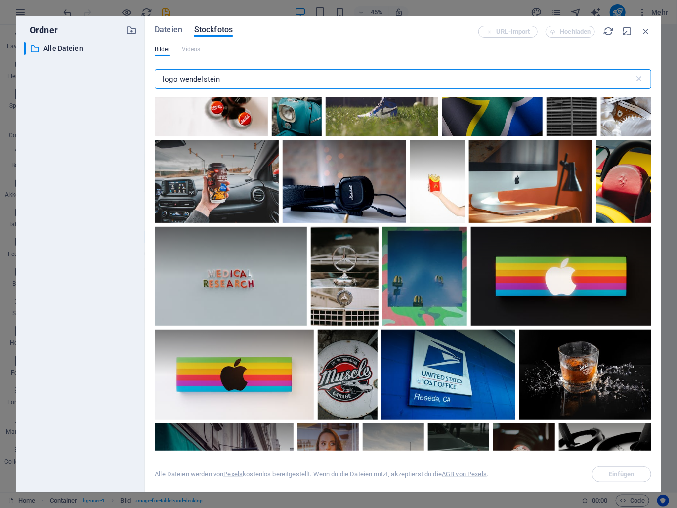
drag, startPoint x: 245, startPoint y: 81, endPoint x: 161, endPoint y: 79, distance: 84.1
click at [161, 79] on input "logo wendelstein" at bounding box center [395, 79] width 480 height 20
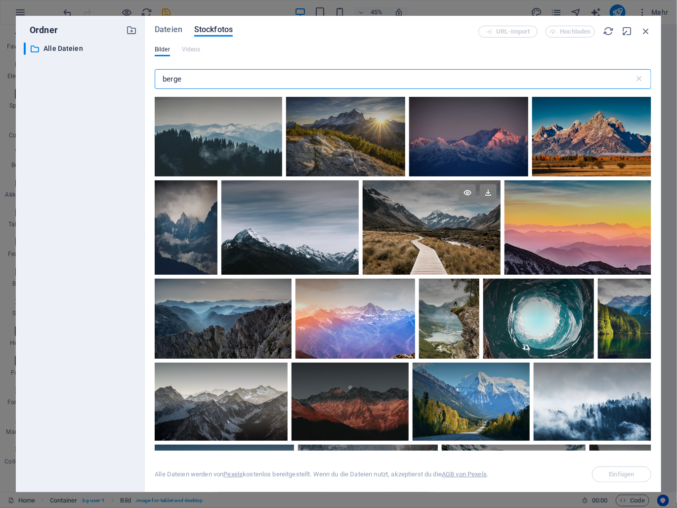
type input "berge"
click at [396, 203] on div at bounding box center [432, 203] width 138 height 47
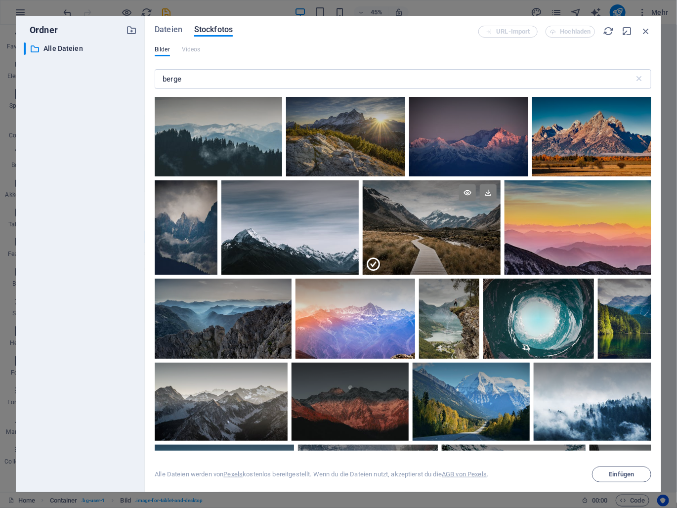
click at [396, 203] on div at bounding box center [432, 203] width 138 height 47
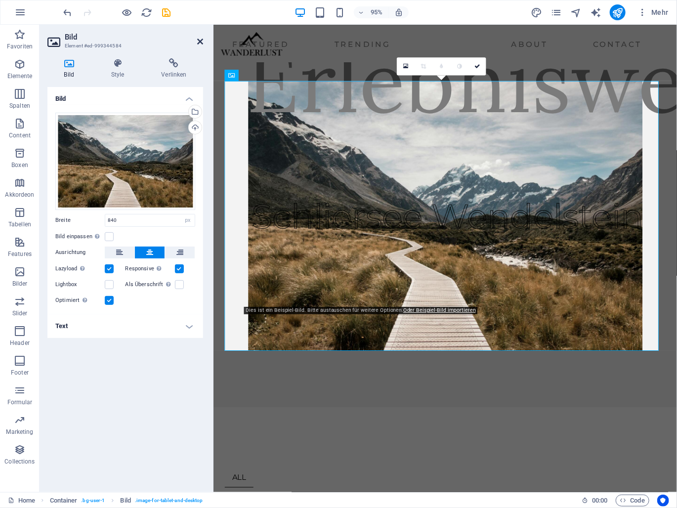
click at [197, 40] on icon at bounding box center [200, 42] width 6 height 8
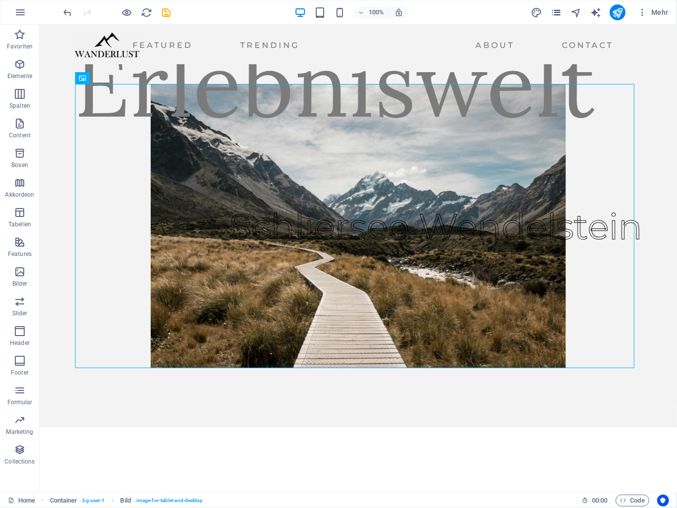
click at [557, 13] on icon "pages" at bounding box center [556, 12] width 11 height 11
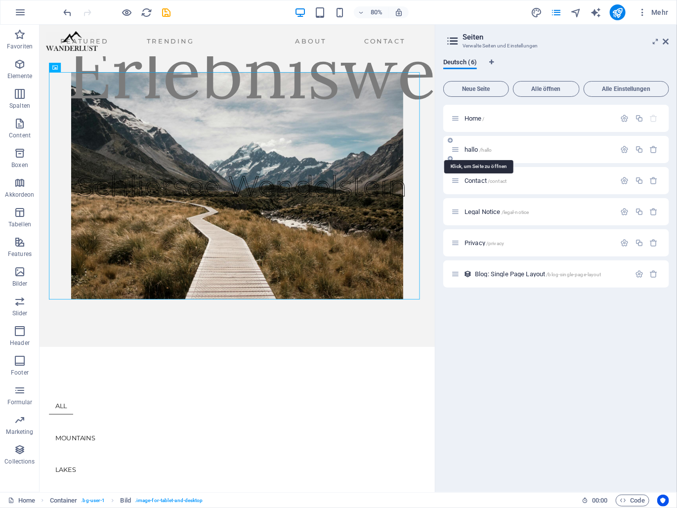
click at [473, 146] on span "hallo /hallo" at bounding box center [479, 149] width 28 height 7
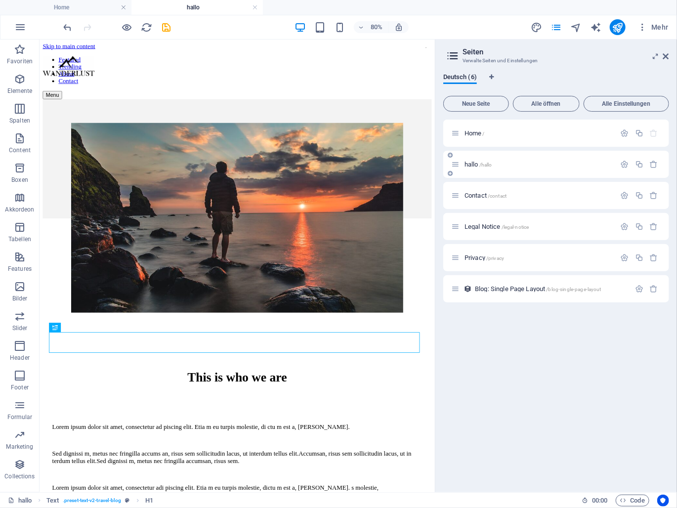
scroll to position [0, 0]
click at [666, 55] on icon at bounding box center [666, 56] width 6 height 8
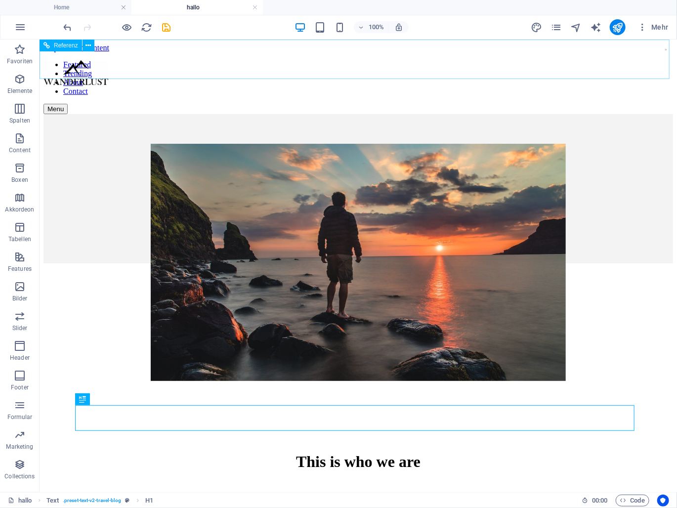
click at [114, 60] on nav "Featured Trending About Contact" at bounding box center [358, 78] width 630 height 36
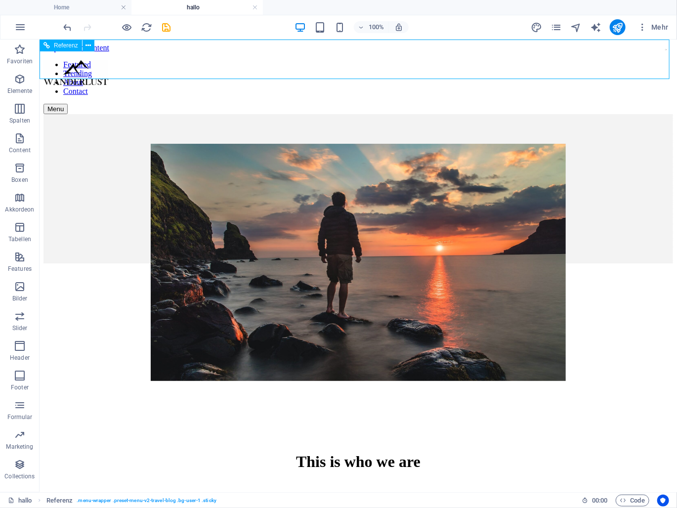
click at [114, 60] on nav "Featured Trending About Contact" at bounding box center [358, 78] width 630 height 36
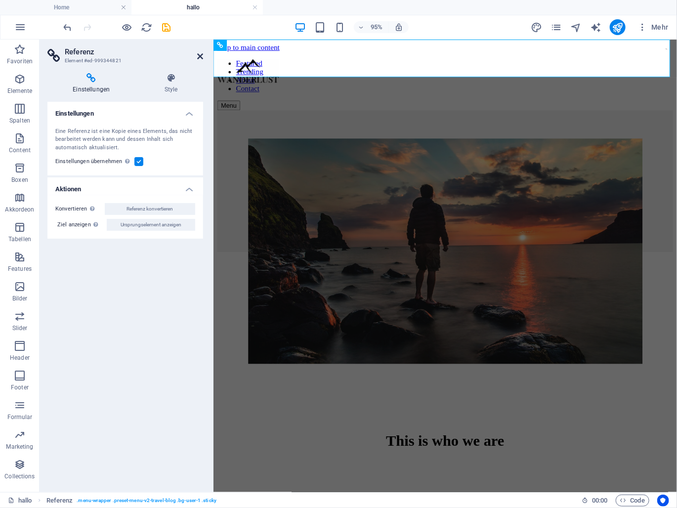
click at [199, 55] on icon at bounding box center [200, 56] width 6 height 8
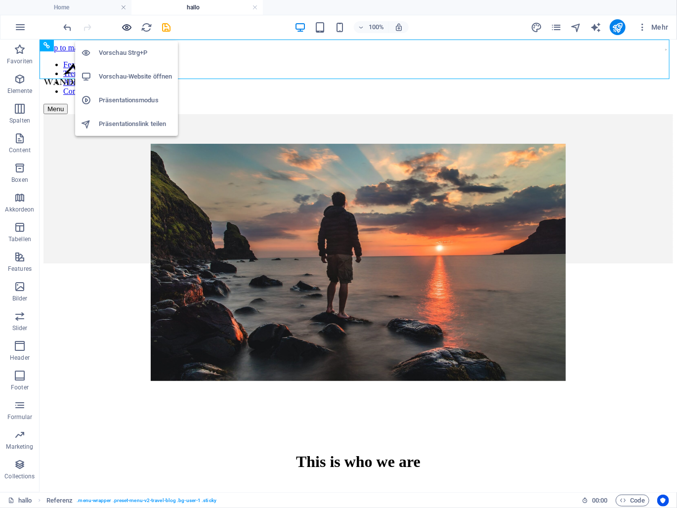
click at [129, 25] on icon "button" at bounding box center [127, 27] width 11 height 11
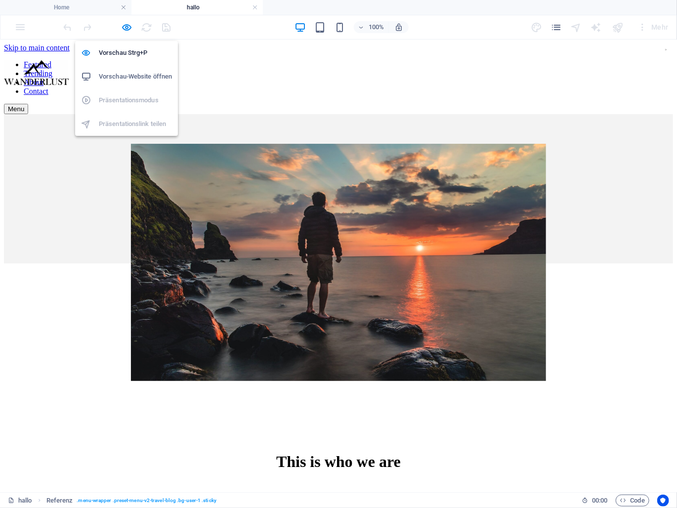
click at [127, 71] on h6 "Vorschau-Website öffnen" at bounding box center [135, 77] width 73 height 12
click at [124, 27] on icon "button" at bounding box center [127, 27] width 11 height 11
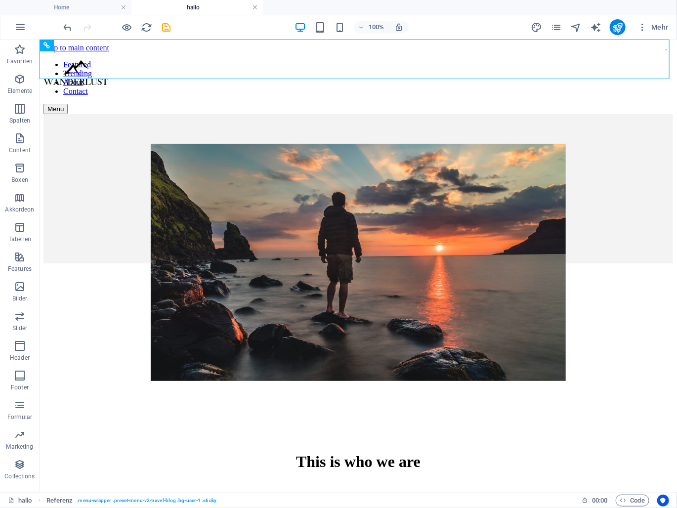
click at [257, 6] on link at bounding box center [255, 7] width 6 height 9
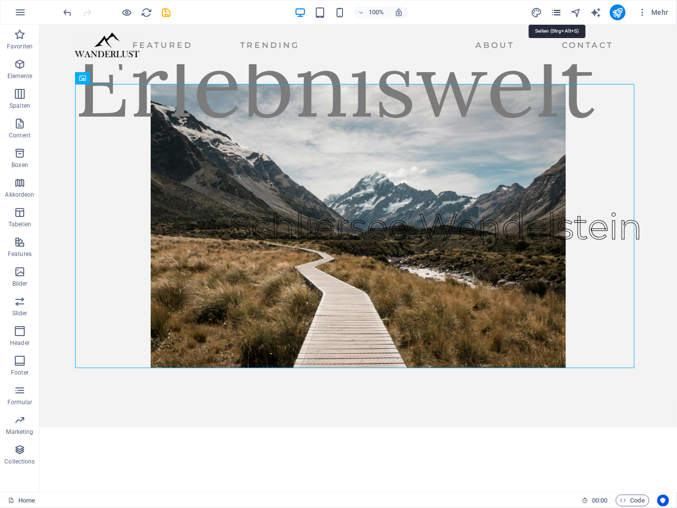
click at [558, 14] on icon "pages" at bounding box center [556, 12] width 11 height 11
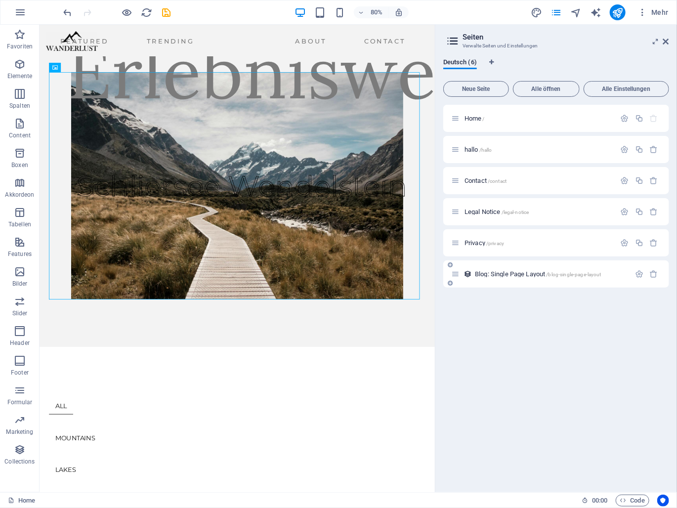
click at [529, 277] on span "Blog: Single Page Layout /blog-single-page-layout" at bounding box center [538, 273] width 127 height 7
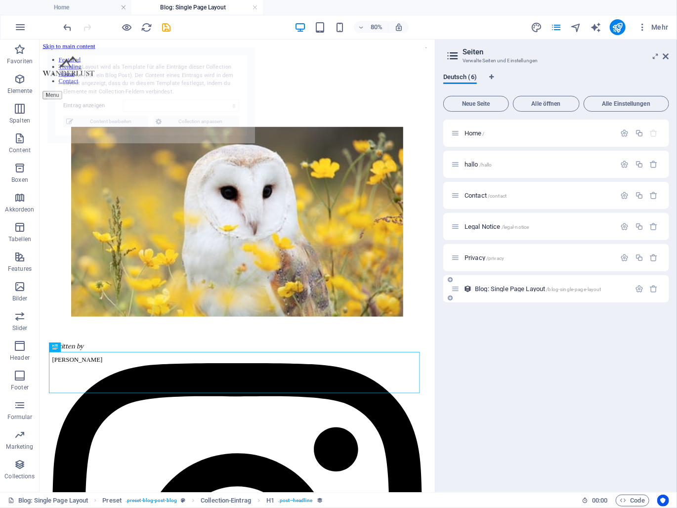
select select "68dd08a87b63c6fda70e2552"
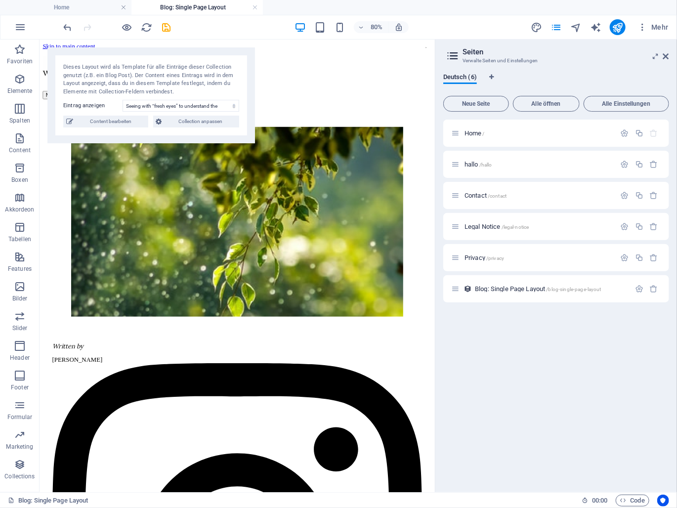
click at [493, 341] on div "Home / hallo /hallo Contact /contact Legal Notice /legal-notice Privacy /privac…" at bounding box center [556, 302] width 226 height 365
click at [253, 7] on link at bounding box center [255, 7] width 6 height 9
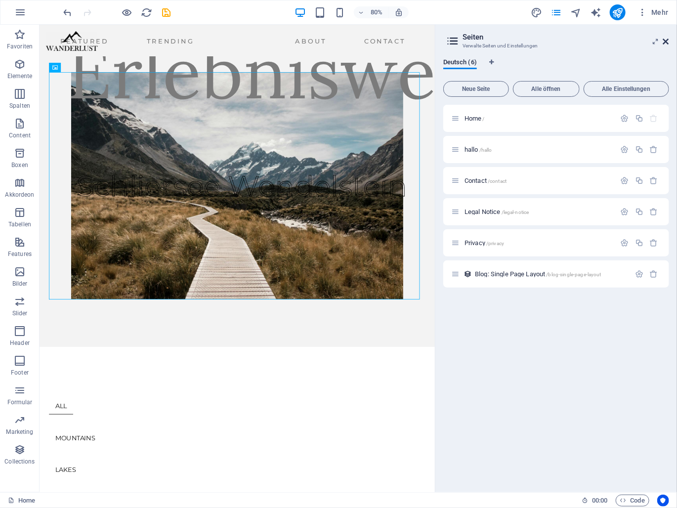
click at [668, 44] on icon at bounding box center [666, 42] width 6 height 8
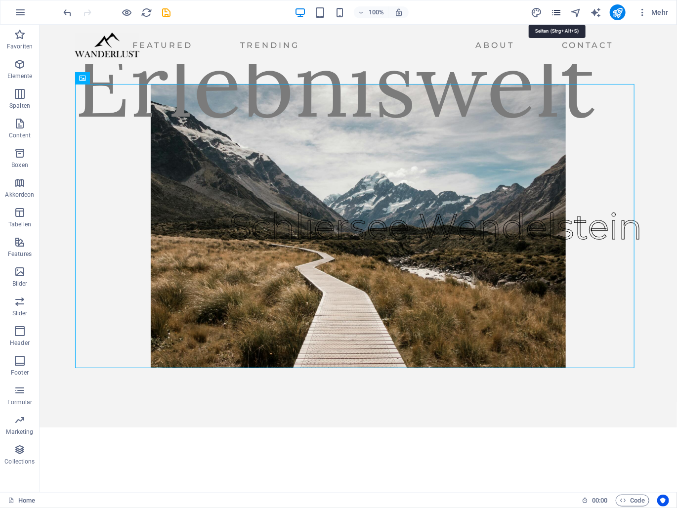
click at [554, 11] on icon "pages" at bounding box center [556, 12] width 11 height 11
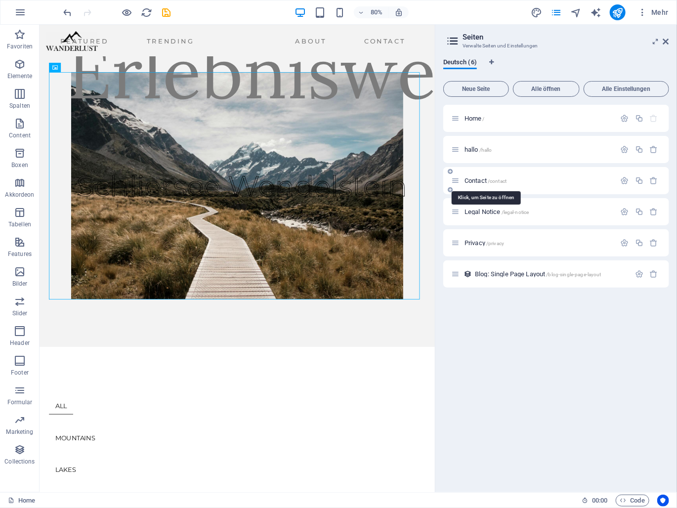
click at [480, 179] on span "Contact /contact" at bounding box center [486, 180] width 42 height 7
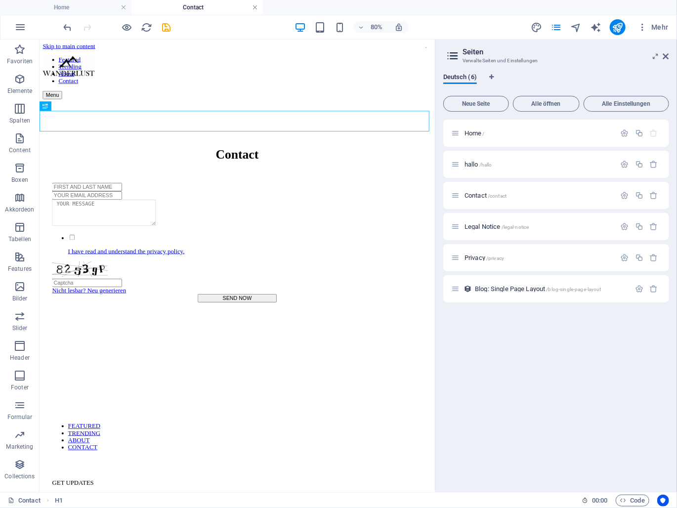
click at [256, 7] on link at bounding box center [255, 7] width 6 height 9
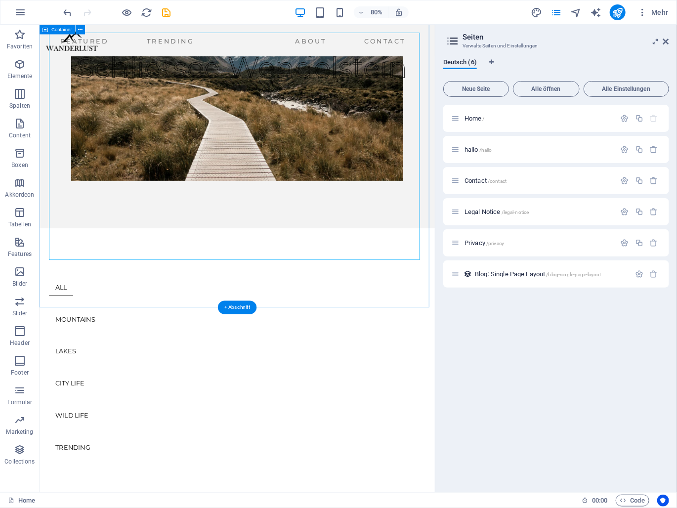
scroll to position [49, 0]
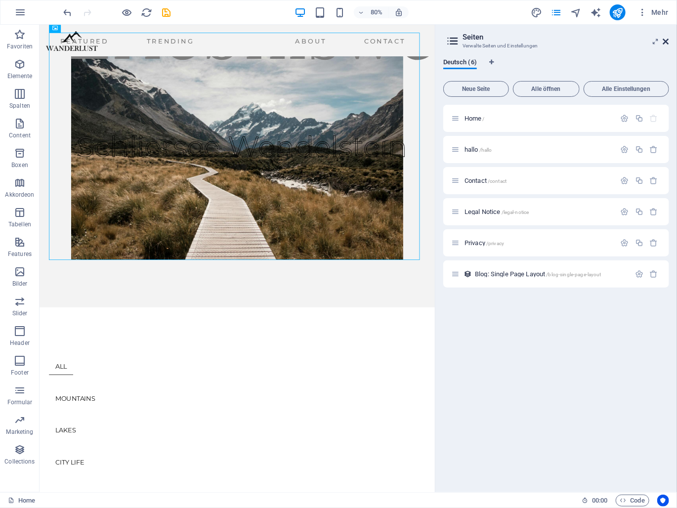
click at [667, 41] on icon at bounding box center [666, 42] width 6 height 8
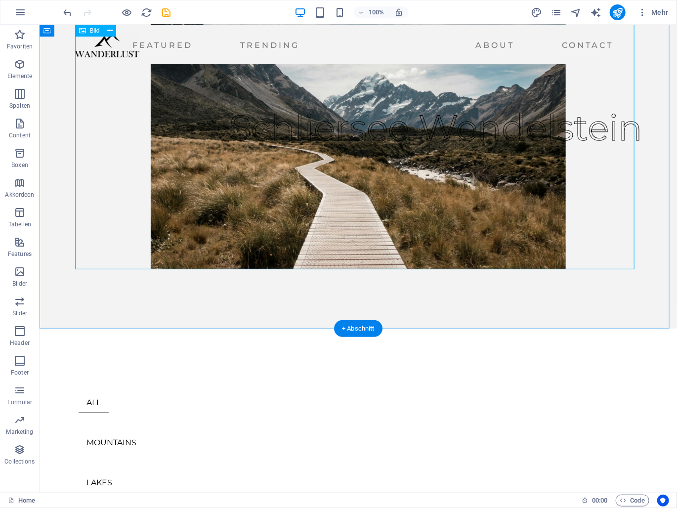
scroll to position [0, 0]
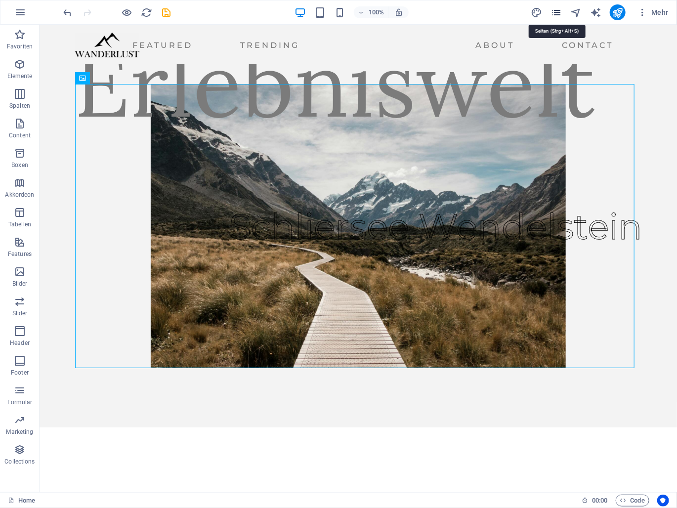
click at [558, 15] on icon "pages" at bounding box center [556, 12] width 11 height 11
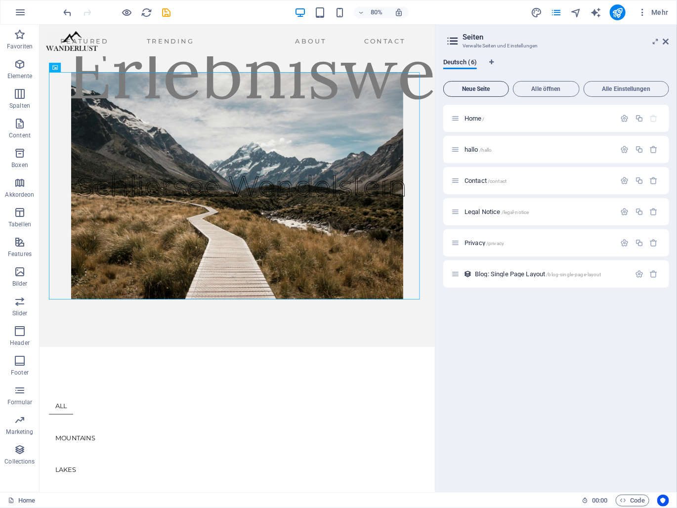
click at [496, 88] on span "Neue Seite" at bounding box center [476, 89] width 57 height 6
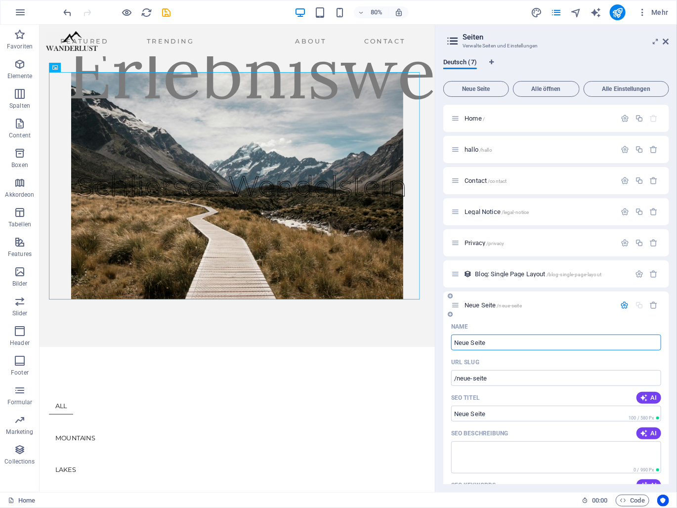
click at [481, 306] on span "Neue Seite /neue-seite" at bounding box center [493, 305] width 57 height 7
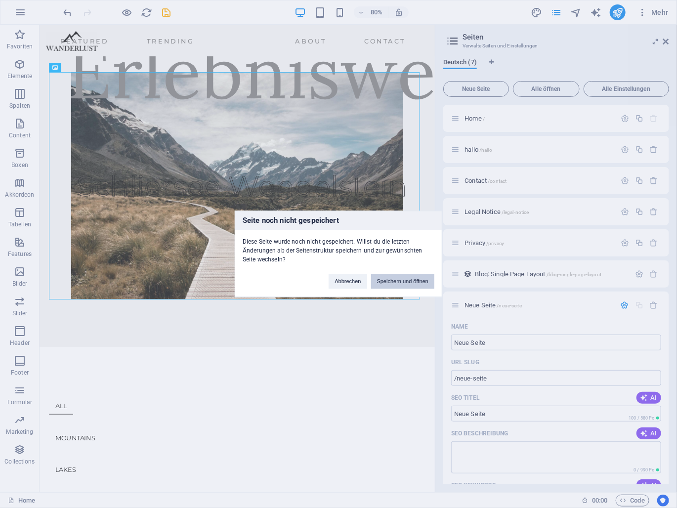
click at [395, 283] on button "Speichern und öffnen" at bounding box center [402, 281] width 63 height 15
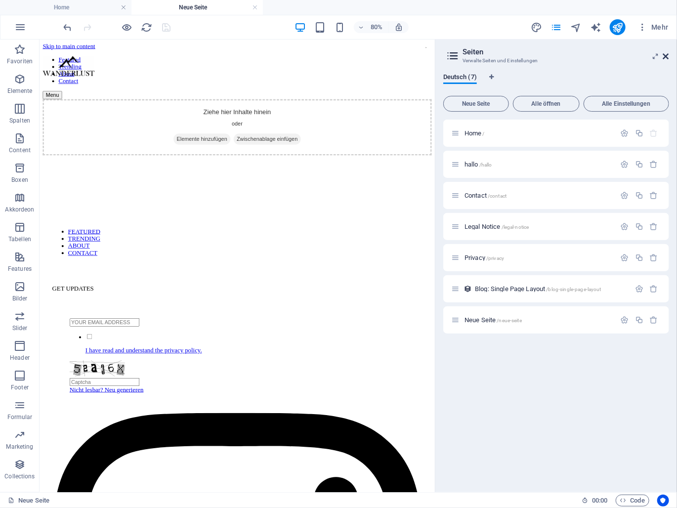
click at [667, 55] on icon at bounding box center [666, 56] width 6 height 8
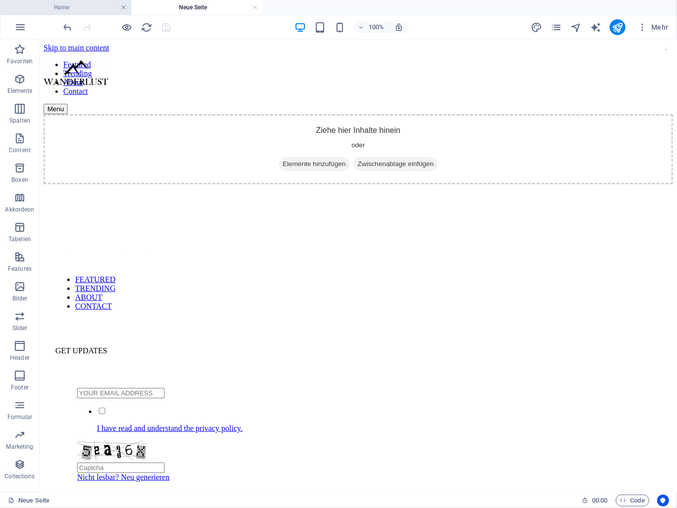
click at [122, 9] on link at bounding box center [124, 7] width 6 height 9
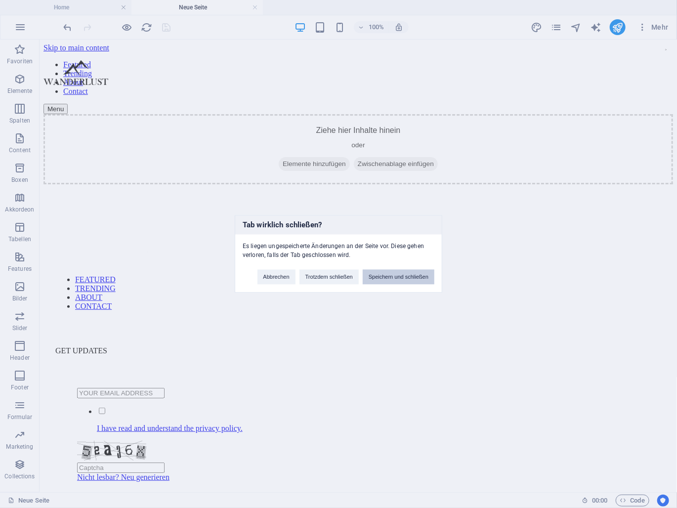
click at [413, 280] on button "Speichern und schließen" at bounding box center [399, 277] width 72 height 15
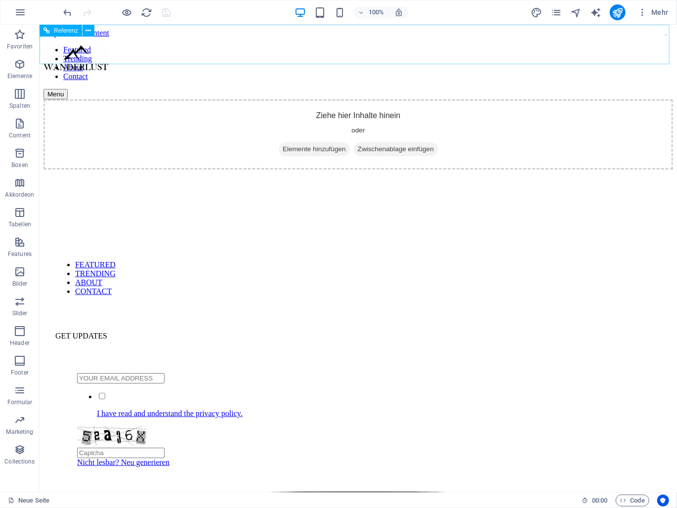
click at [557, 45] on div "Featured Trending About Contact Menu" at bounding box center [358, 72] width 630 height 54
click at [557, 14] on icon "pages" at bounding box center [556, 12] width 11 height 11
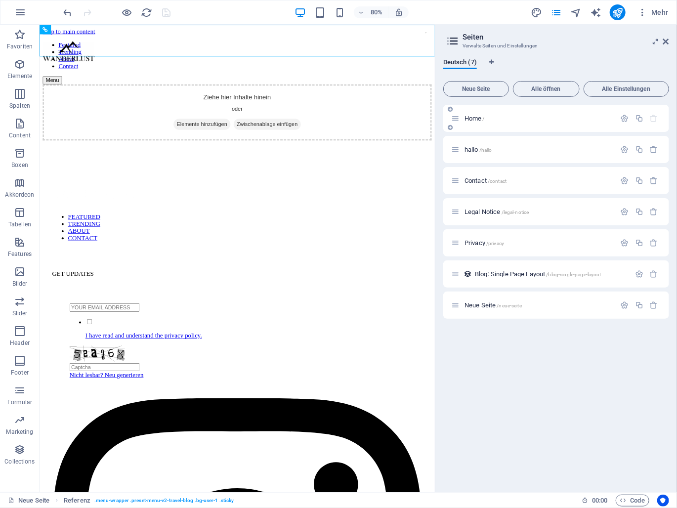
click at [463, 114] on div "Home /" at bounding box center [533, 118] width 165 height 11
click at [466, 118] on span "Home /" at bounding box center [475, 118] width 20 height 7
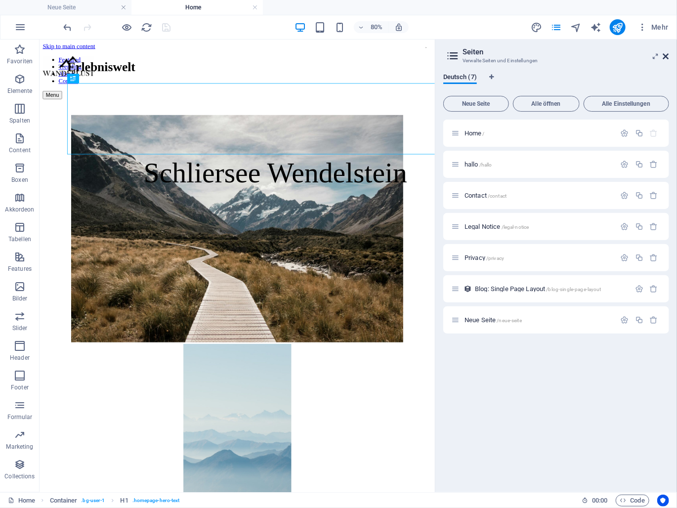
click at [665, 55] on icon at bounding box center [666, 56] width 6 height 8
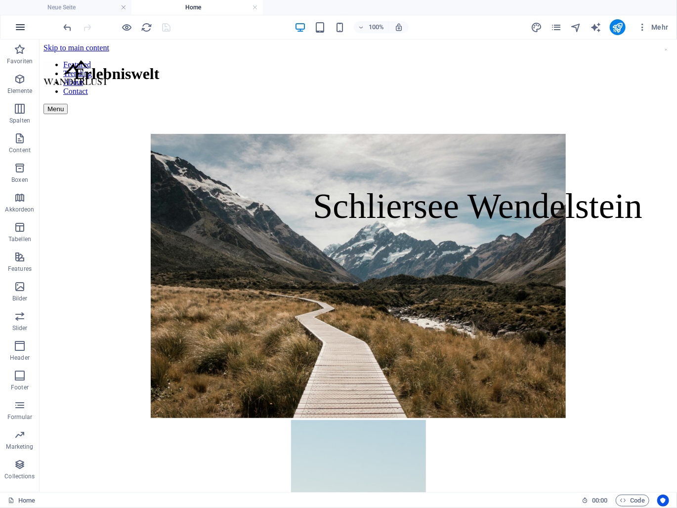
click at [20, 29] on icon "button" at bounding box center [20, 27] width 12 height 12
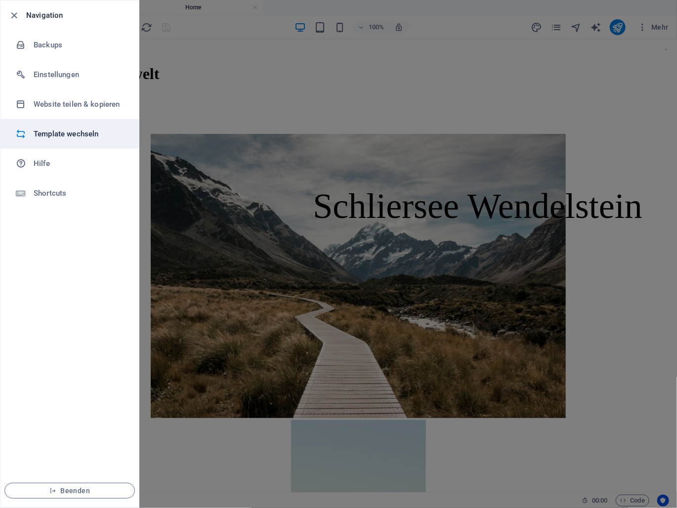
click at [75, 131] on h6 "Template wechseln" at bounding box center [79, 134] width 91 height 12
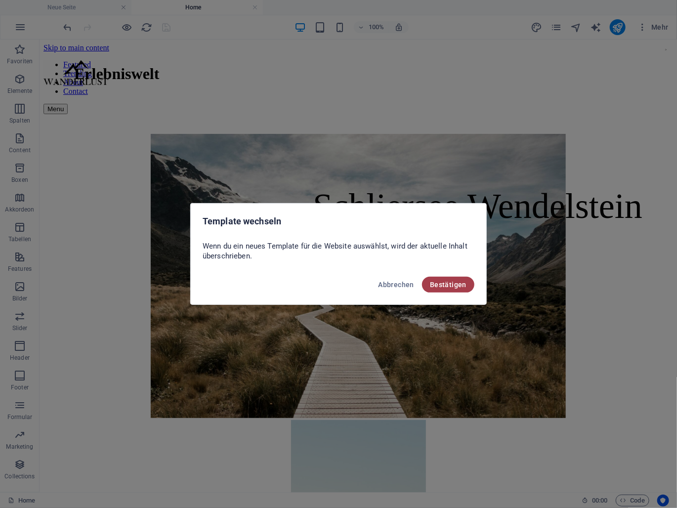
click at [458, 282] on span "Bestätigen" at bounding box center [448, 285] width 37 height 8
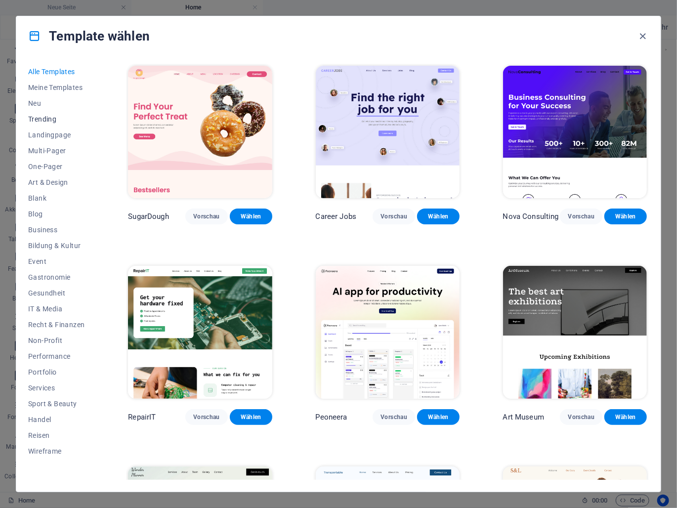
click at [51, 120] on span "Trending" at bounding box center [56, 119] width 56 height 8
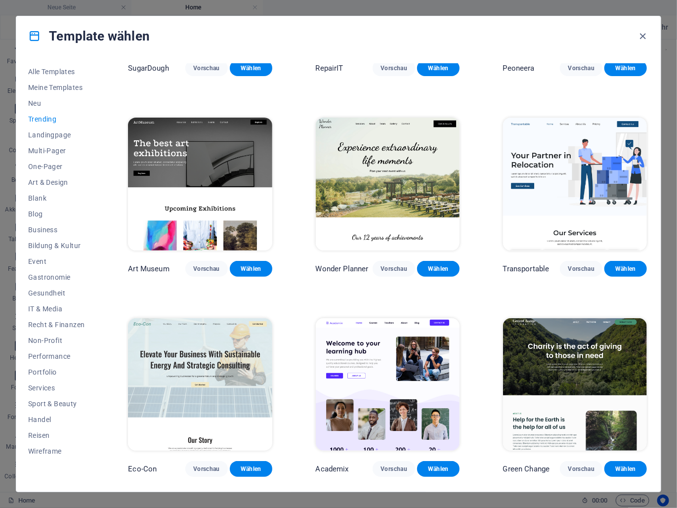
scroll to position [198, 0]
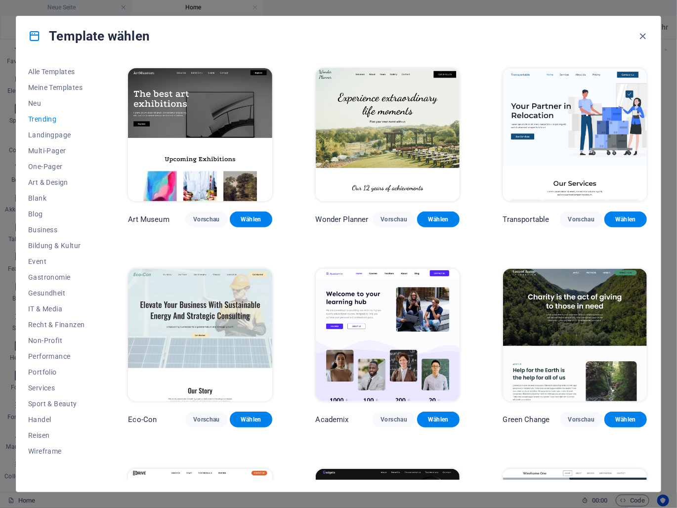
click at [573, 332] on img at bounding box center [575, 335] width 144 height 132
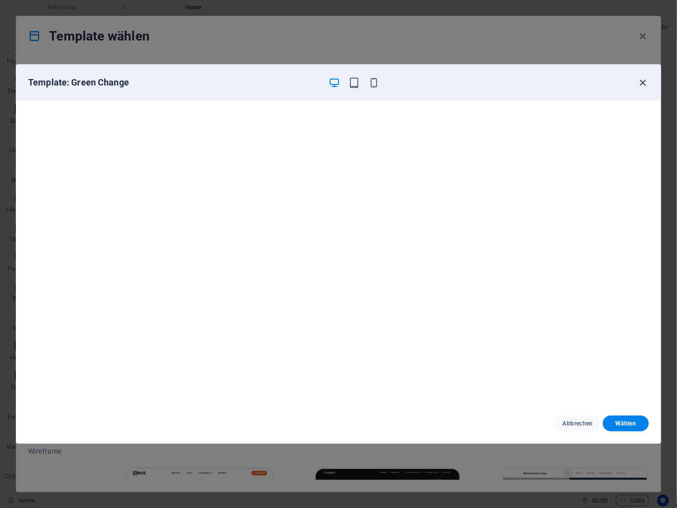
click at [643, 80] on icon "button" at bounding box center [643, 82] width 11 height 11
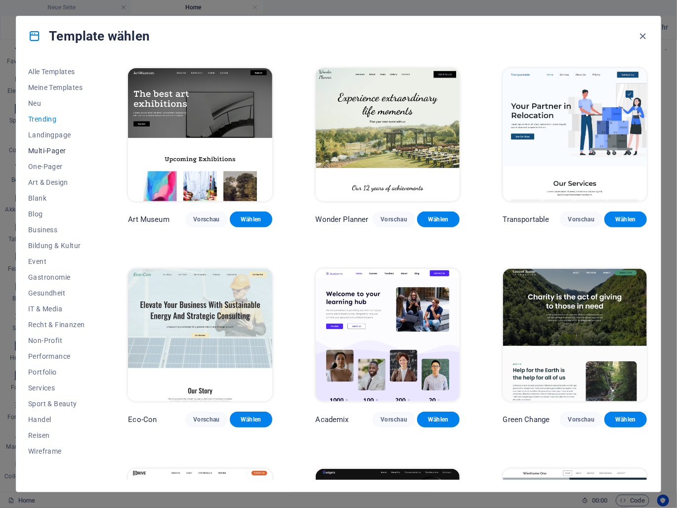
click at [57, 148] on span "Multi-Pager" at bounding box center [56, 151] width 56 height 8
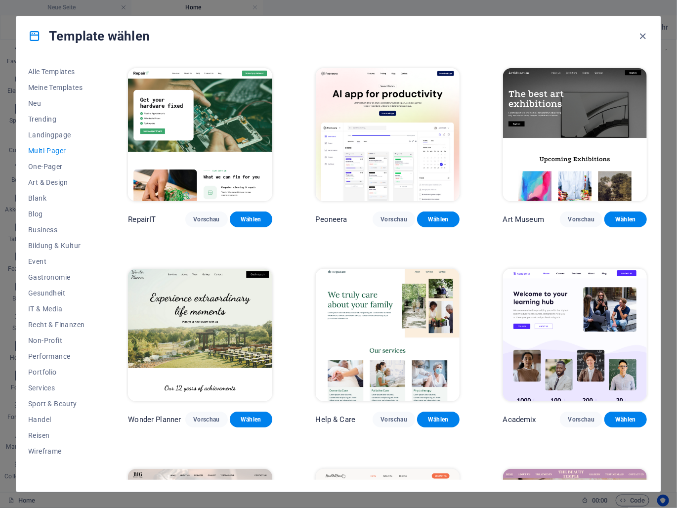
scroll to position [297, 0]
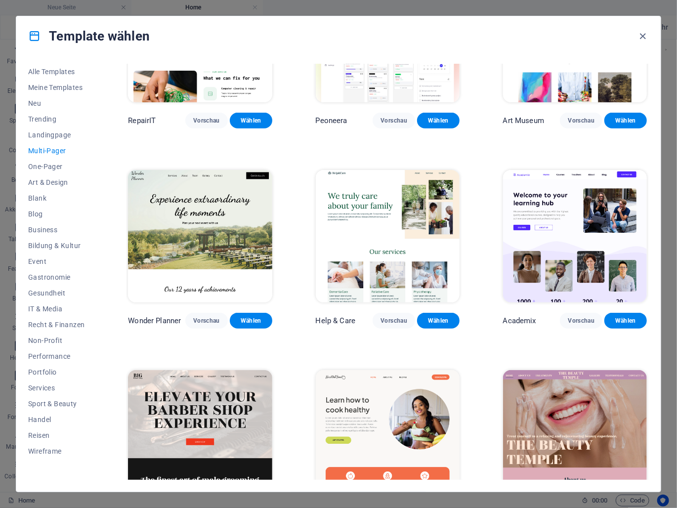
click at [346, 219] on img at bounding box center [388, 236] width 144 height 132
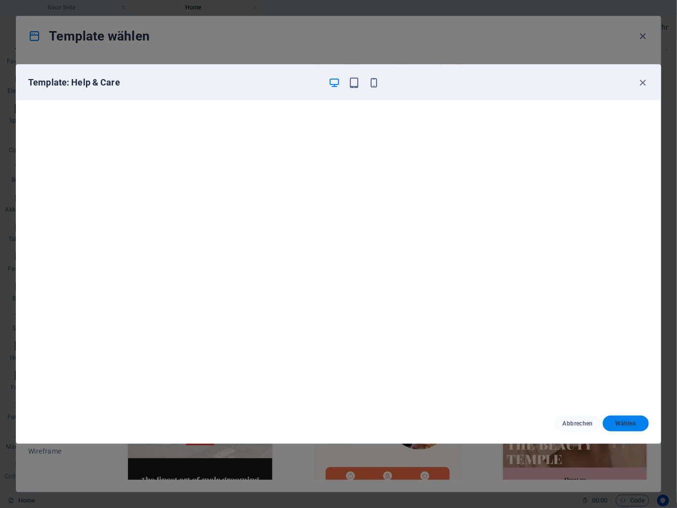
click at [633, 426] on span "Wählen" at bounding box center [626, 424] width 30 height 8
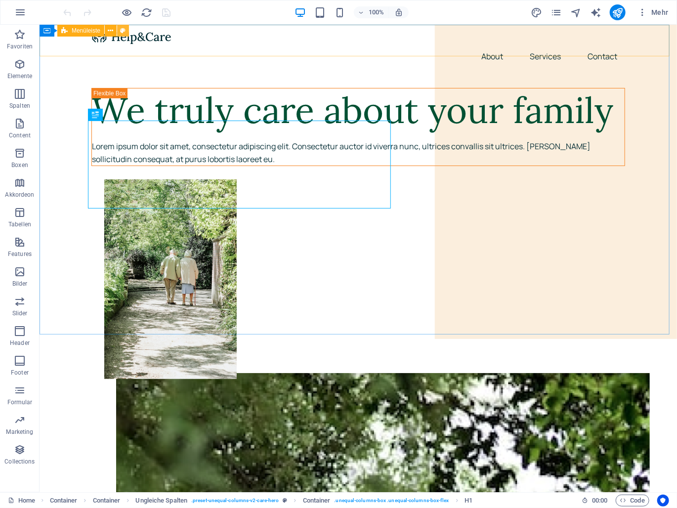
click at [121, 27] on icon at bounding box center [123, 31] width 5 height 10
select select "rem"
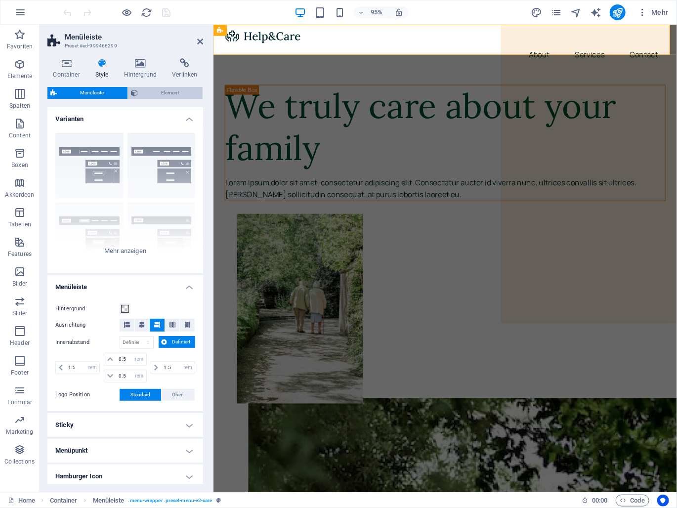
click at [150, 92] on span "Element" at bounding box center [170, 93] width 59 height 12
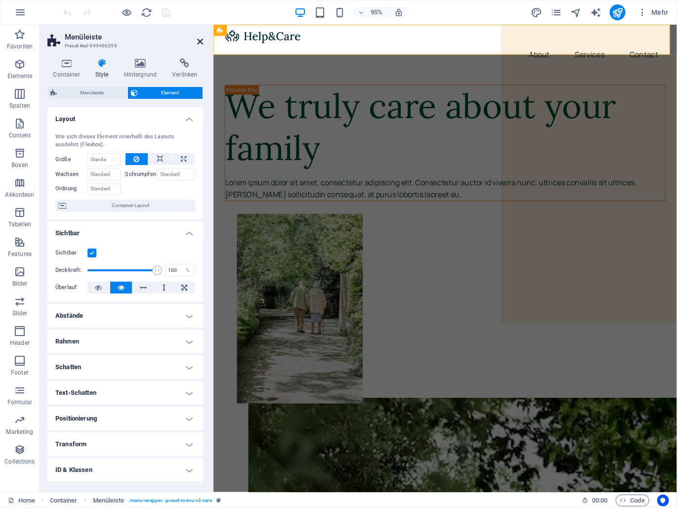
click at [200, 40] on icon at bounding box center [200, 42] width 6 height 8
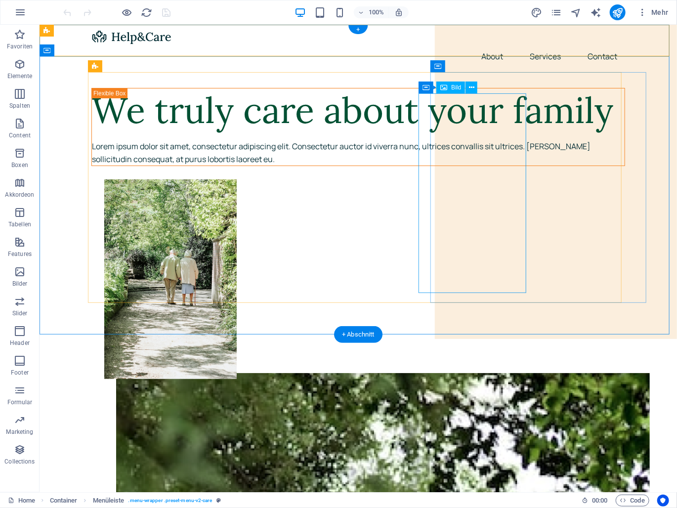
click at [518, 179] on figure at bounding box center [371, 279] width 534 height 200
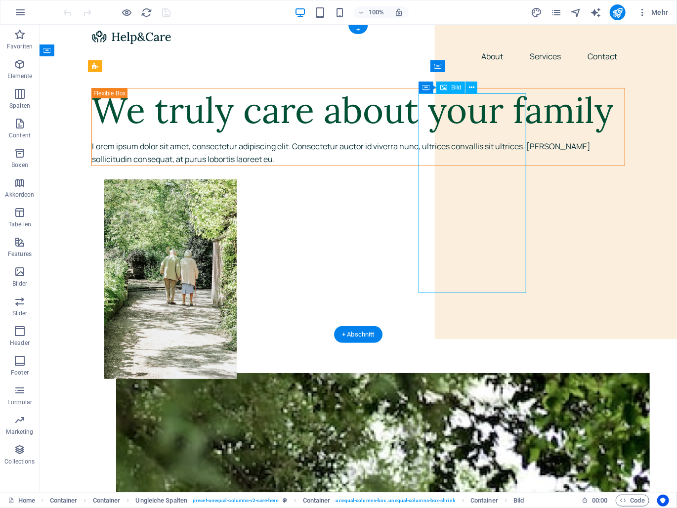
click at [518, 179] on figure at bounding box center [371, 279] width 534 height 200
select select "px"
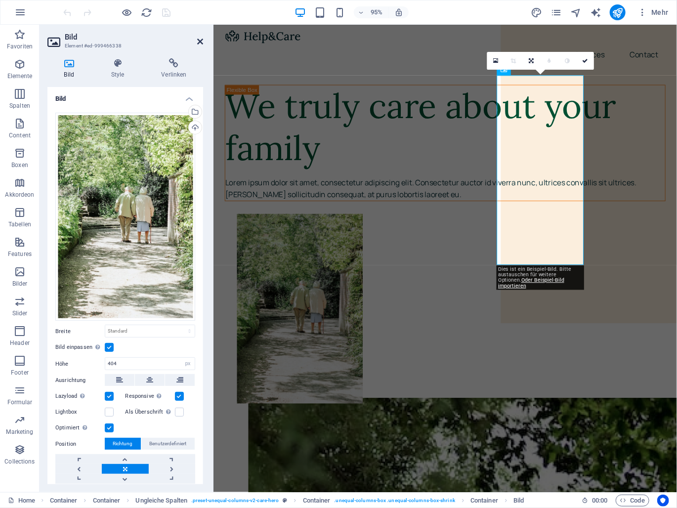
click at [198, 42] on icon at bounding box center [200, 42] width 6 height 8
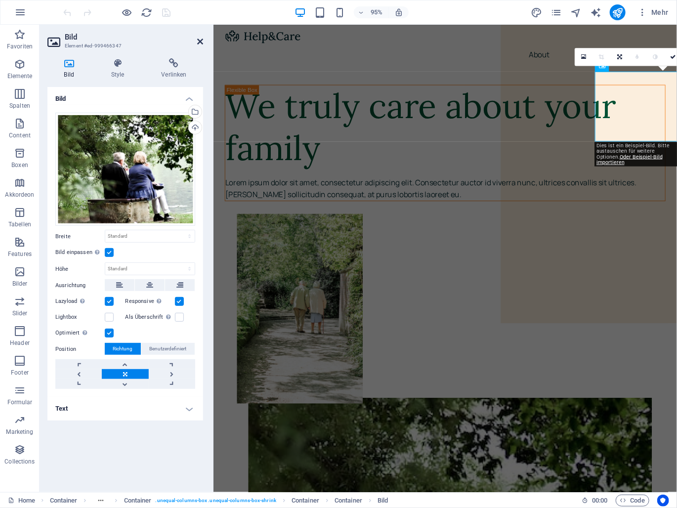
click at [200, 41] on icon at bounding box center [200, 42] width 6 height 8
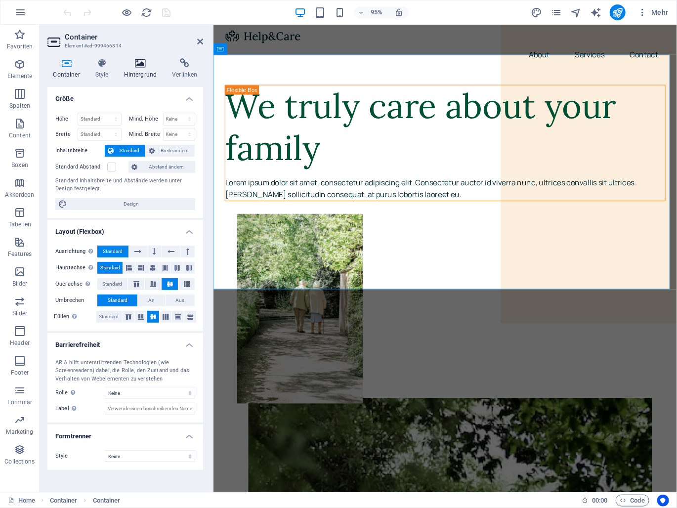
click at [138, 73] on h4 "Hintergrund" at bounding box center [142, 68] width 48 height 21
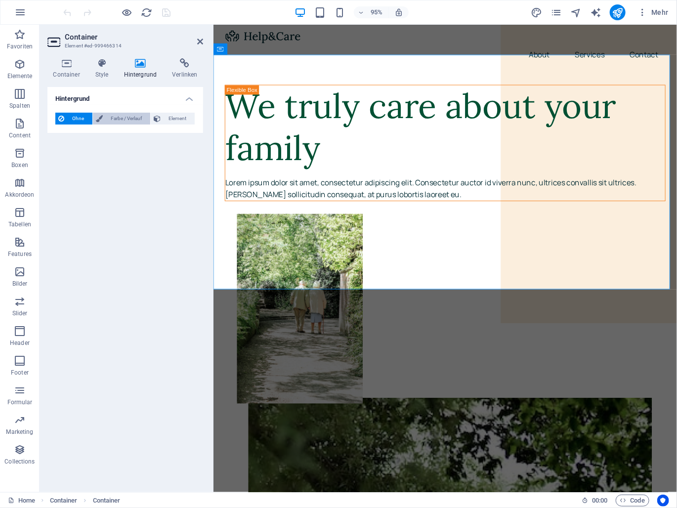
click at [129, 113] on span "Farbe / Verlauf" at bounding box center [127, 119] width 42 height 12
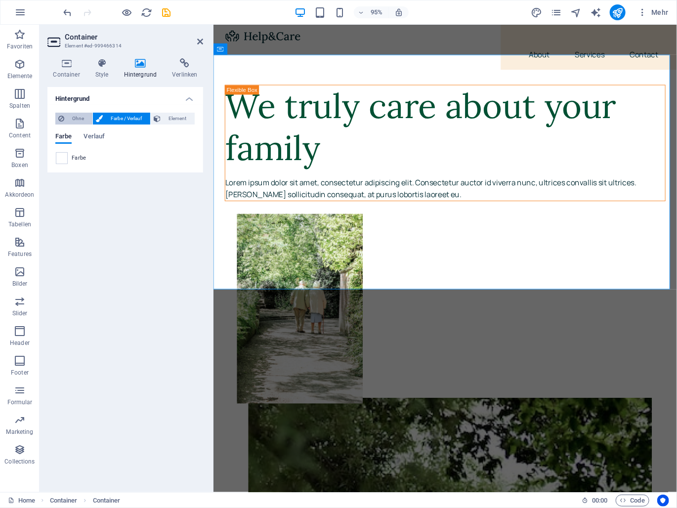
click at [74, 114] on span "Ohne" at bounding box center [78, 119] width 22 height 12
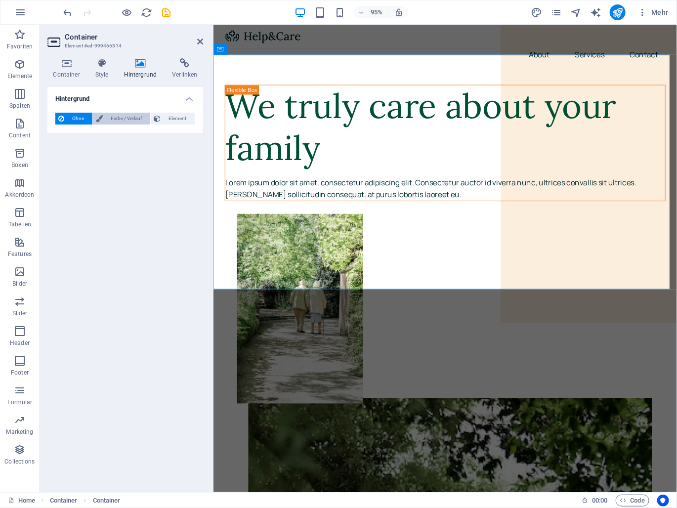
click at [117, 119] on span "Farbe / Verlauf" at bounding box center [127, 119] width 42 height 12
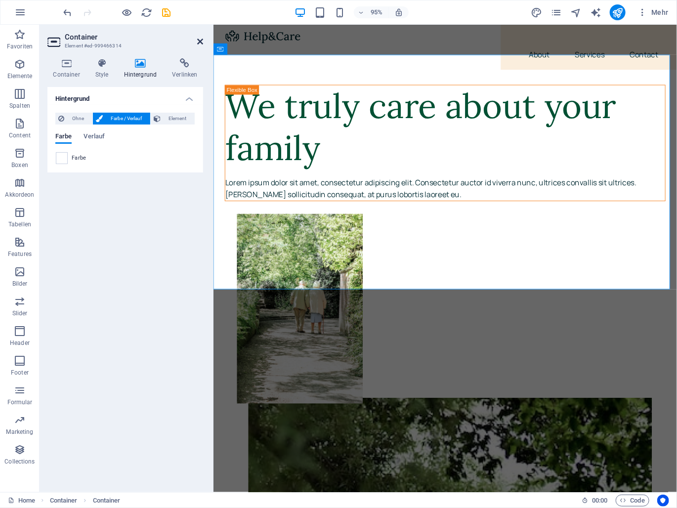
click at [200, 42] on icon at bounding box center [200, 42] width 6 height 8
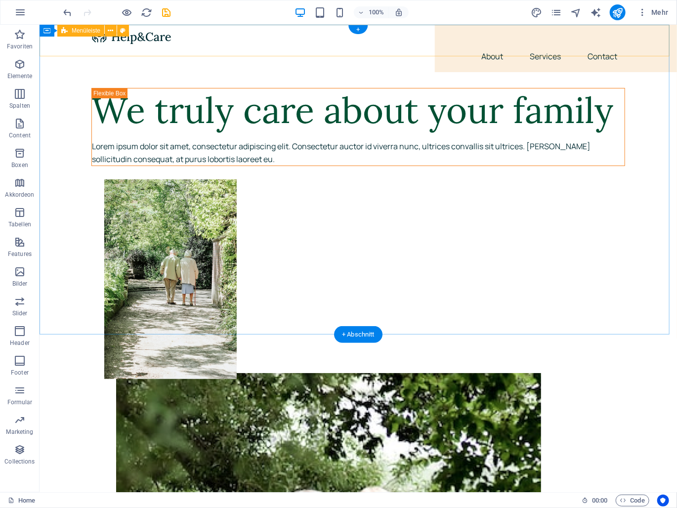
click at [70, 41] on div "Menu About Services Contact" at bounding box center [358, 47] width 638 height 47
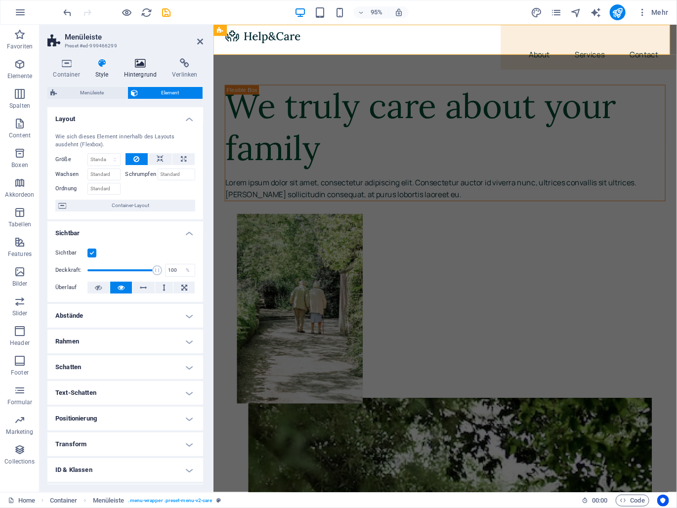
click at [142, 69] on h4 "Hintergrund" at bounding box center [142, 68] width 48 height 21
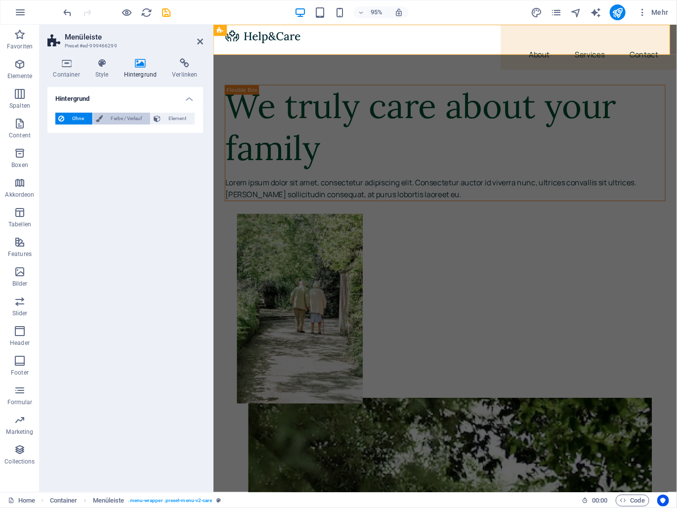
click at [133, 117] on span "Farbe / Verlauf" at bounding box center [127, 119] width 42 height 12
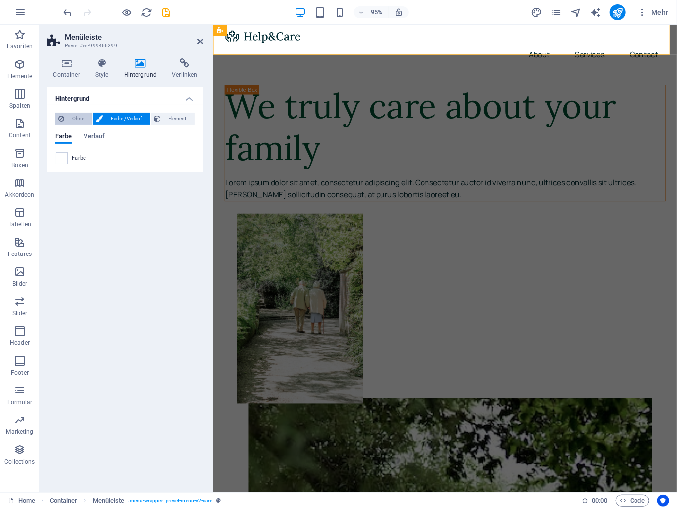
click at [76, 117] on span "Ohne" at bounding box center [78, 119] width 22 height 12
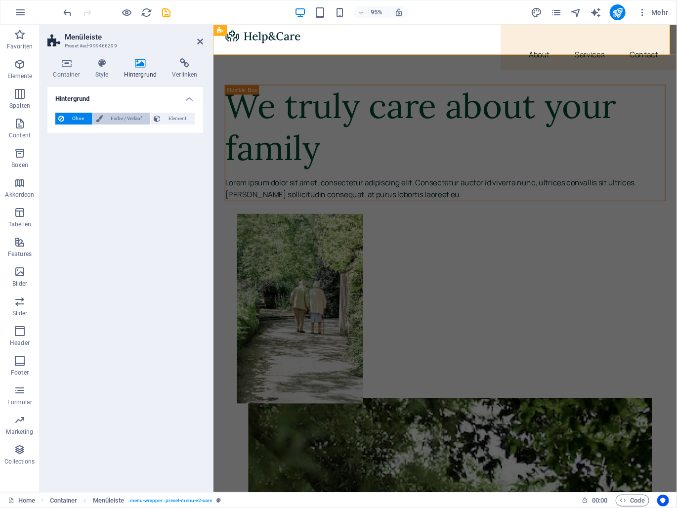
click at [135, 113] on span "Farbe / Verlauf" at bounding box center [127, 119] width 42 height 12
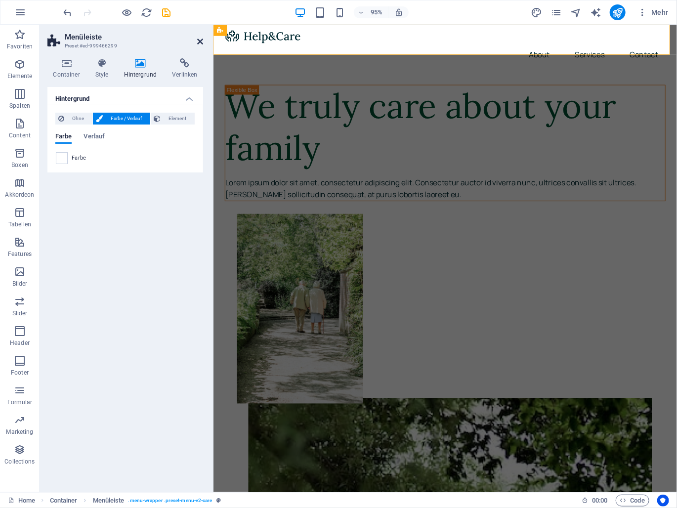
click at [199, 43] on icon at bounding box center [200, 42] width 6 height 8
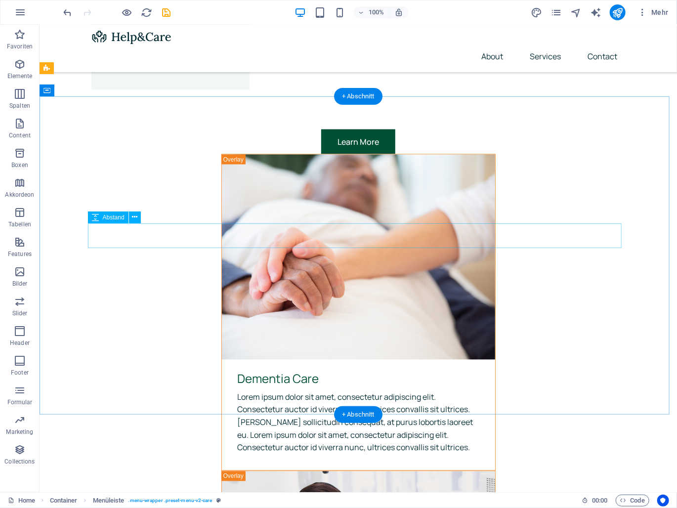
scroll to position [2225, 0]
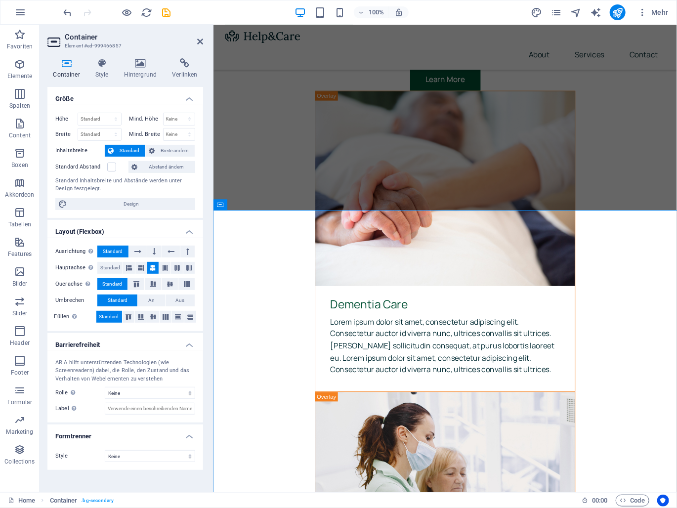
scroll to position [2199, 0]
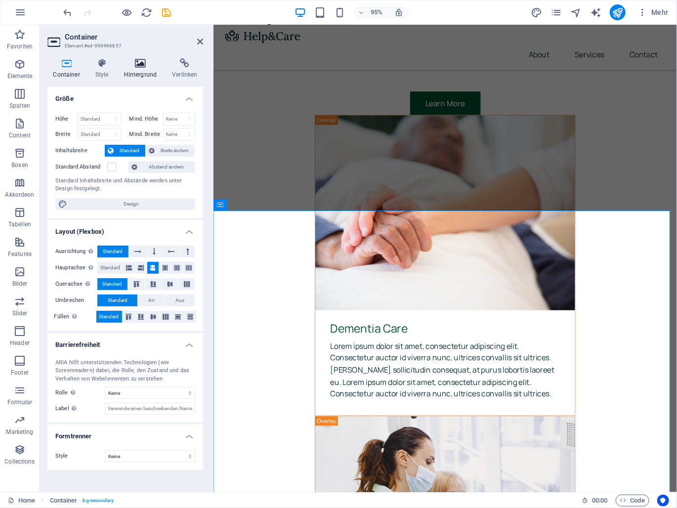
click at [137, 64] on icon at bounding box center [140, 63] width 44 height 10
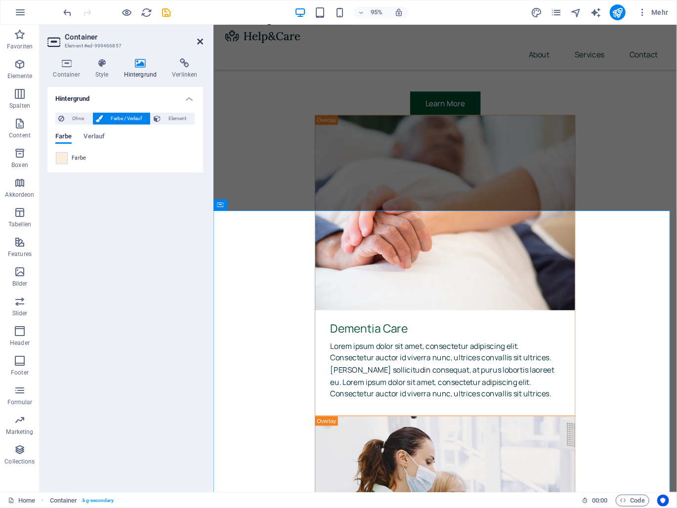
click at [198, 41] on icon at bounding box center [200, 42] width 6 height 8
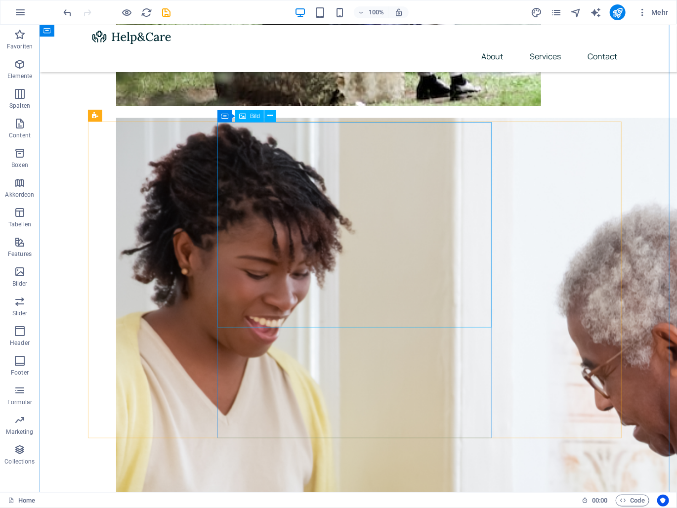
scroll to position [742, 0]
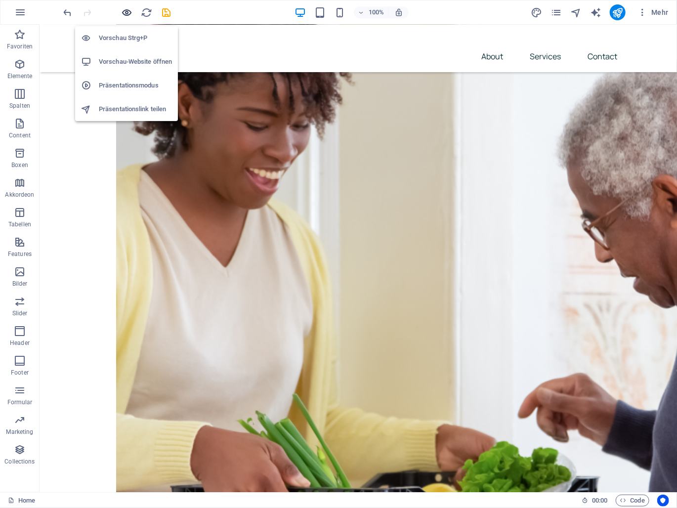
click at [130, 13] on icon "button" at bounding box center [127, 12] width 11 height 11
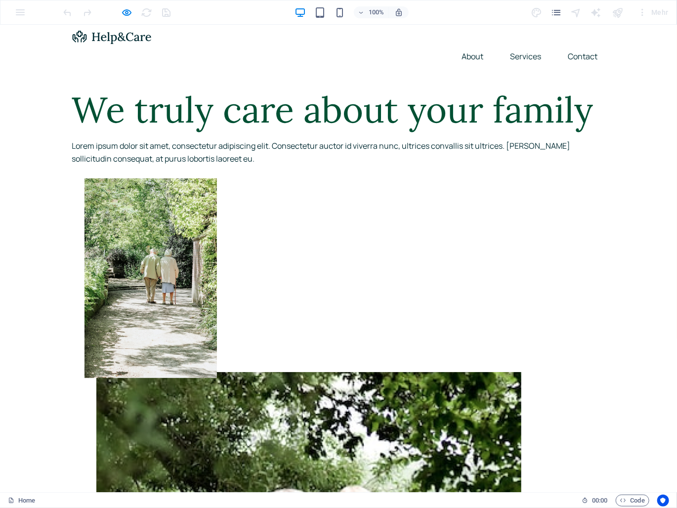
scroll to position [198, 0]
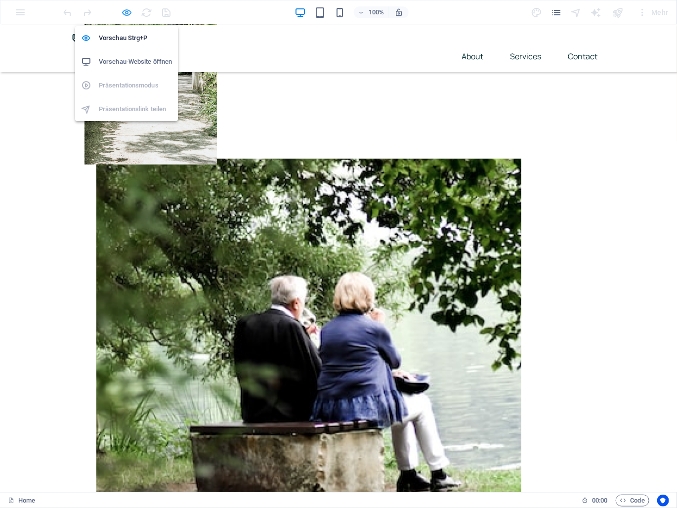
click at [127, 12] on icon "button" at bounding box center [127, 12] width 11 height 11
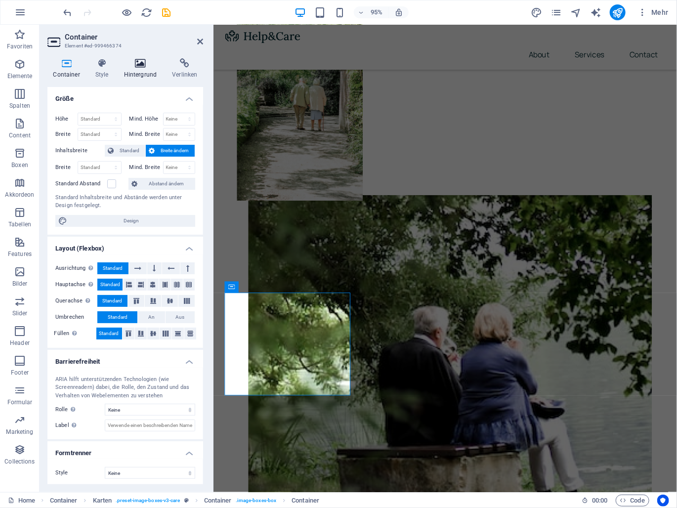
click at [135, 65] on icon at bounding box center [140, 63] width 44 height 10
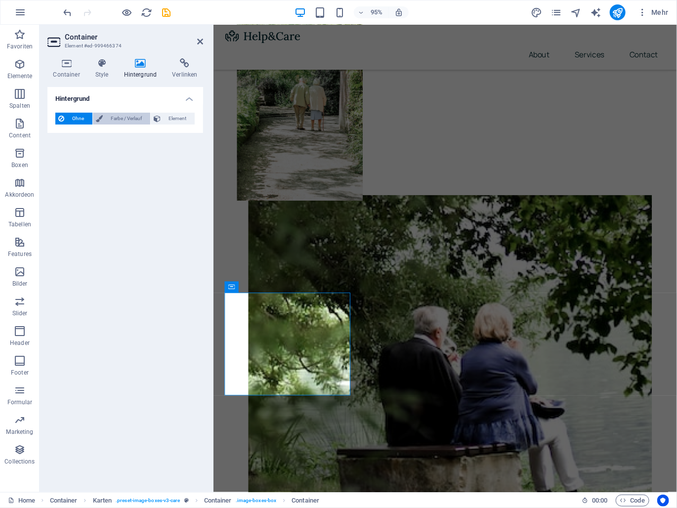
click at [132, 121] on span "Farbe / Verlauf" at bounding box center [127, 119] width 42 height 12
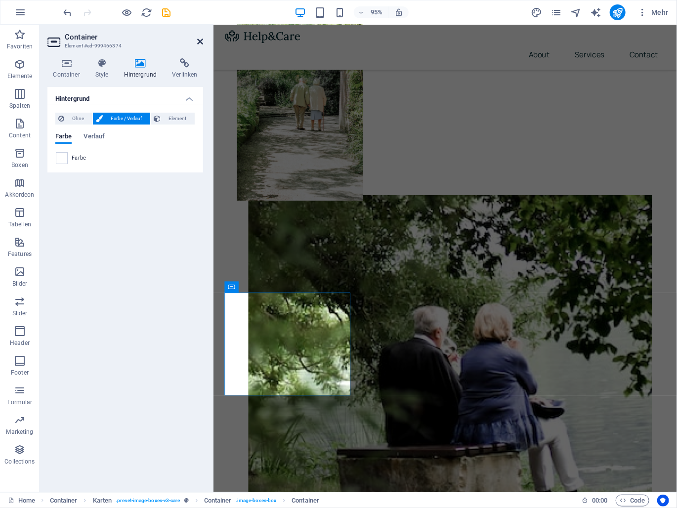
click at [199, 38] on icon at bounding box center [200, 42] width 6 height 8
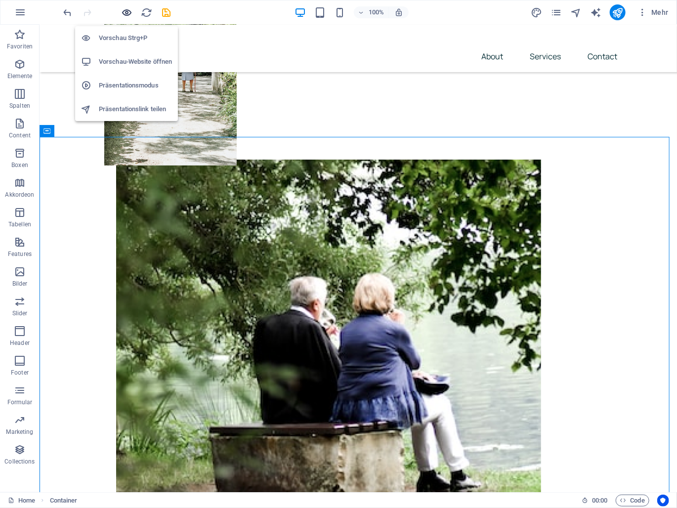
click at [129, 11] on icon "button" at bounding box center [127, 12] width 11 height 11
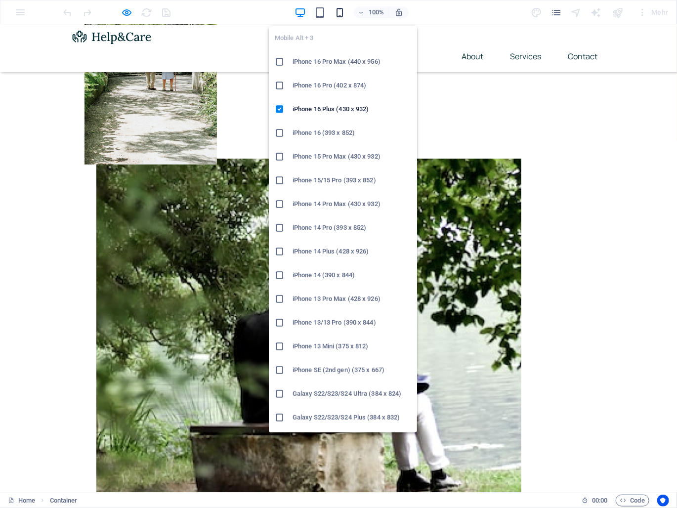
click at [339, 11] on icon "button" at bounding box center [339, 12] width 11 height 11
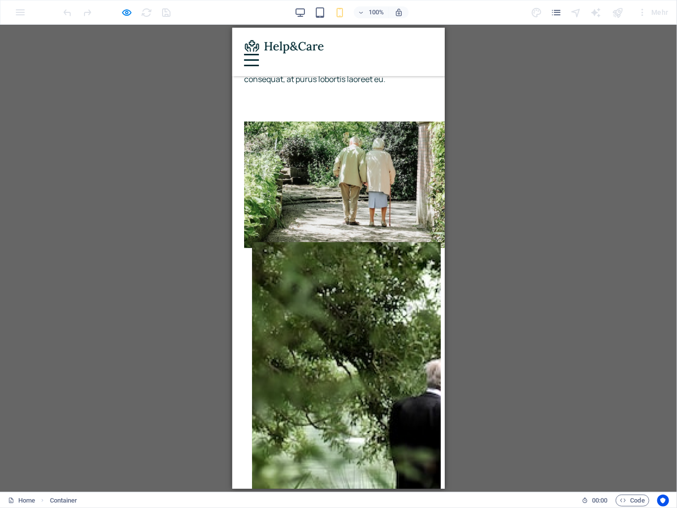
scroll to position [0, 0]
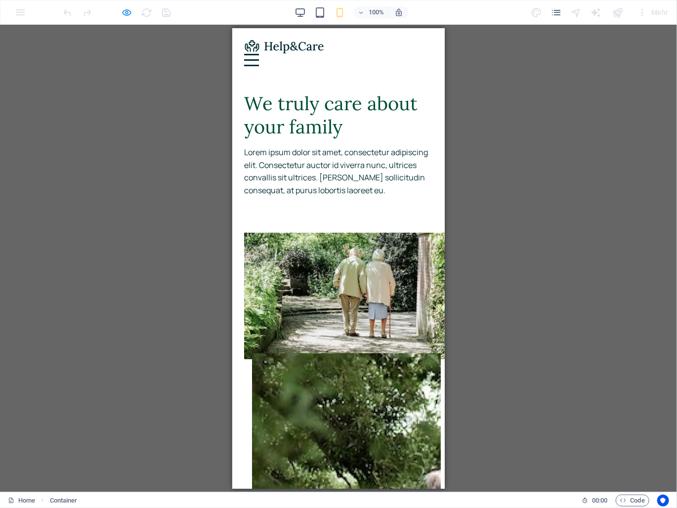
click at [129, 11] on icon "button" at bounding box center [127, 12] width 11 height 11
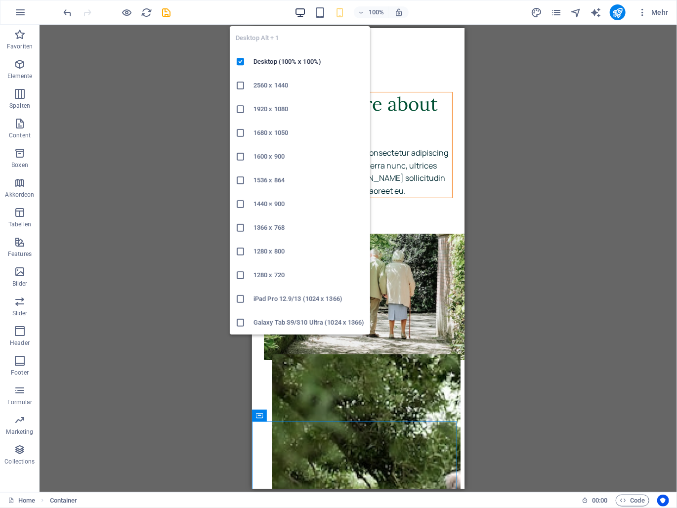
click at [305, 11] on icon "button" at bounding box center [300, 12] width 11 height 11
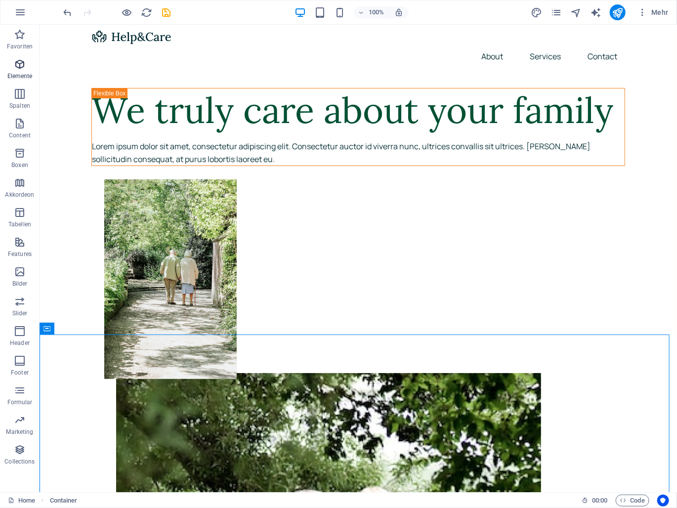
click at [24, 71] on span "Elemente" at bounding box center [20, 70] width 40 height 24
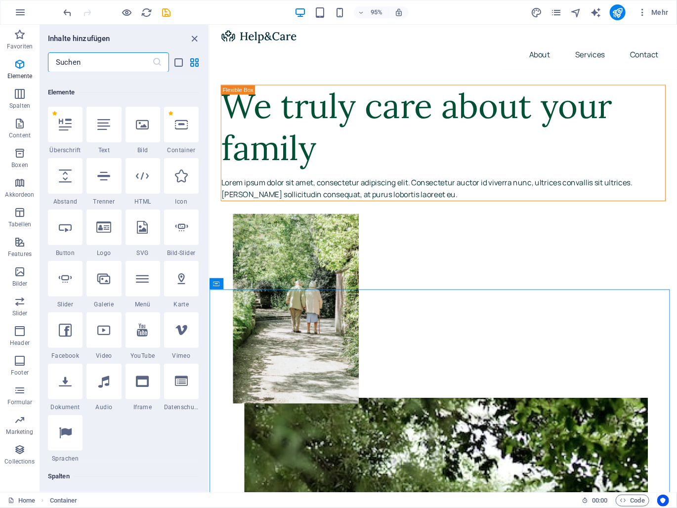
scroll to position [105, 0]
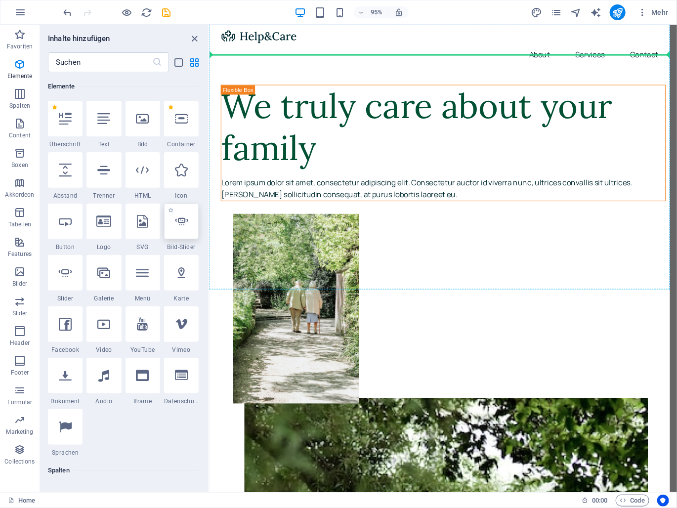
select select "ms"
select select "s"
select select "progressive"
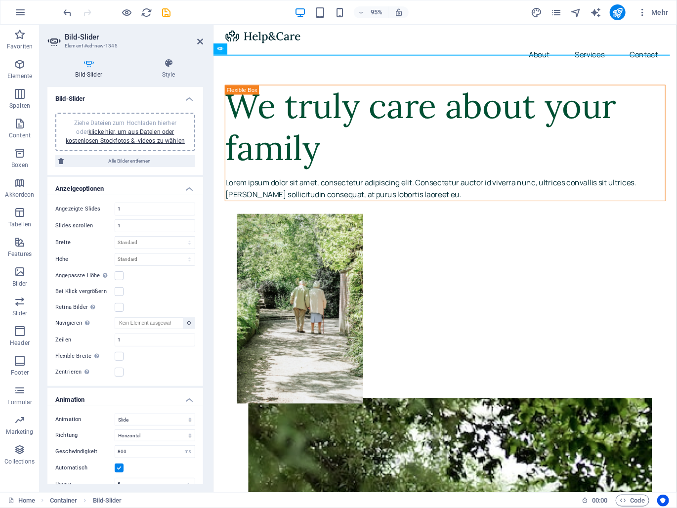
click at [150, 135] on div "Ziehe Dateien zum Hochladen hierher oder klicke hier, um aus Dateien oder koste…" at bounding box center [125, 132] width 128 height 27
click at [124, 140] on link "klicke hier, um aus Dateien oder kostenlosen Stockfotos & -videos zu wählen" at bounding box center [125, 137] width 119 height 16
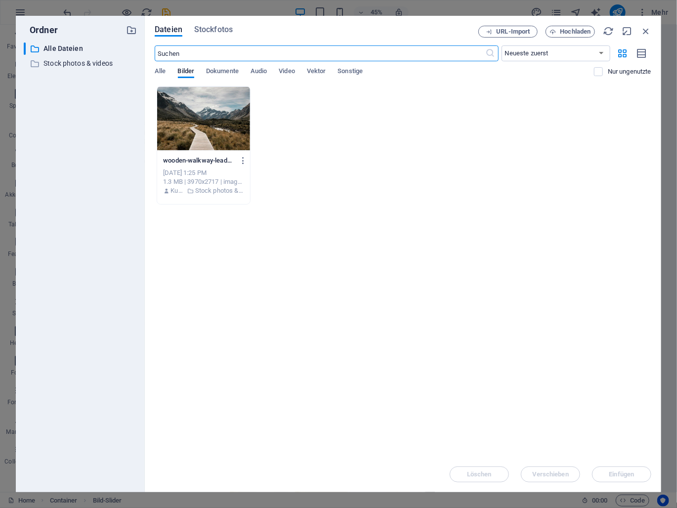
click at [218, 112] on div at bounding box center [203, 119] width 93 height 64
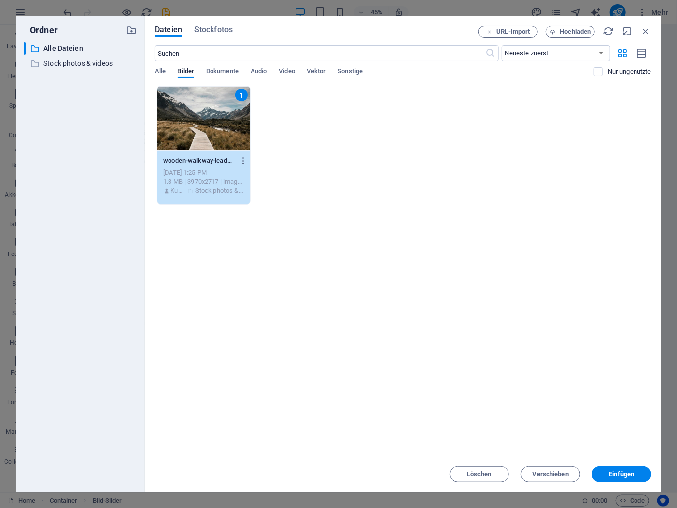
click at [218, 112] on div "1" at bounding box center [203, 119] width 93 height 64
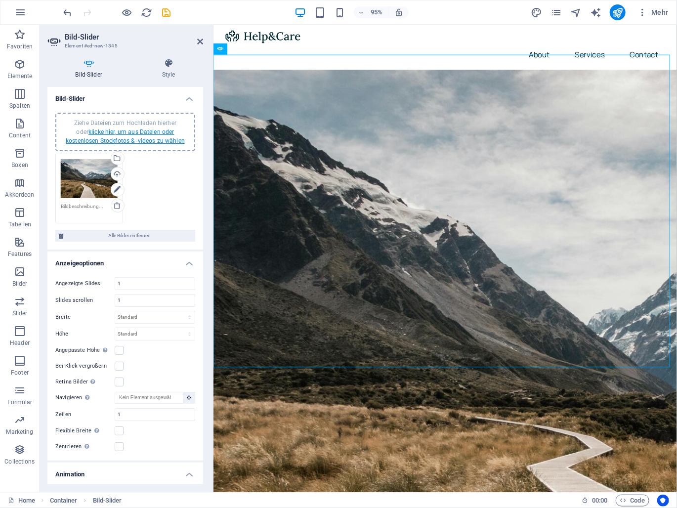
click at [95, 139] on link "klicke hier, um aus Dateien oder kostenlosen Stockfotos & -videos zu wählen" at bounding box center [125, 137] width 119 height 16
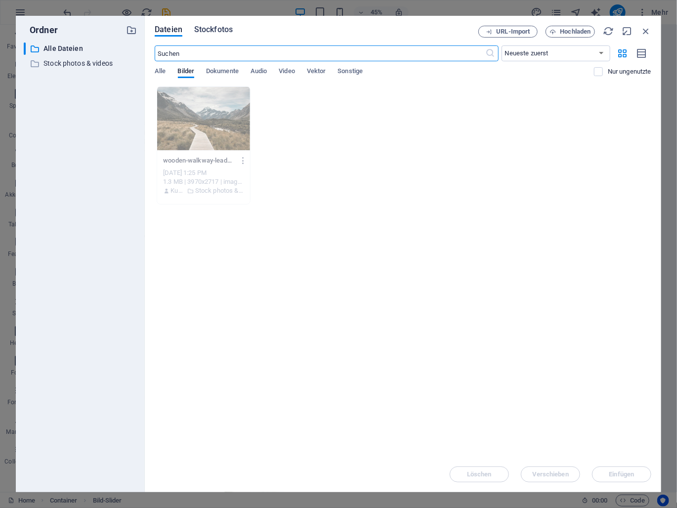
click at [218, 26] on span "Stockfotos" at bounding box center [213, 30] width 39 height 12
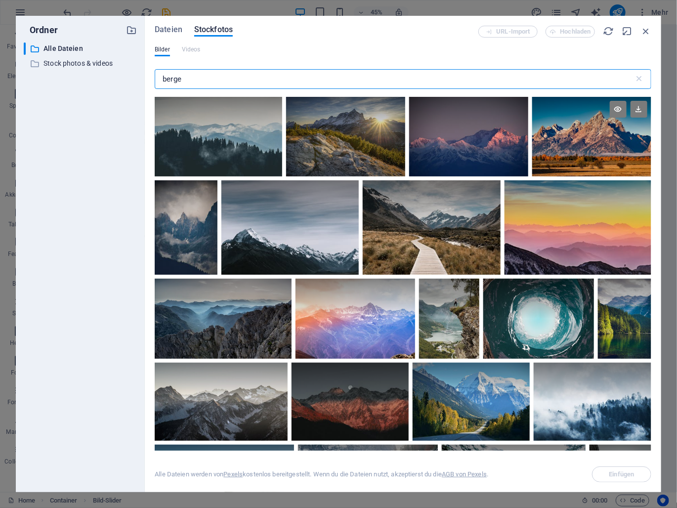
type input "berge"
click at [550, 151] on div at bounding box center [591, 137] width 119 height 80
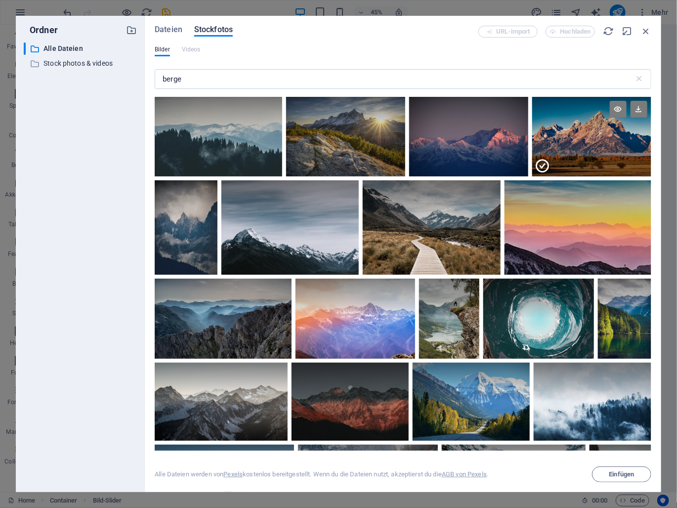
click at [550, 151] on div at bounding box center [591, 157] width 119 height 40
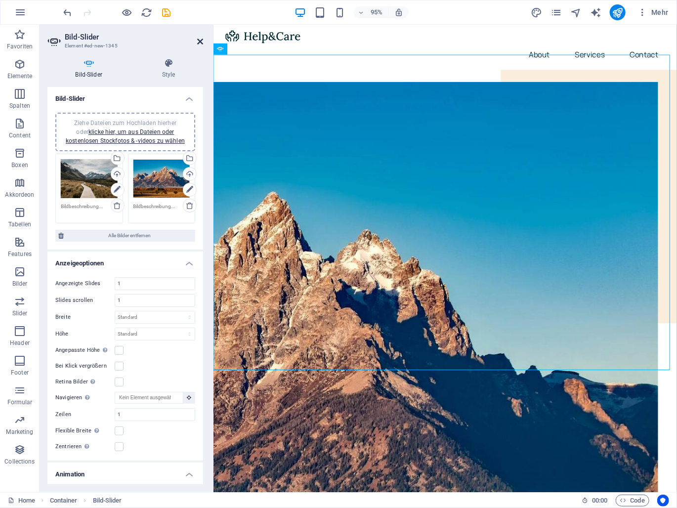
click at [198, 43] on icon at bounding box center [200, 42] width 6 height 8
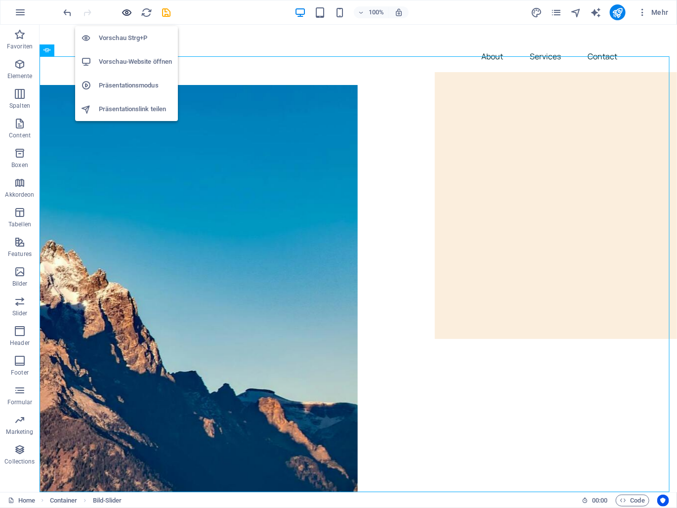
click at [127, 15] on icon "button" at bounding box center [127, 12] width 11 height 11
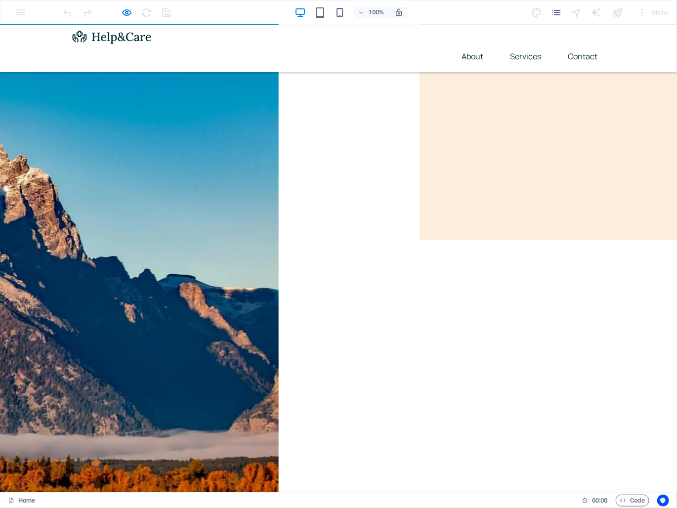
scroll to position [0, 0]
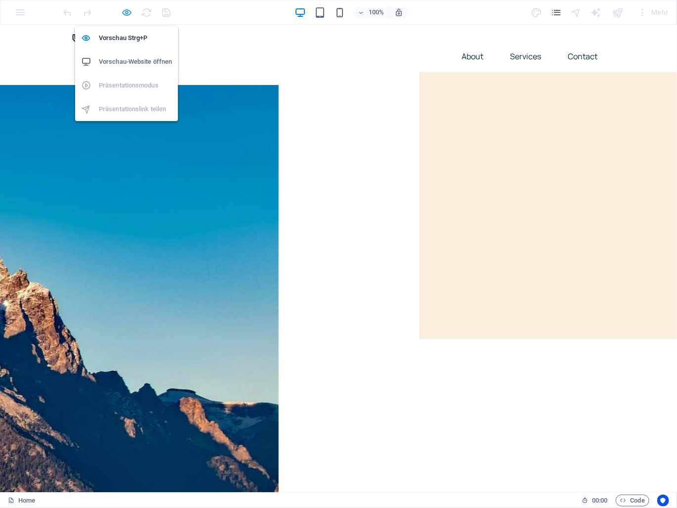
click at [125, 15] on icon "button" at bounding box center [127, 12] width 11 height 11
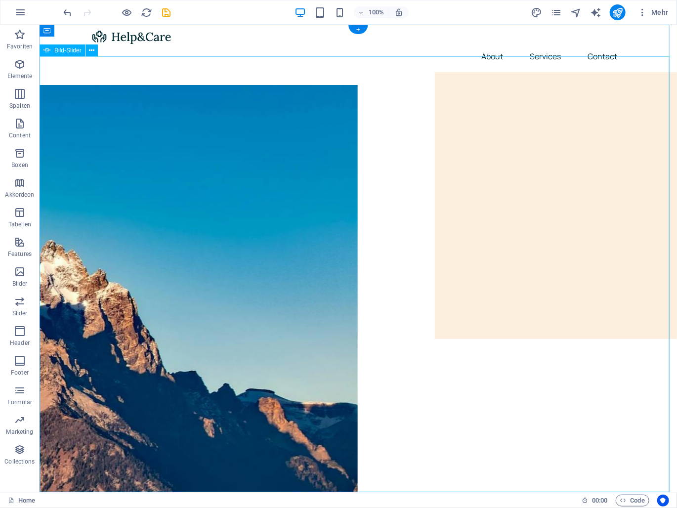
select select "ms"
select select "s"
select select "progressive"
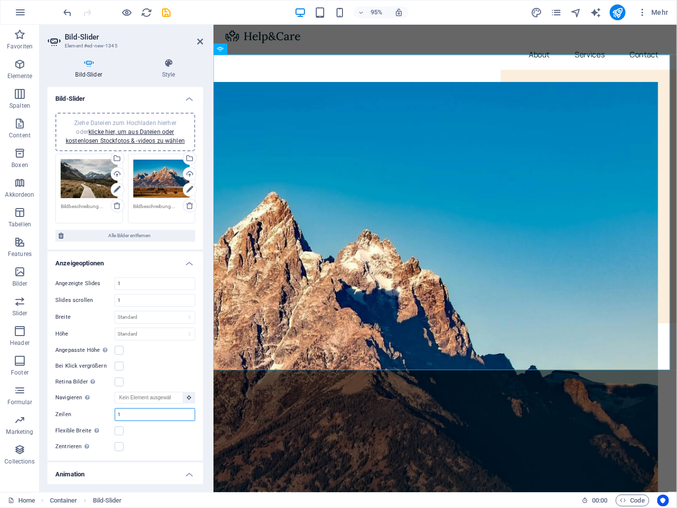
click at [118, 411] on input "1" at bounding box center [155, 415] width 80 height 12
type input "1"
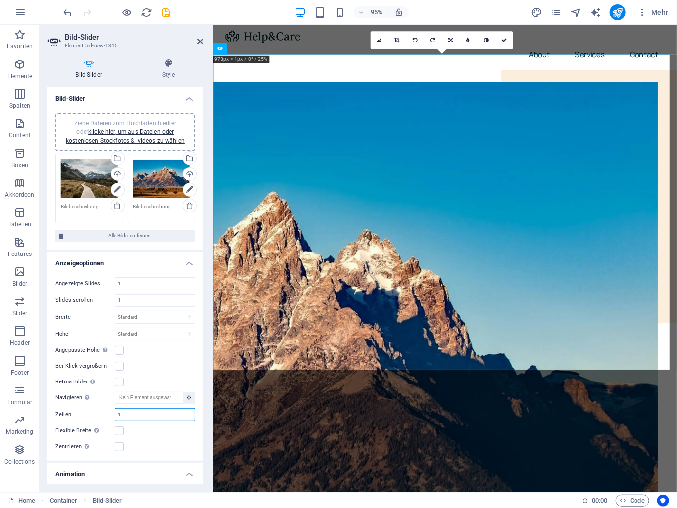
click at [136, 416] on input "1" at bounding box center [155, 415] width 80 height 12
click at [144, 369] on div "Bei Klick vergrößern" at bounding box center [125, 366] width 140 height 12
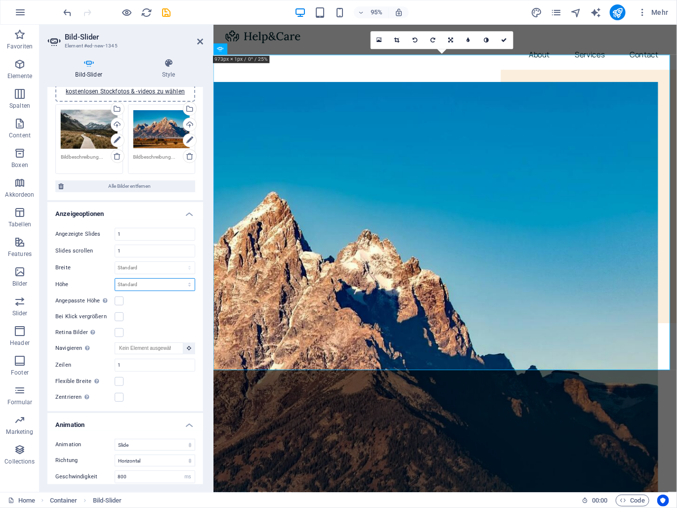
click at [154, 285] on select "Standard px rem em vw vh" at bounding box center [155, 285] width 80 height 12
click at [115, 279] on select "Standard px rem em vw vh" at bounding box center [155, 285] width 80 height 12
click at [167, 283] on select "Standard px rem em vw vh" at bounding box center [155, 285] width 80 height 12
select select "px"
click at [179, 279] on select "Standard px rem em vw vh" at bounding box center [155, 285] width 80 height 12
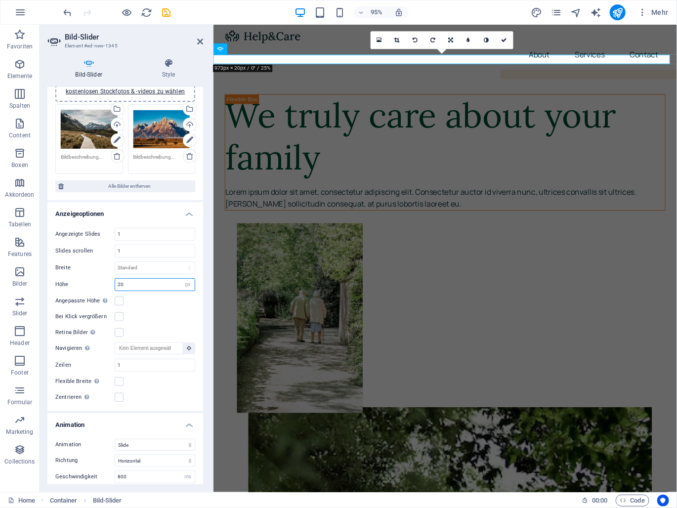
drag, startPoint x: 135, startPoint y: 281, endPoint x: 113, endPoint y: 283, distance: 21.8
click at [113, 283] on div "Höhe 20 Standard px rem em vw vh" at bounding box center [125, 284] width 140 height 13
type input "4"
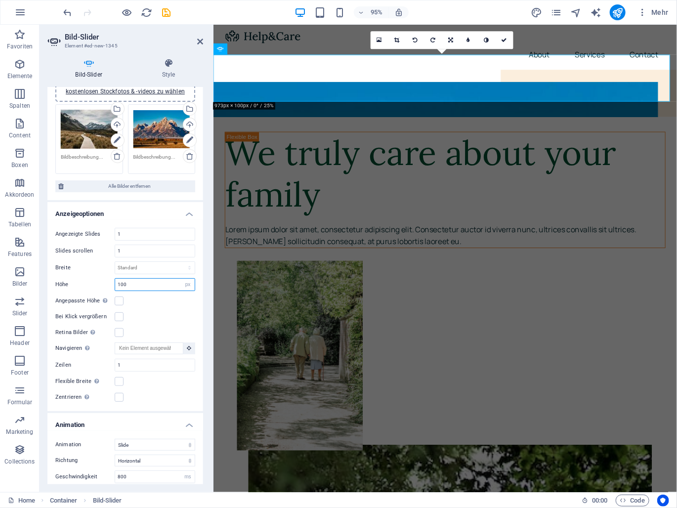
drag, startPoint x: 133, startPoint y: 285, endPoint x: 107, endPoint y: 282, distance: 26.4
click at [107, 282] on div "Höhe 100 Standard px rem em vw vh" at bounding box center [125, 284] width 140 height 13
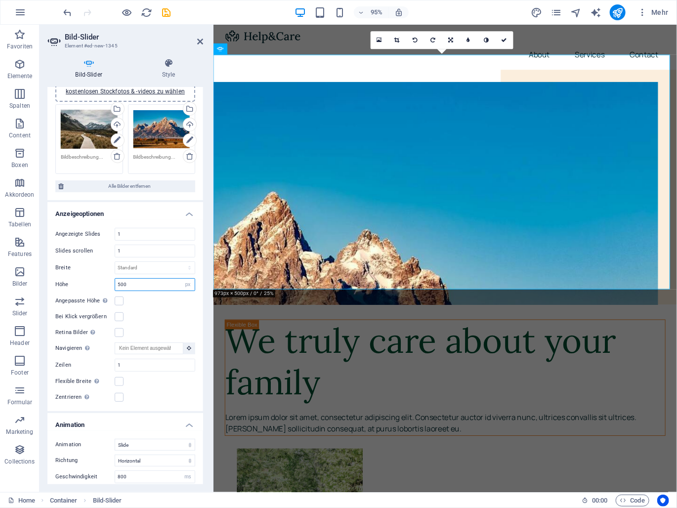
drag, startPoint x: 128, startPoint y: 285, endPoint x: 115, endPoint y: 285, distance: 12.9
click at [116, 285] on input "500" at bounding box center [155, 285] width 80 height 12
type input "400"
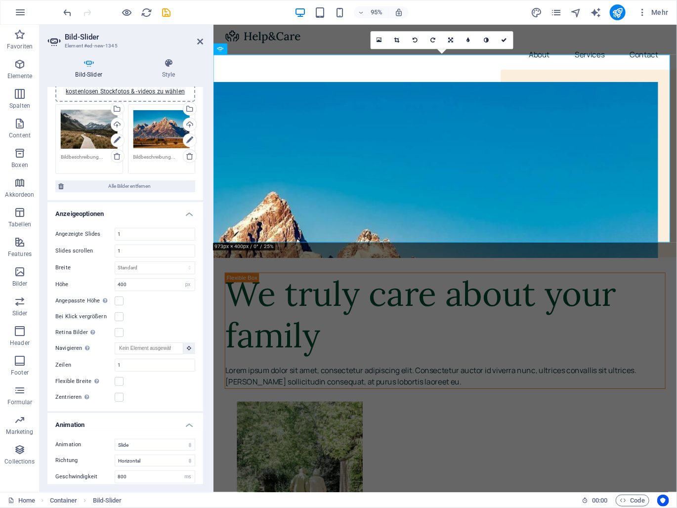
click at [204, 39] on aside "Bild-Slider Element #ed-new-1345 Bild-Slider Style Bild-Slider Ziehe Dateien zu…" at bounding box center [127, 259] width 174 height 468
click at [202, 40] on icon at bounding box center [200, 42] width 6 height 8
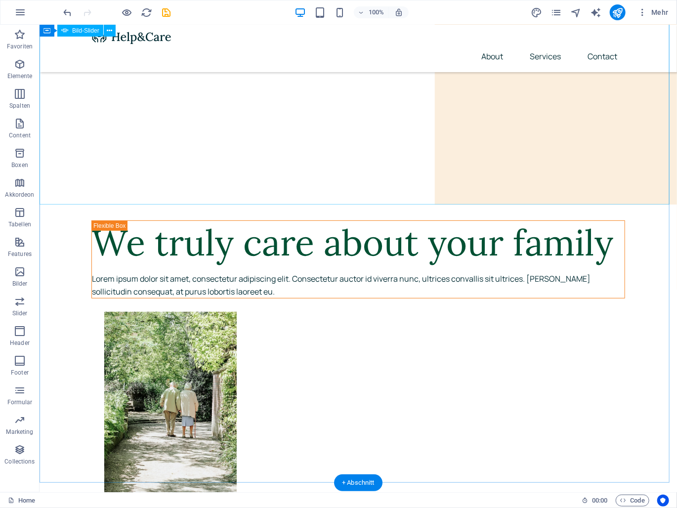
scroll to position [0, 0]
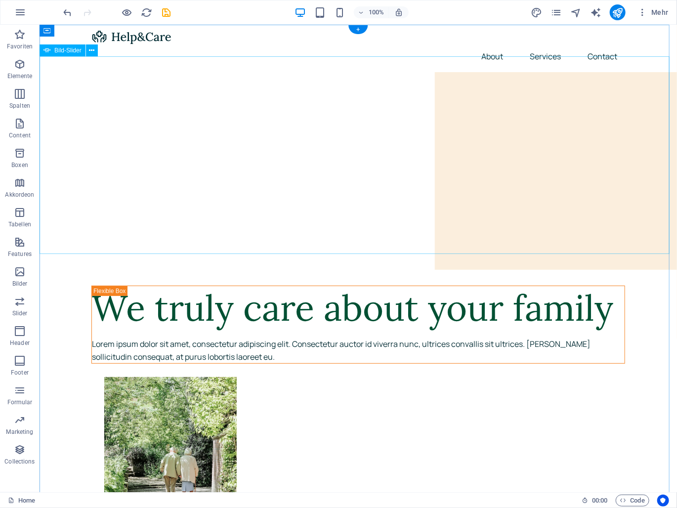
select select "px"
select select "ms"
select select "s"
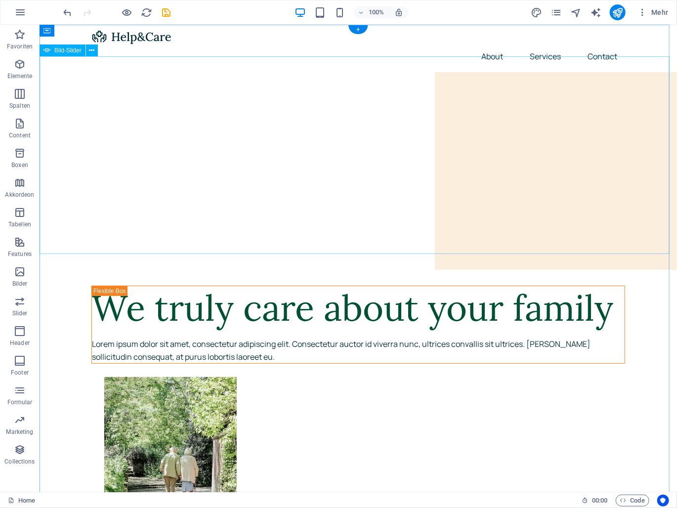
select select "progressive"
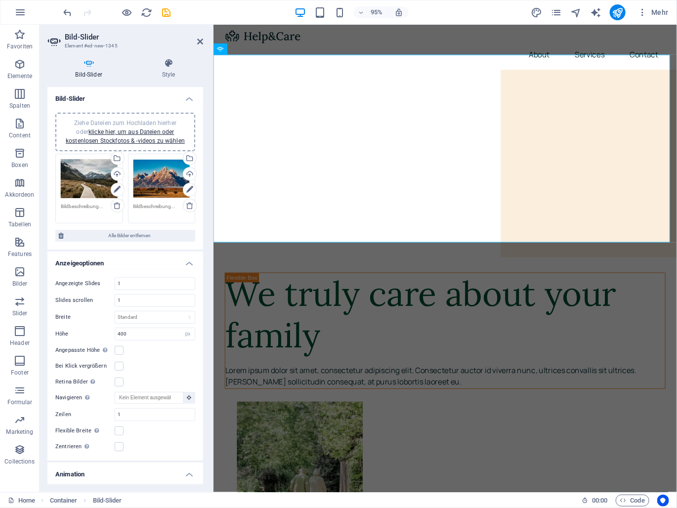
click at [190, 476] on h4 "Animation" at bounding box center [125, 472] width 156 height 18
click at [186, 470] on h4 "Animation" at bounding box center [125, 475] width 156 height 24
click at [186, 470] on h4 "Animation" at bounding box center [125, 472] width 156 height 18
drag, startPoint x: 203, startPoint y: 426, endPoint x: 193, endPoint y: 423, distance: 10.8
click at [198, 430] on div "Bild-Slider Style Bild-Slider Ziehe Dateien zum Hochladen hierher oder klicke h…" at bounding box center [126, 271] width 172 height 442
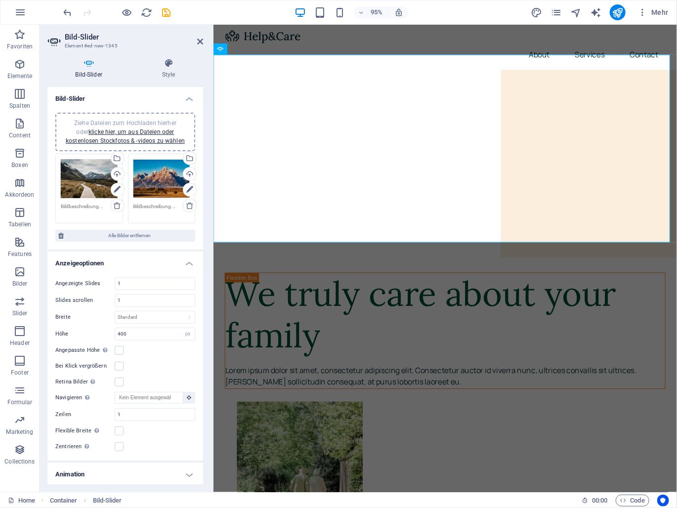
click at [163, 468] on h4 "Animation" at bounding box center [125, 475] width 156 height 24
click at [172, 45] on h3 "Element #ed-new-1345" at bounding box center [124, 46] width 119 height 9
click at [170, 59] on icon at bounding box center [168, 63] width 69 height 10
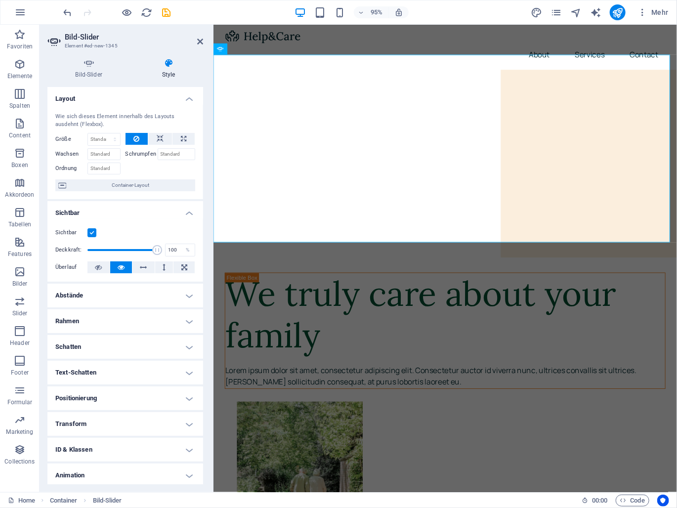
scroll to position [28, 0]
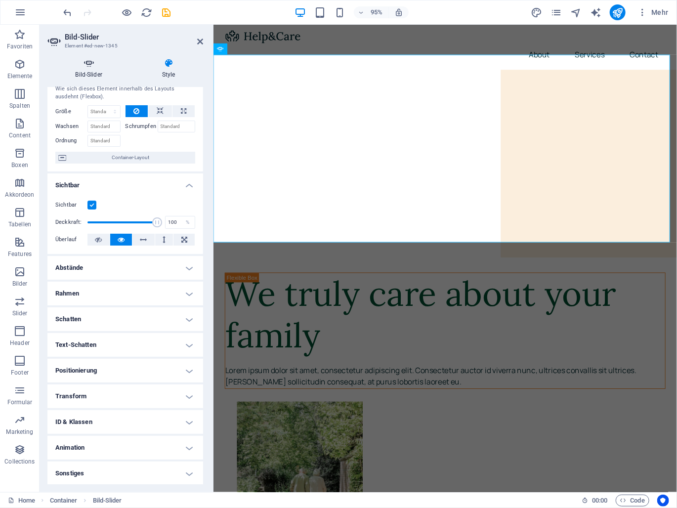
click at [83, 66] on icon at bounding box center [88, 63] width 83 height 10
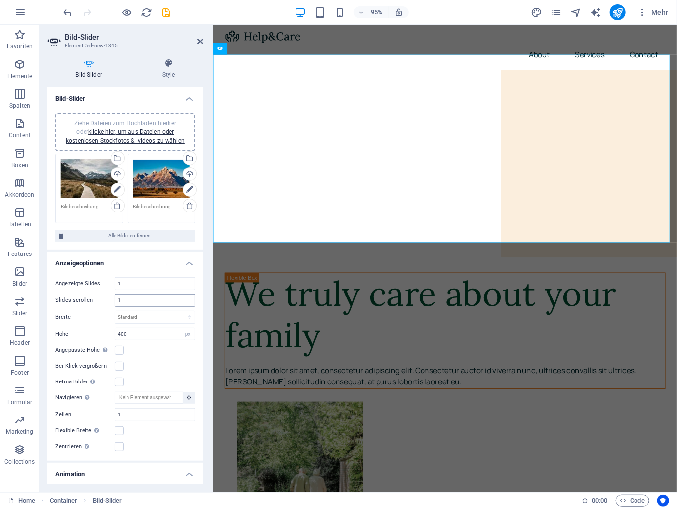
scroll to position [166, 0]
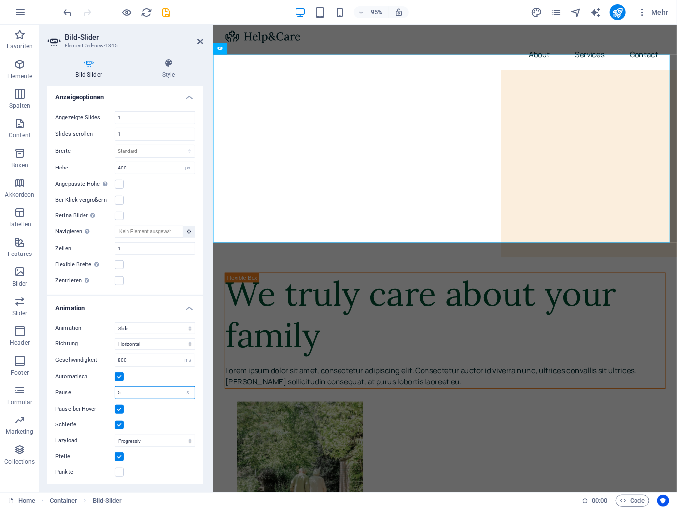
click at [137, 389] on input "5" at bounding box center [155, 393] width 80 height 12
drag, startPoint x: 129, startPoint y: 391, endPoint x: 115, endPoint y: 390, distance: 13.4
click at [115, 390] on input "5" at bounding box center [155, 393] width 80 height 12
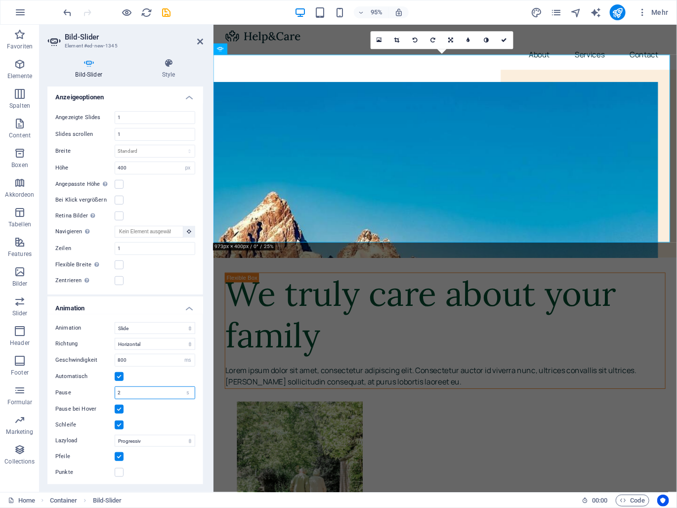
type input "2"
click at [196, 41] on h2 "Bild-Slider" at bounding box center [134, 37] width 138 height 9
click at [200, 39] on icon at bounding box center [200, 42] width 6 height 8
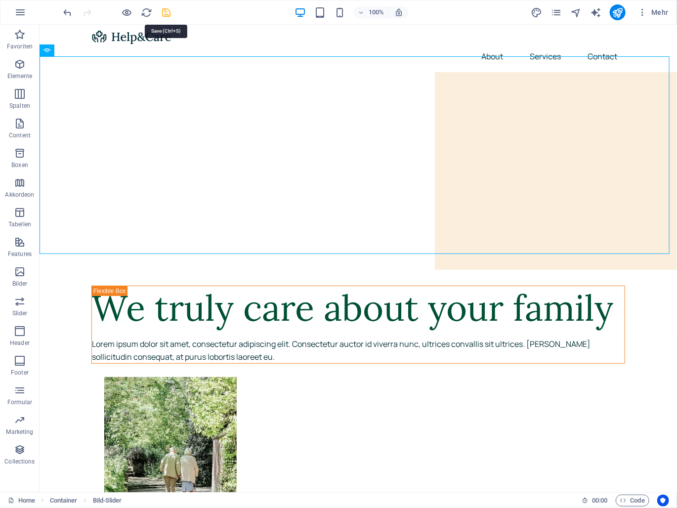
click at [168, 11] on icon "save" at bounding box center [166, 12] width 11 height 11
checkbox input "false"
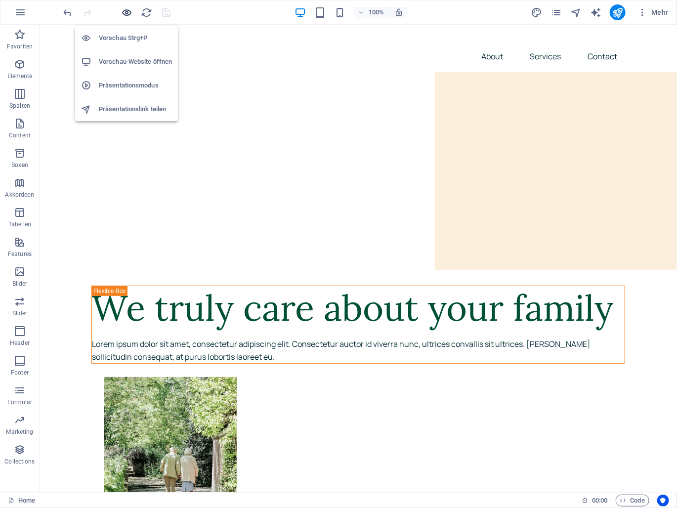
click at [126, 15] on icon "button" at bounding box center [127, 12] width 11 height 11
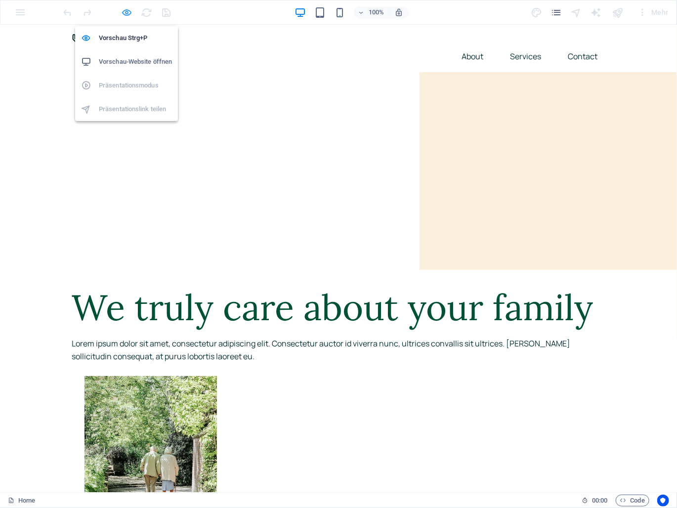
click at [131, 13] on icon "button" at bounding box center [127, 12] width 11 height 11
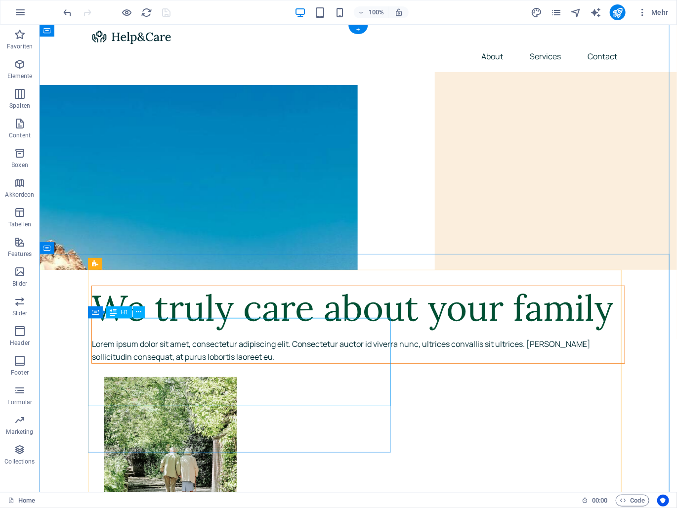
click at [210, 330] on div "We truly care about your family" at bounding box center [357, 308] width 533 height 44
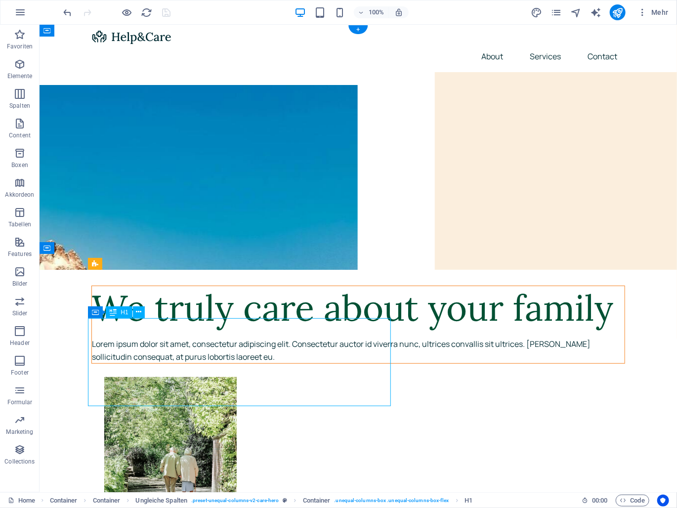
click at [210, 330] on div "We truly care about your family" at bounding box center [357, 308] width 533 height 44
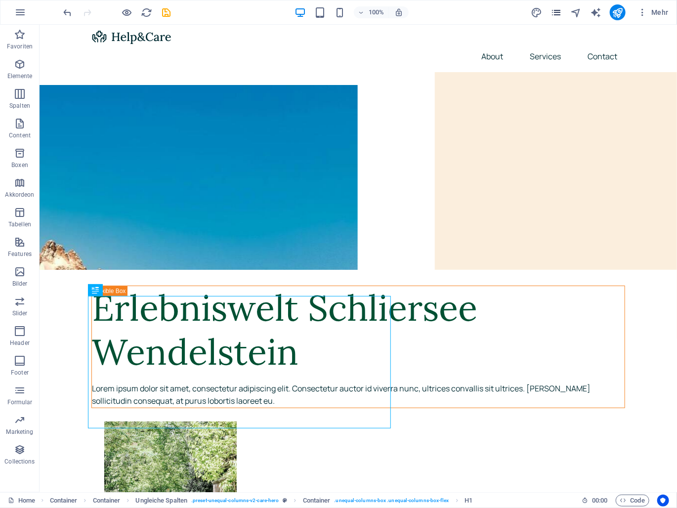
click at [562, 17] on icon "pages" at bounding box center [556, 12] width 11 height 11
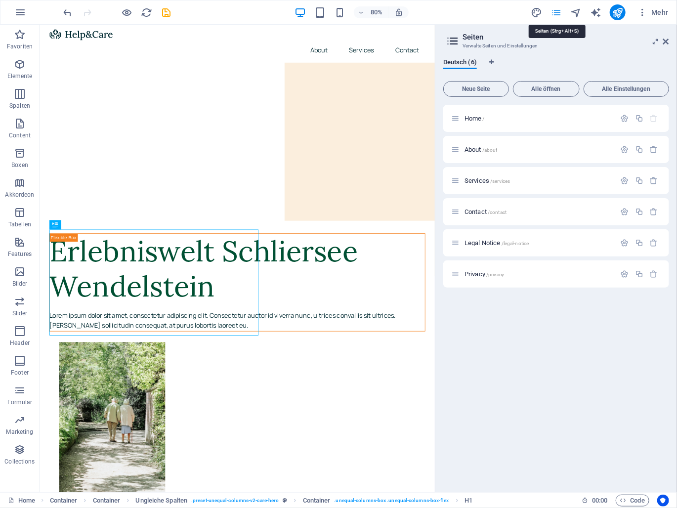
click at [562, 17] on icon "pages" at bounding box center [556, 12] width 11 height 11
click at [667, 41] on icon at bounding box center [666, 42] width 6 height 8
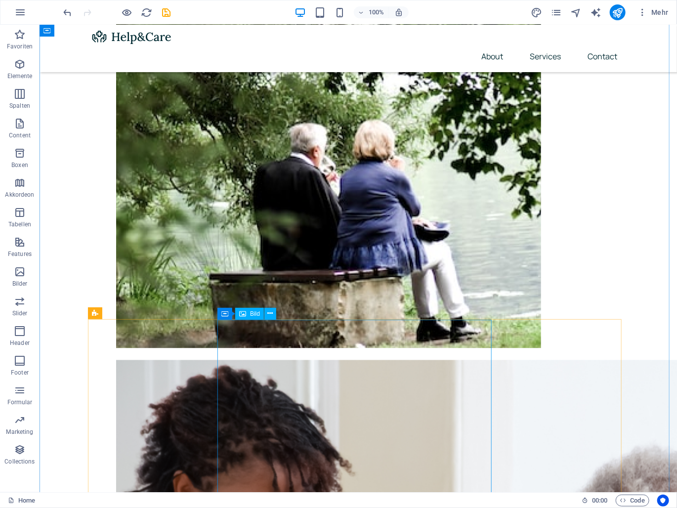
scroll to position [643, 0]
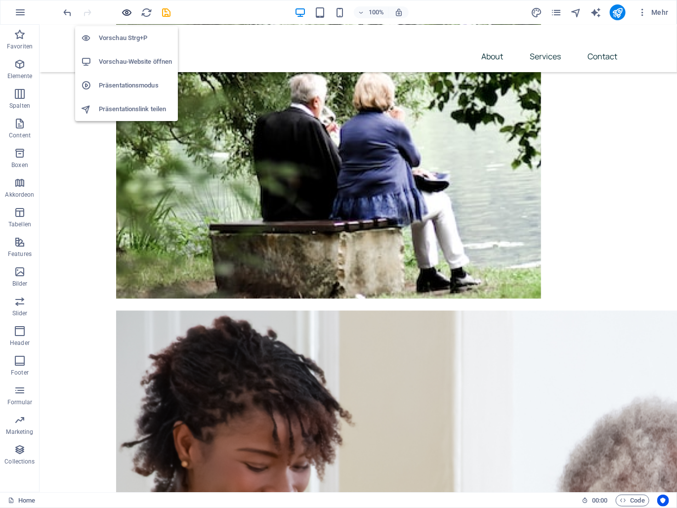
click at [125, 10] on icon "button" at bounding box center [127, 12] width 11 height 11
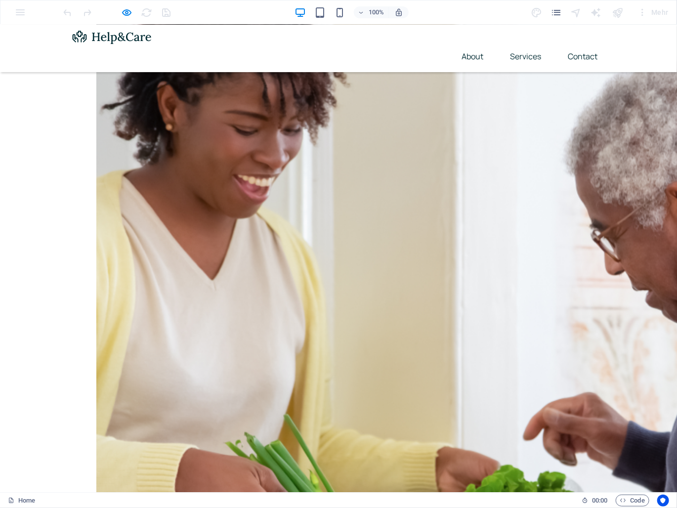
scroll to position [1088, 0]
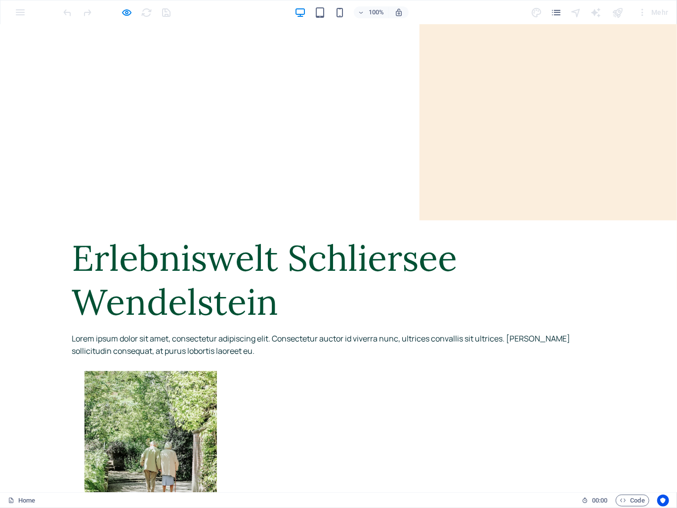
scroll to position [0, 0]
